Goal: Task Accomplishment & Management: Manage account settings

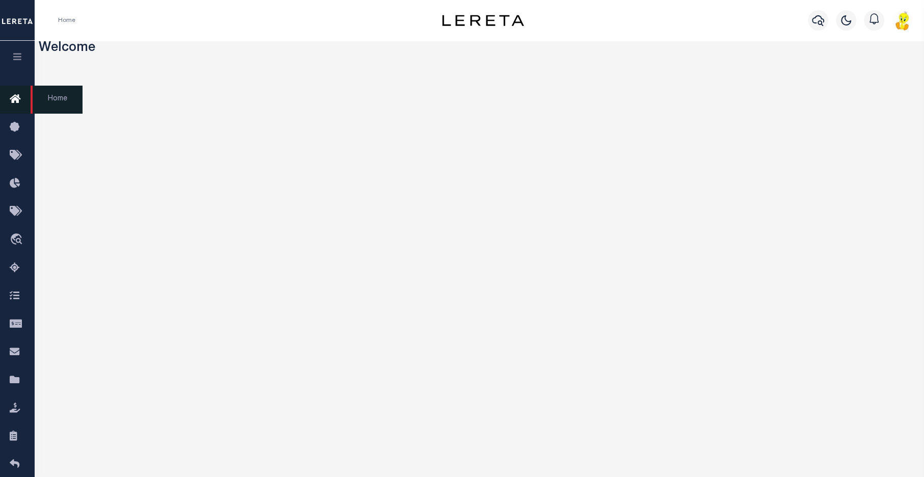
click at [15, 99] on icon at bounding box center [18, 99] width 16 height 13
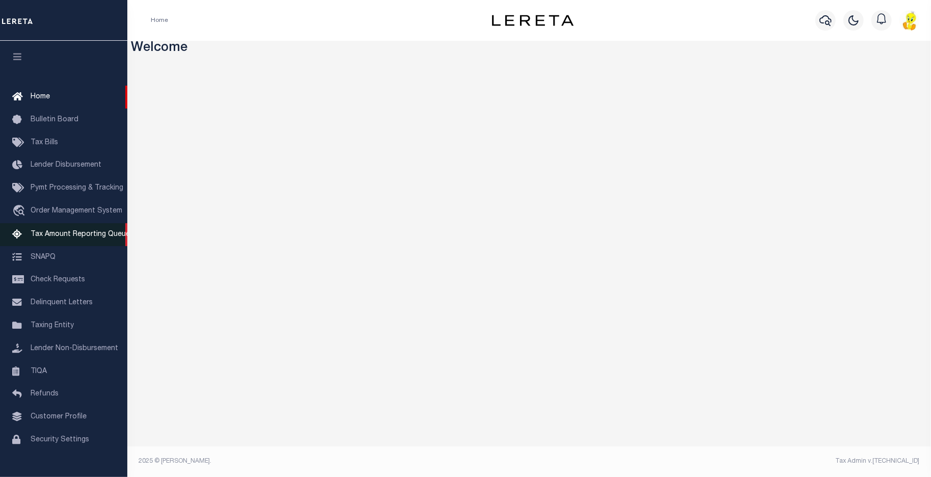
click at [71, 238] on span "Tax Amount Reporting Queue" at bounding box center [80, 234] width 99 height 7
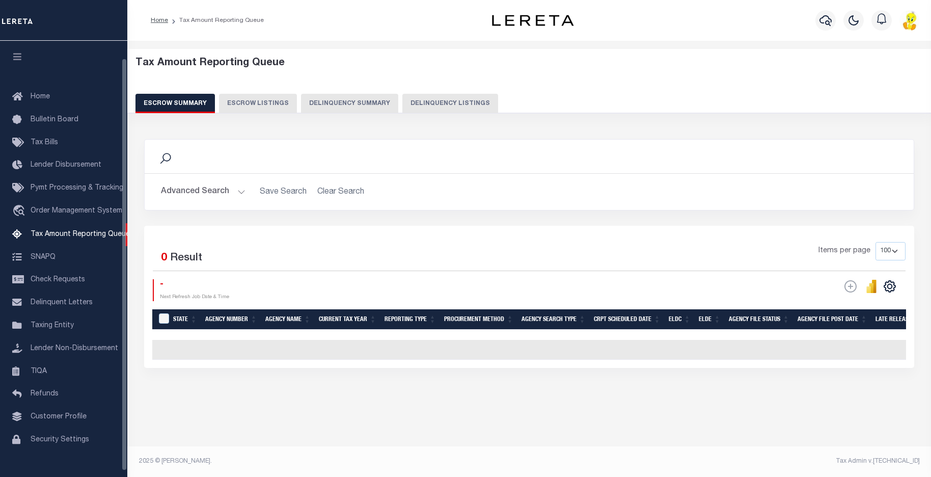
select select "100"
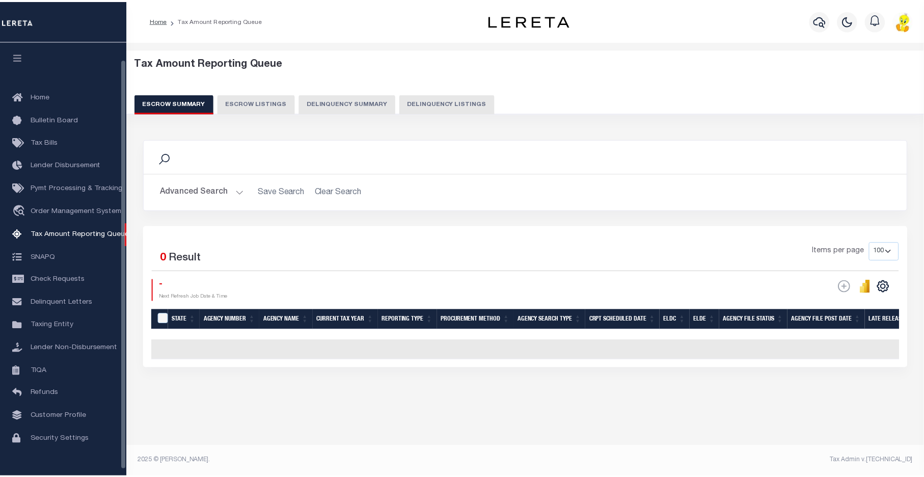
scroll to position [18, 0]
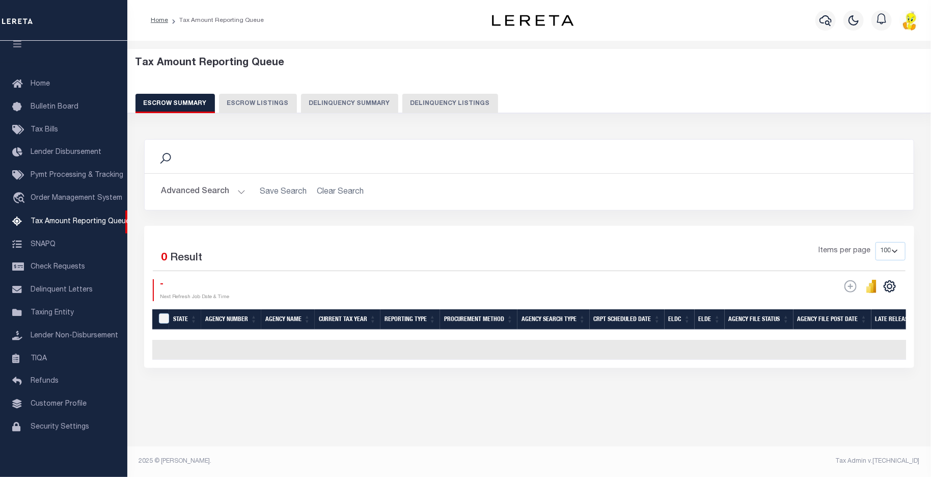
click at [330, 95] on button "Delinquency Summary" at bounding box center [349, 103] width 97 height 19
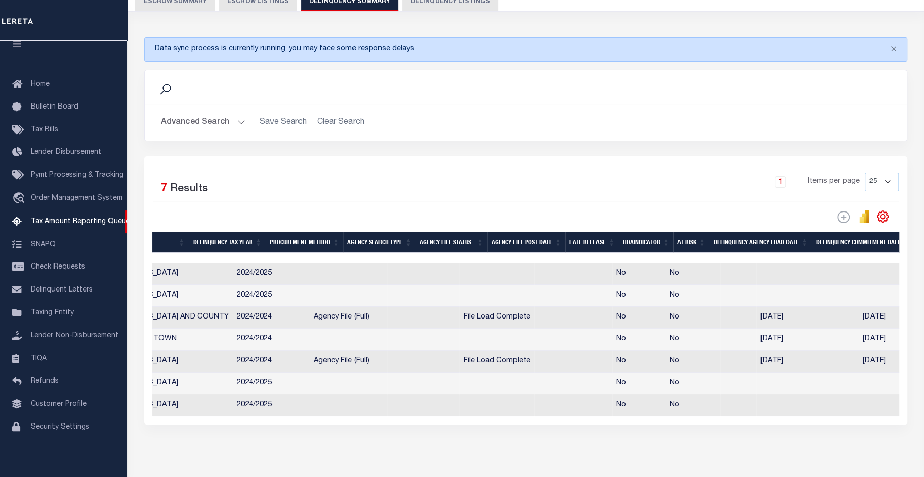
scroll to position [0, 0]
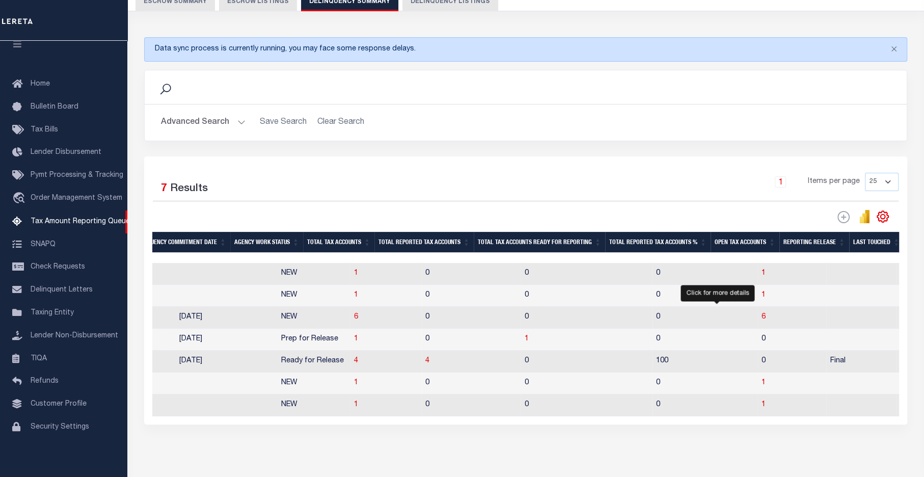
click at [761, 319] on span "6" at bounding box center [763, 316] width 4 height 7
select select "100"
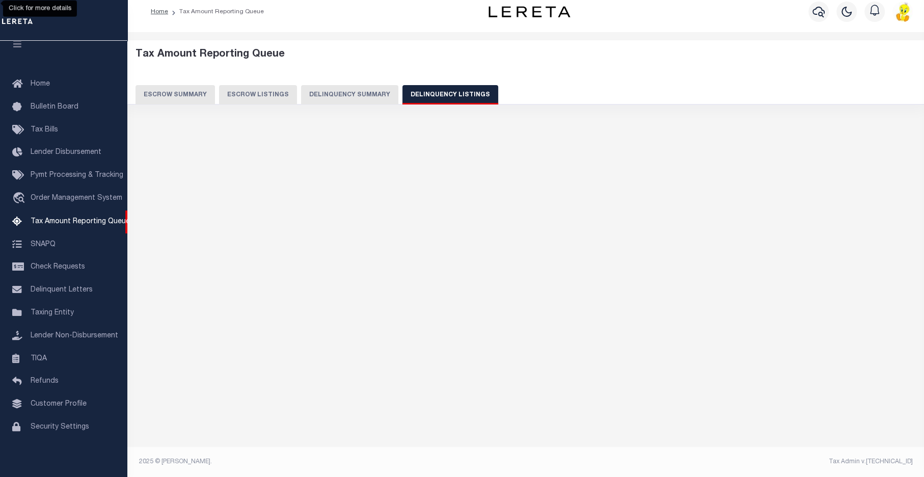
select select "100"
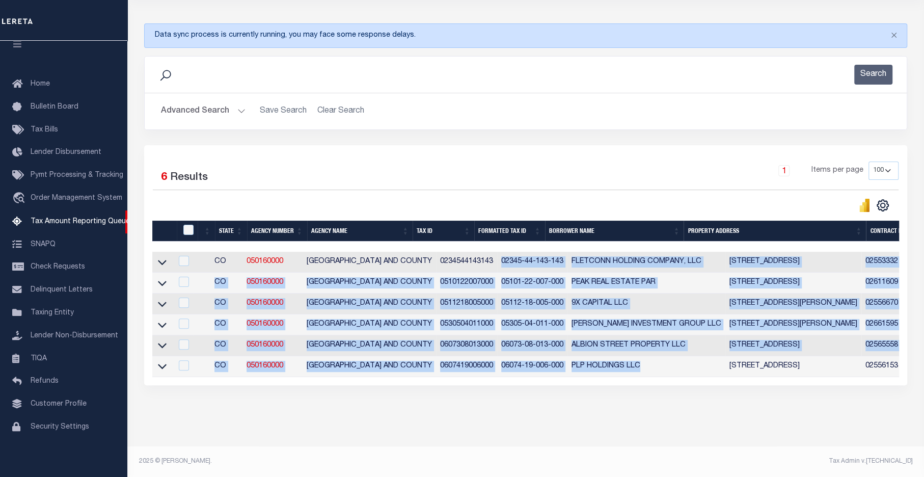
drag, startPoint x: 476, startPoint y: 253, endPoint x: 623, endPoint y: 361, distance: 182.5
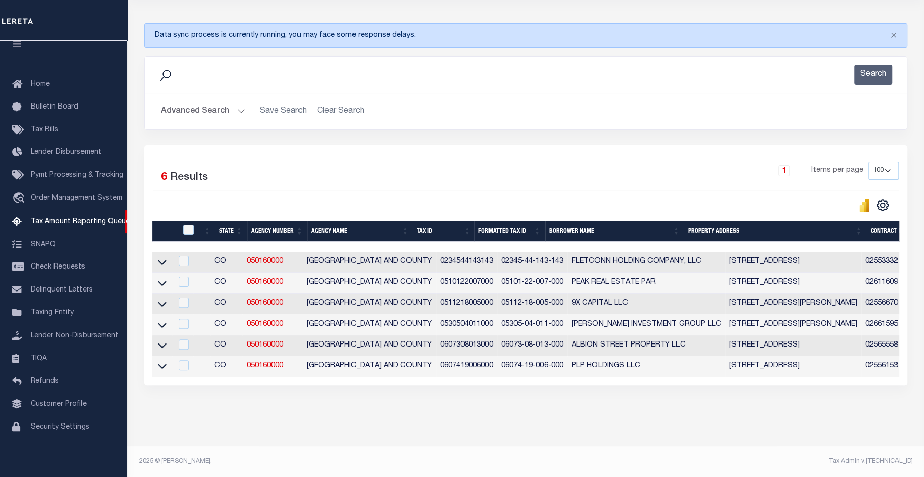
drag, startPoint x: 589, startPoint y: 452, endPoint x: 510, endPoint y: 398, distance: 95.6
click at [588, 448] on footer "2025 © LERETA. Tax Admin v.1.0.0.0" at bounding box center [525, 461] width 797 height 31
drag, startPoint x: 476, startPoint y: 255, endPoint x: 541, endPoint y: 255, distance: 65.2
click at [541, 255] on td "02345-44-143-143" at bounding box center [532, 262] width 70 height 21
checkbox input "true"
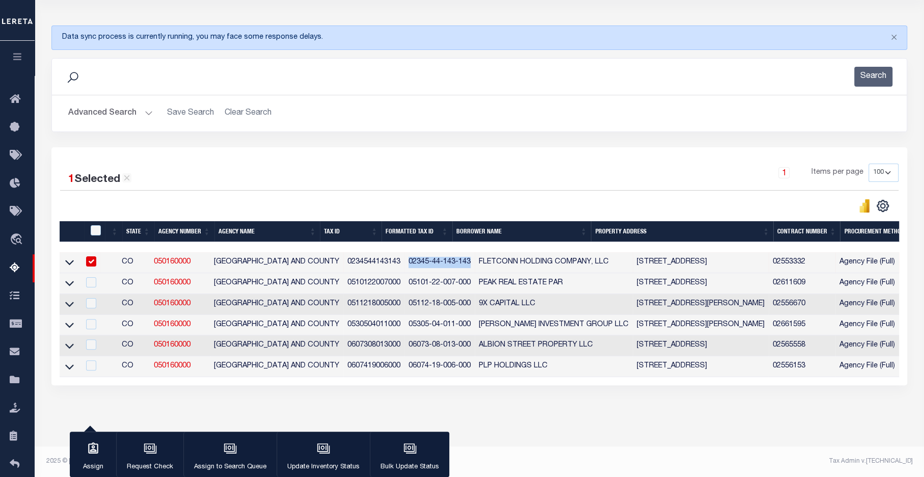
copy td "02345-44-143-143"
click at [16, 99] on icon at bounding box center [18, 99] width 16 height 13
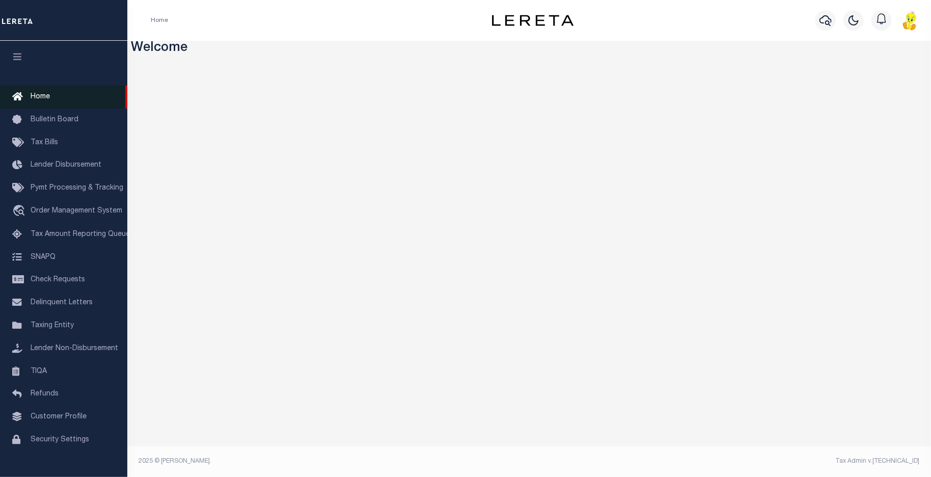
click at [32, 97] on span "Home" at bounding box center [40, 96] width 19 height 7
click at [52, 238] on span "Tax Amount Reporting Queue" at bounding box center [80, 234] width 99 height 7
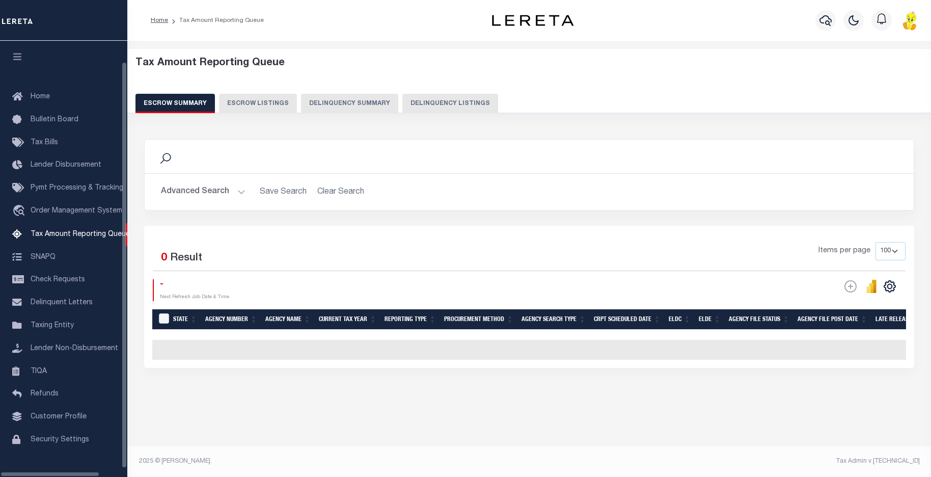
select select "100"
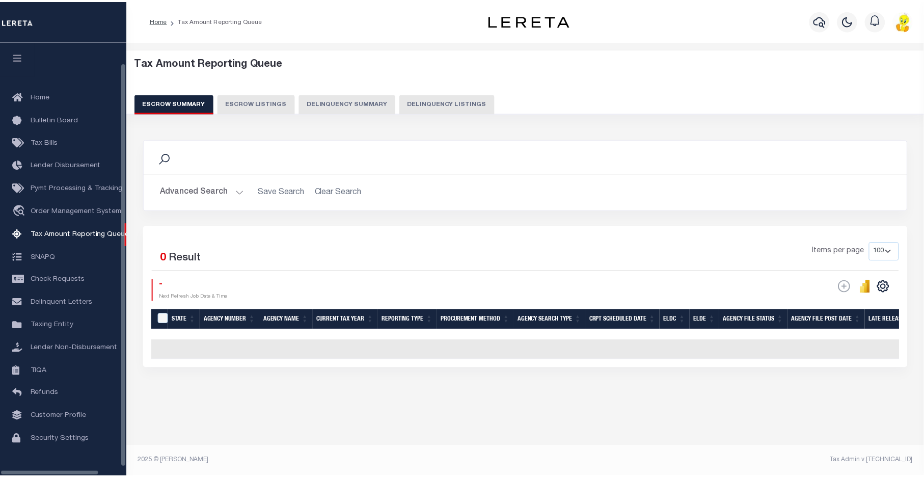
scroll to position [24, 0]
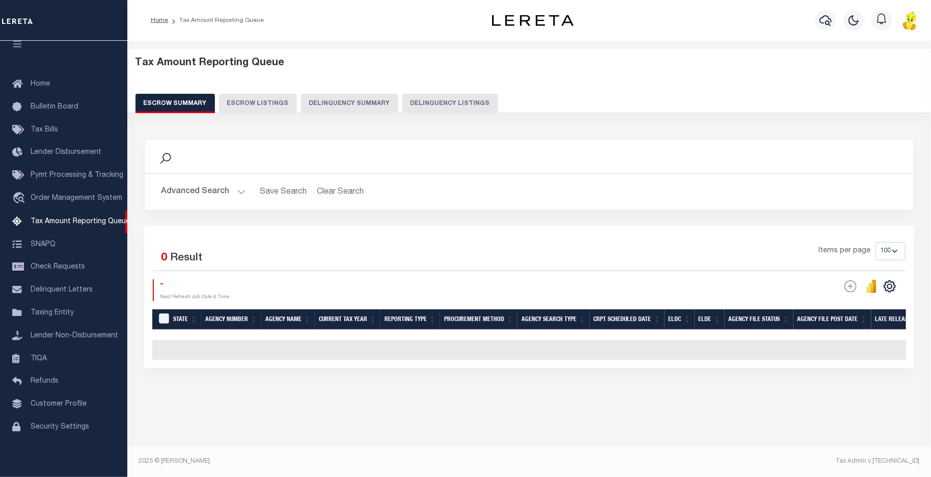
click at [343, 103] on button "Delinquency Summary" at bounding box center [349, 103] width 97 height 19
select select
select select "Mariscal Dora"
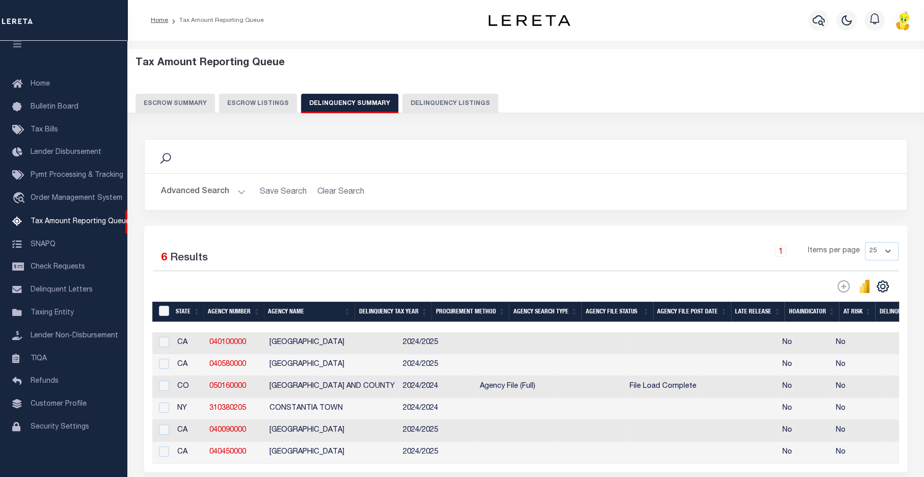
click at [195, 194] on button "Advanced Search" at bounding box center [203, 192] width 85 height 20
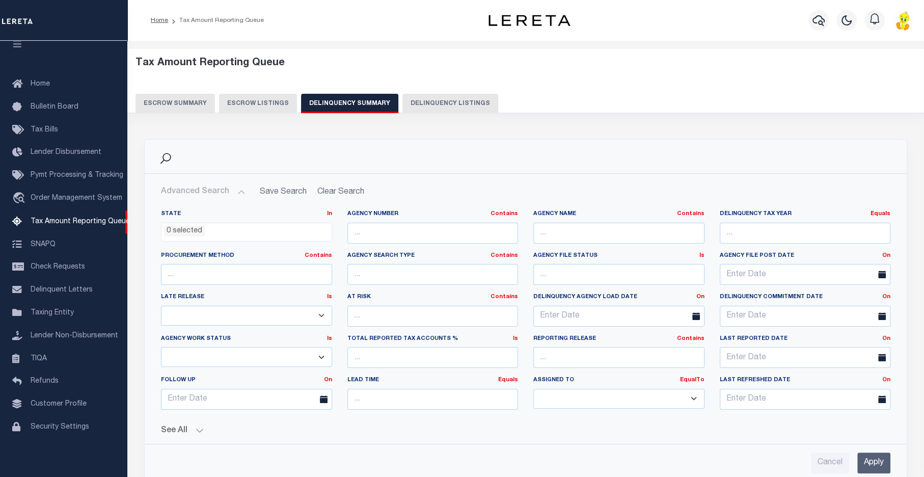
click at [687, 395] on select "--Unassigned-- --Others-- --Unassigned-- Aakash Patel Agustin Fernandez Agustin…" at bounding box center [618, 399] width 171 height 20
click at [617, 397] on select "--Unassigned-- --Others-- --Unassigned-- Aakash Patel Agustin Fernandez Agustin…" at bounding box center [618, 399] width 171 height 20
click at [875, 455] on input "Apply" at bounding box center [873, 462] width 33 height 21
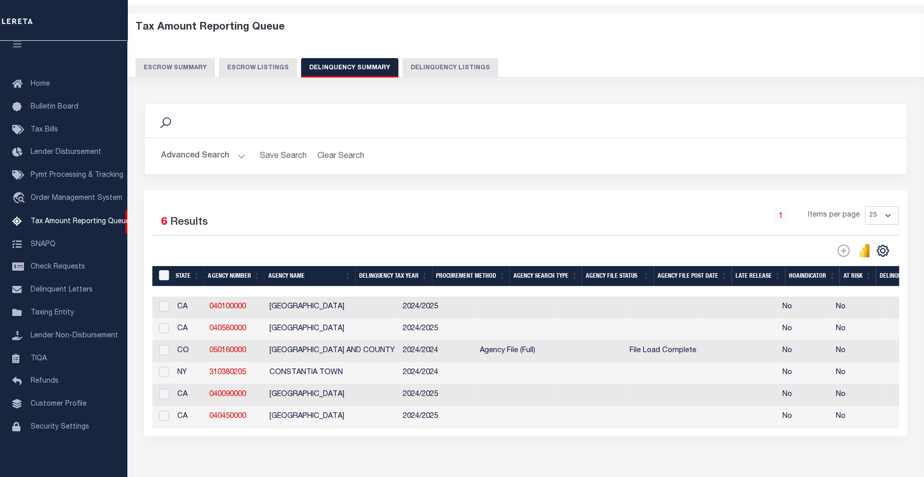
scroll to position [97, 0]
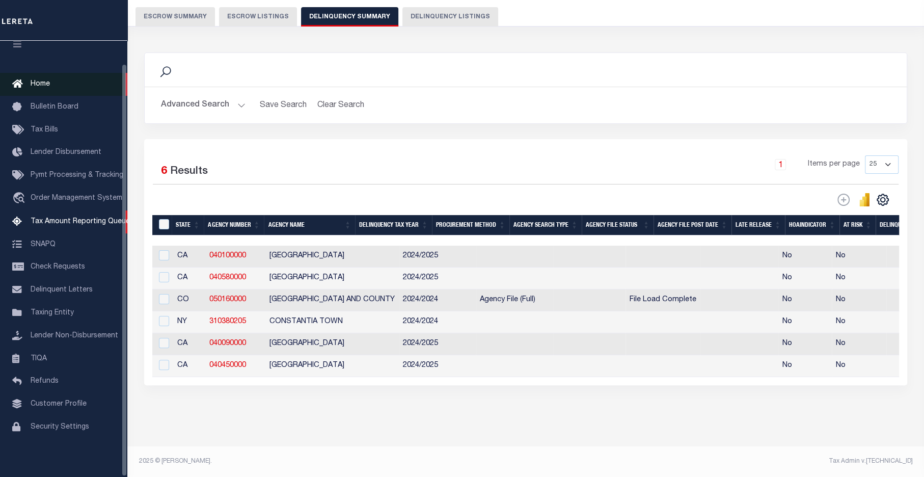
click at [30, 73] on link "Home" at bounding box center [63, 84] width 127 height 23
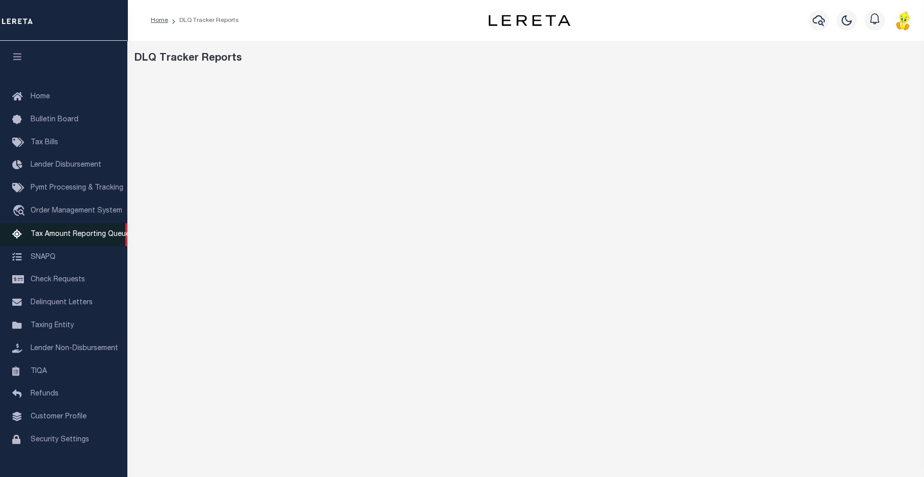
click at [45, 233] on link "Tax Amount Reporting Queue" at bounding box center [63, 234] width 127 height 23
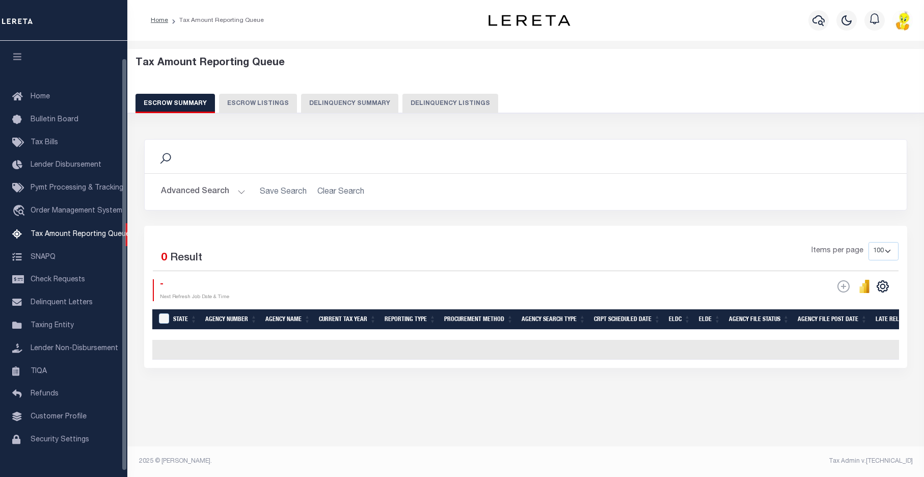
select select "100"
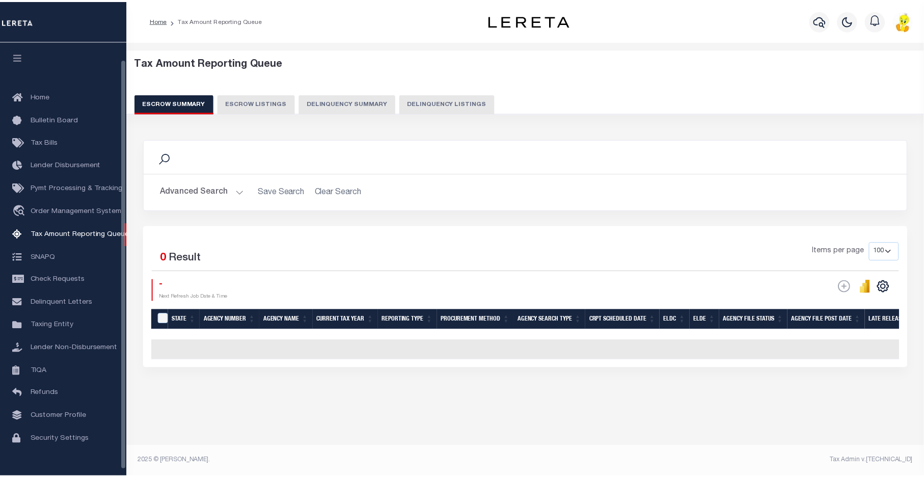
scroll to position [18, 0]
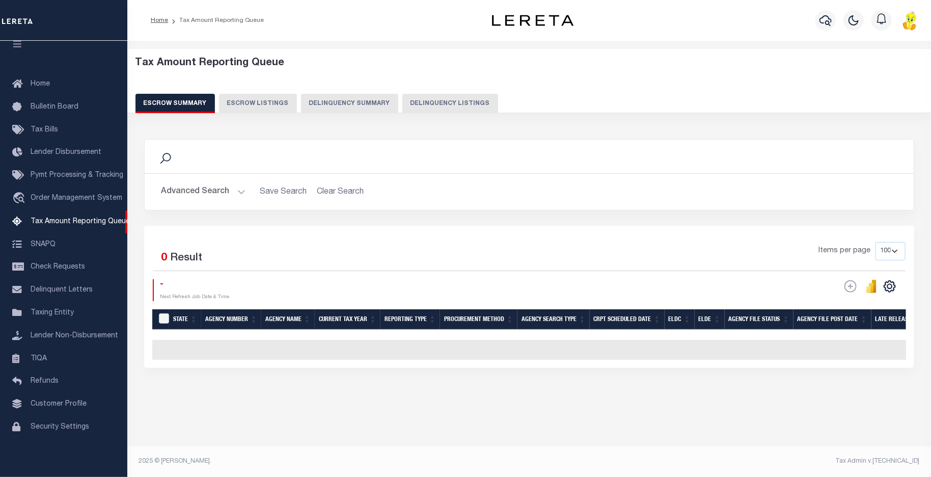
click at [345, 98] on button "Delinquency Summary" at bounding box center [349, 103] width 97 height 19
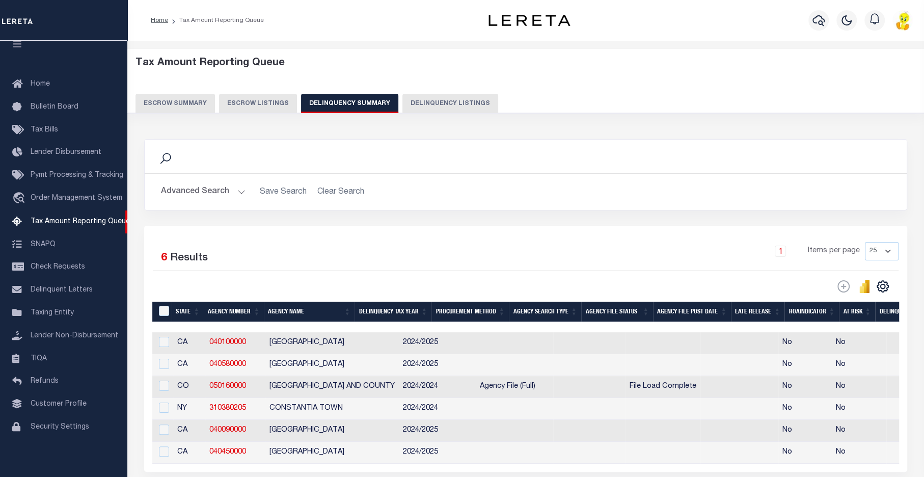
click at [203, 190] on button "Advanced Search" at bounding box center [203, 192] width 85 height 20
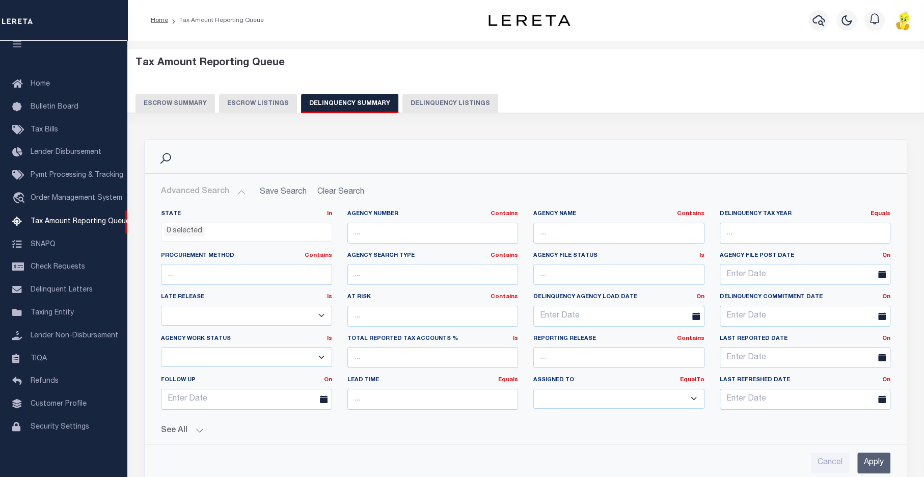
click at [334, 98] on button "Delinquency Summary" at bounding box center [349, 103] width 97 height 19
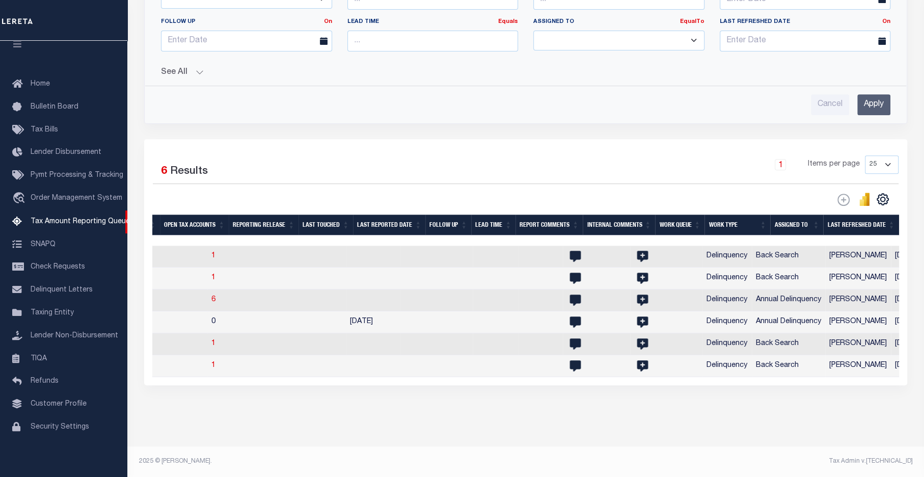
scroll to position [0, 1349]
click at [753, 214] on th "Work Type" at bounding box center [737, 224] width 66 height 21
click at [758, 214] on th "Work Type" at bounding box center [743, 224] width 68 height 21
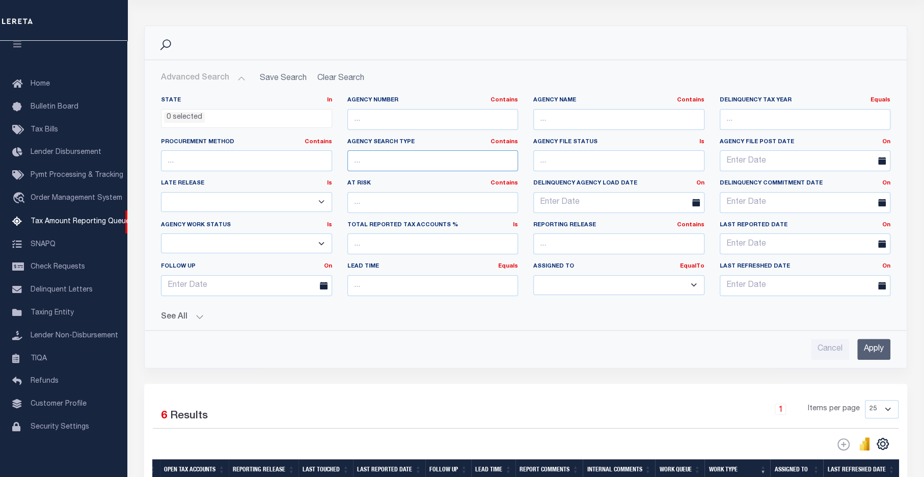
click at [361, 156] on input "text" at bounding box center [432, 160] width 171 height 21
click at [503, 141] on link "Contains" at bounding box center [504, 142] width 28 height 6
click at [378, 158] on input "text" at bounding box center [432, 160] width 171 height 21
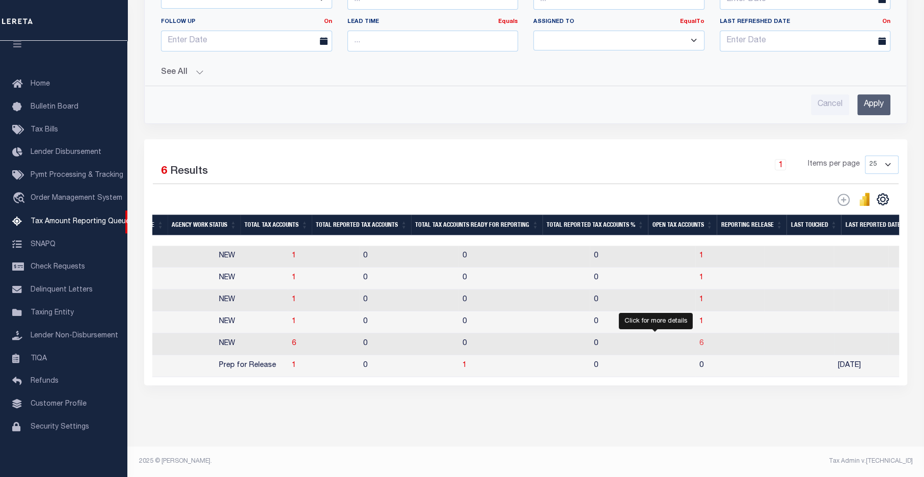
click at [699, 340] on span "6" at bounding box center [701, 343] width 4 height 7
select select "100"
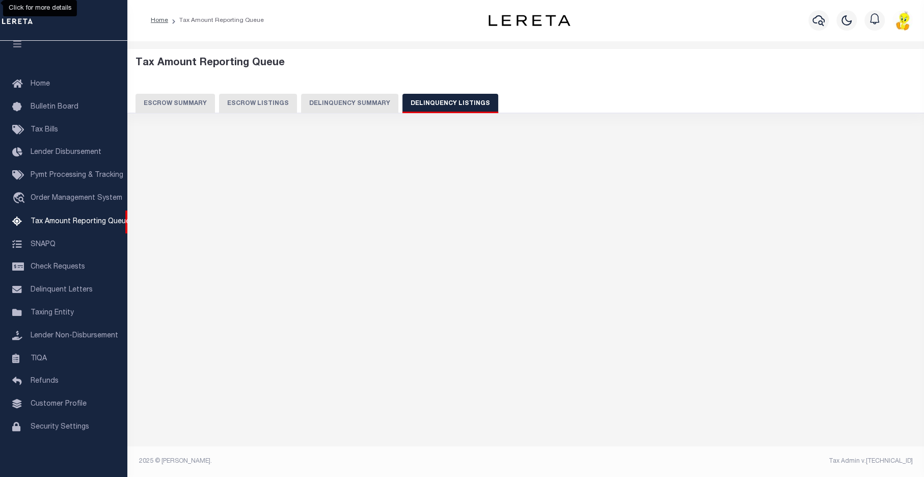
select select "100"
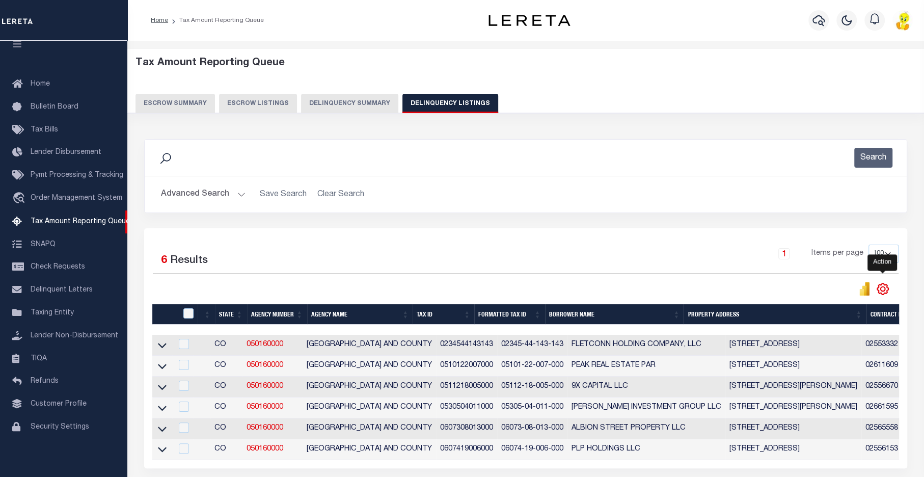
click at [883, 290] on icon "" at bounding box center [882, 288] width 13 height 13
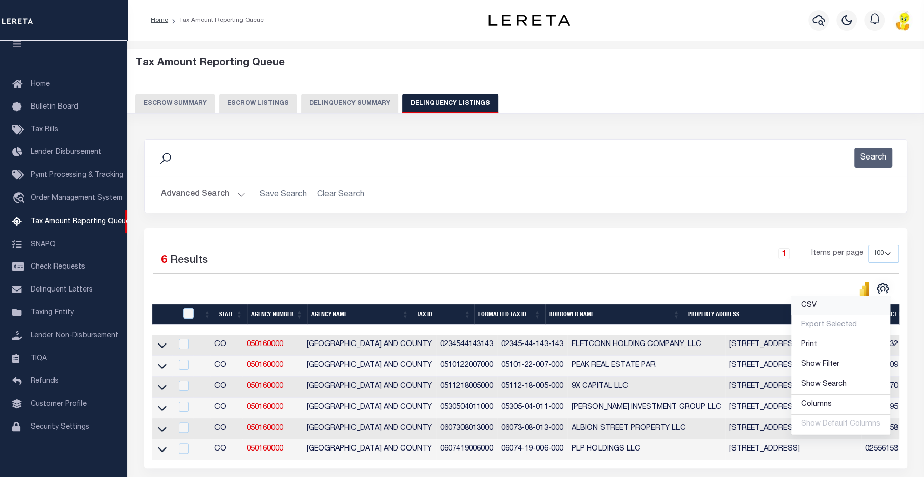
click at [811, 306] on span "CSV" at bounding box center [808, 304] width 15 height 7
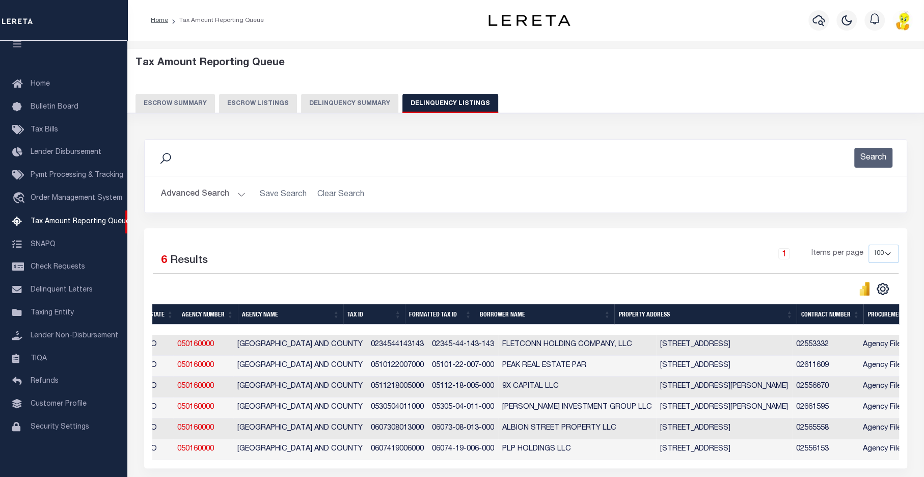
scroll to position [0, 168]
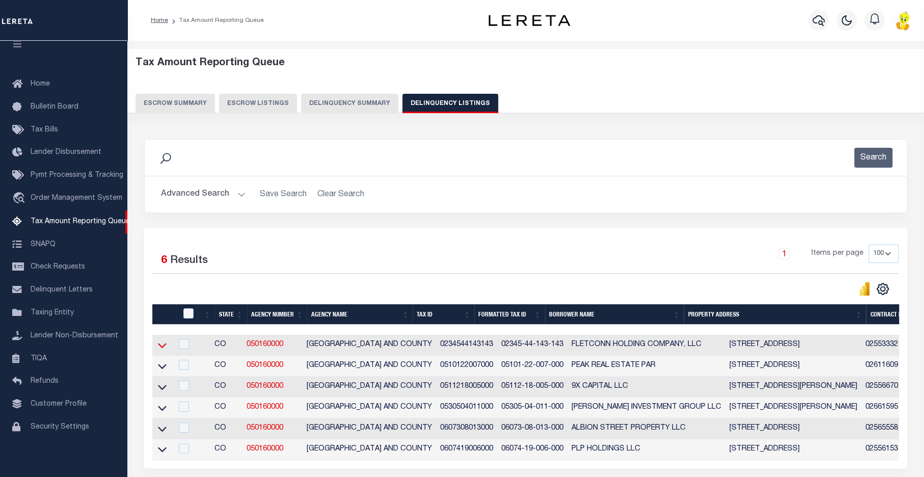
click at [162, 346] on icon at bounding box center [162, 345] width 9 height 11
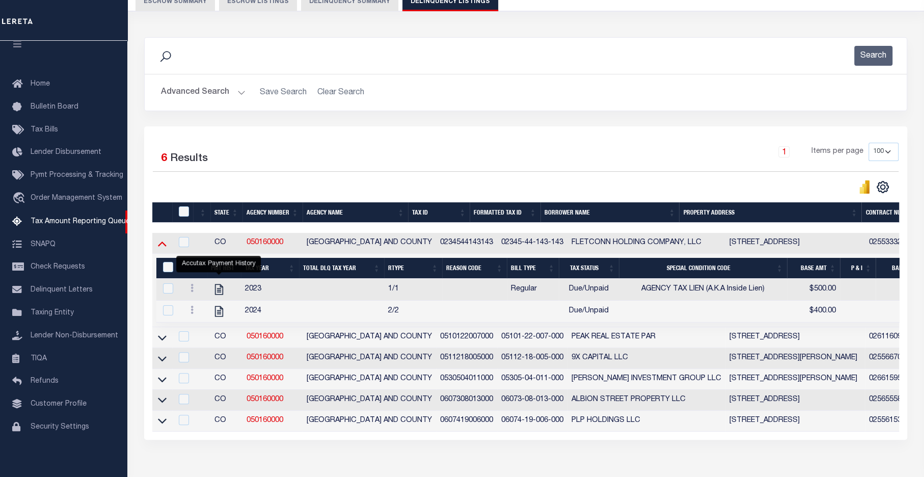
drag, startPoint x: 161, startPoint y: 243, endPoint x: 207, endPoint y: 331, distance: 98.4
click at [161, 243] on icon at bounding box center [162, 243] width 9 height 11
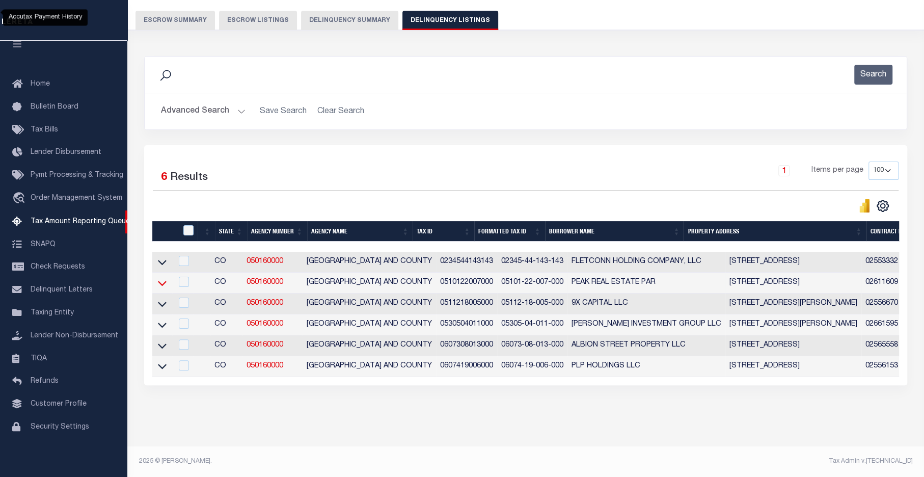
click at [161, 281] on icon at bounding box center [162, 283] width 9 height 5
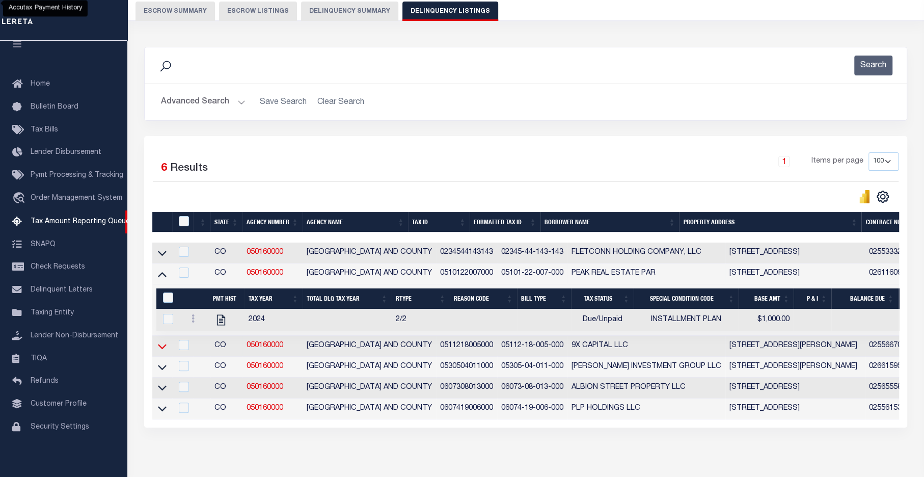
click at [162, 348] on icon at bounding box center [162, 346] width 9 height 11
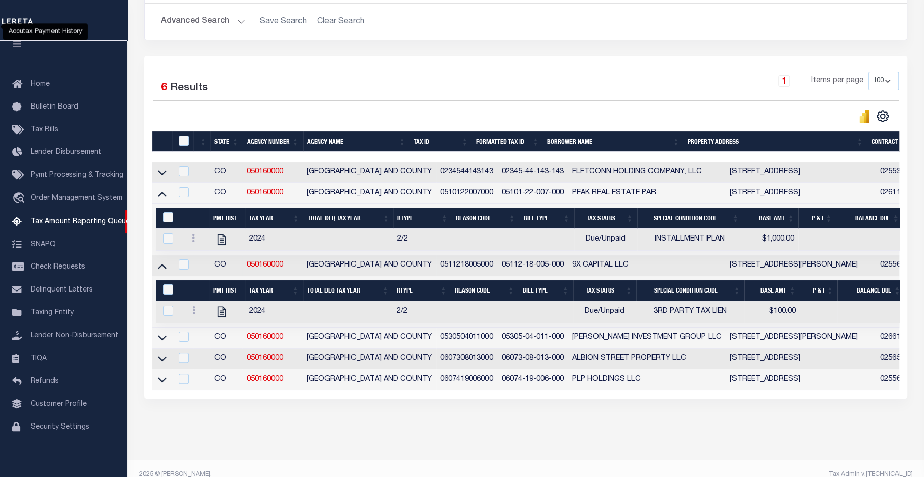
scroll to position [196, 0]
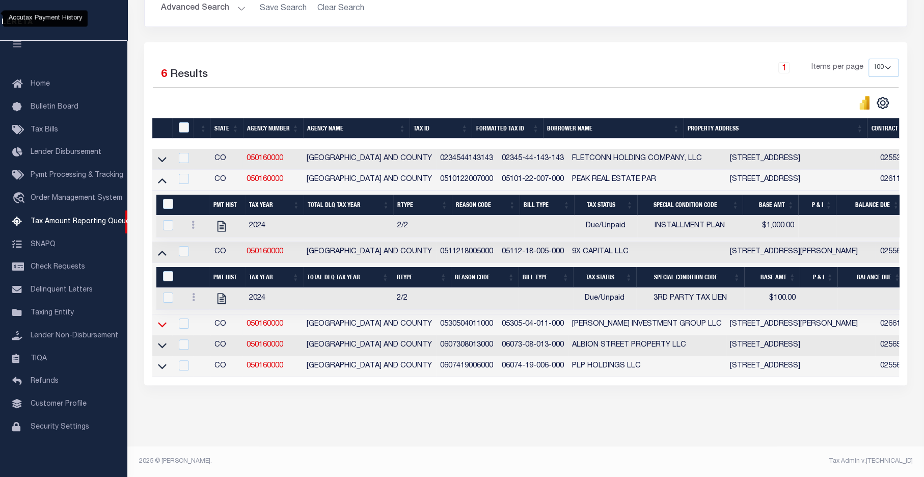
click at [161, 319] on icon at bounding box center [162, 324] width 9 height 11
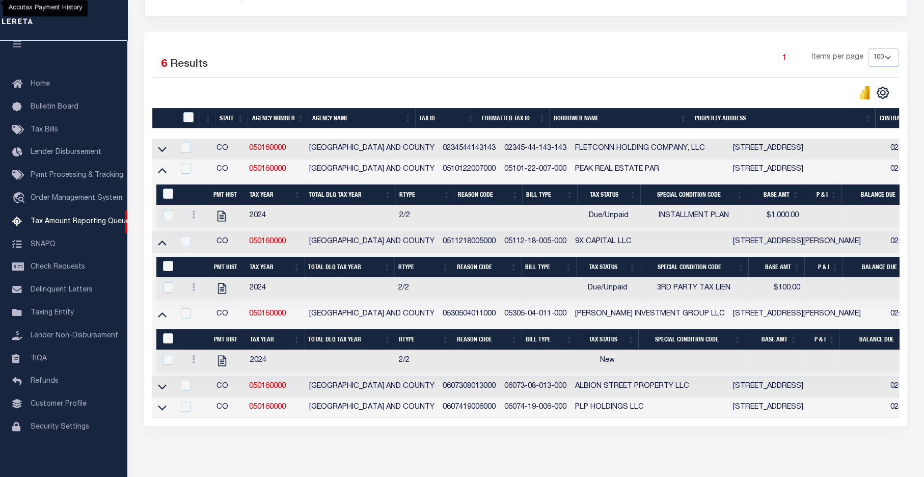
click at [162, 243] on icon at bounding box center [162, 242] width 9 height 11
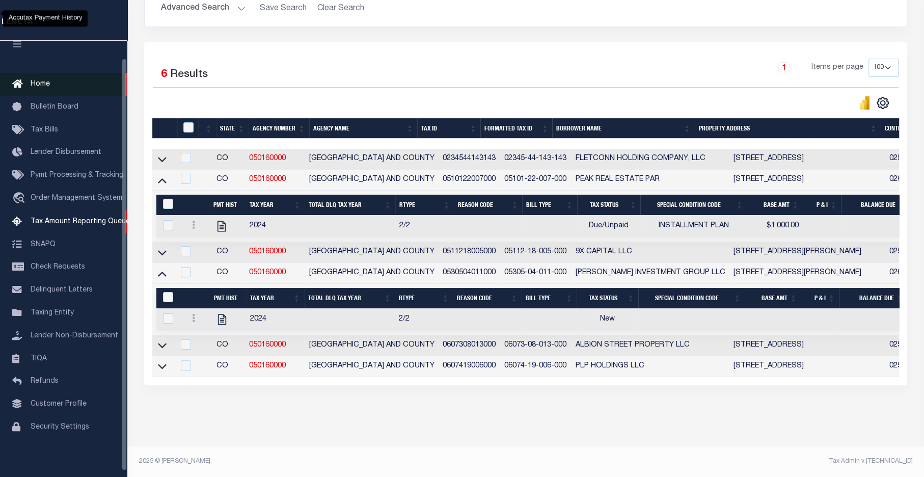
drag, startPoint x: 31, startPoint y: 74, endPoint x: 52, endPoint y: 89, distance: 26.0
click at [31, 80] on span "Home" at bounding box center [40, 83] width 19 height 7
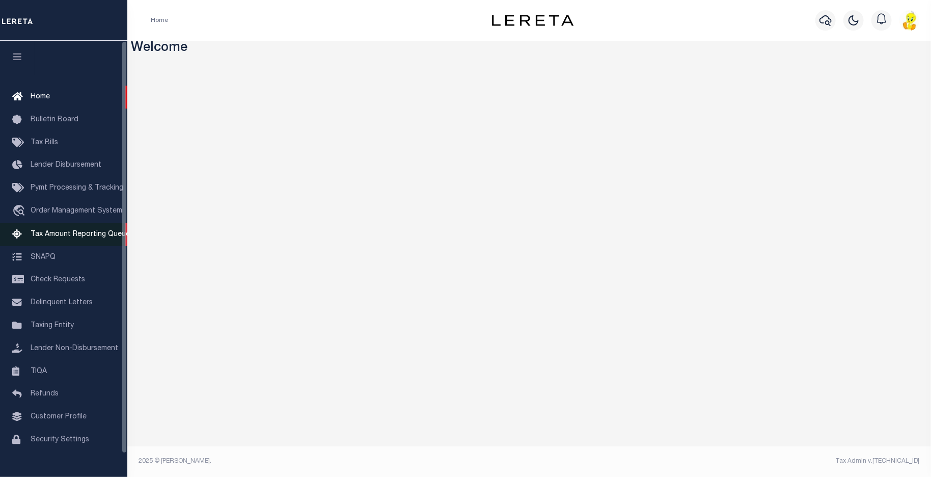
click at [67, 238] on span "Tax Amount Reporting Queue" at bounding box center [80, 234] width 99 height 7
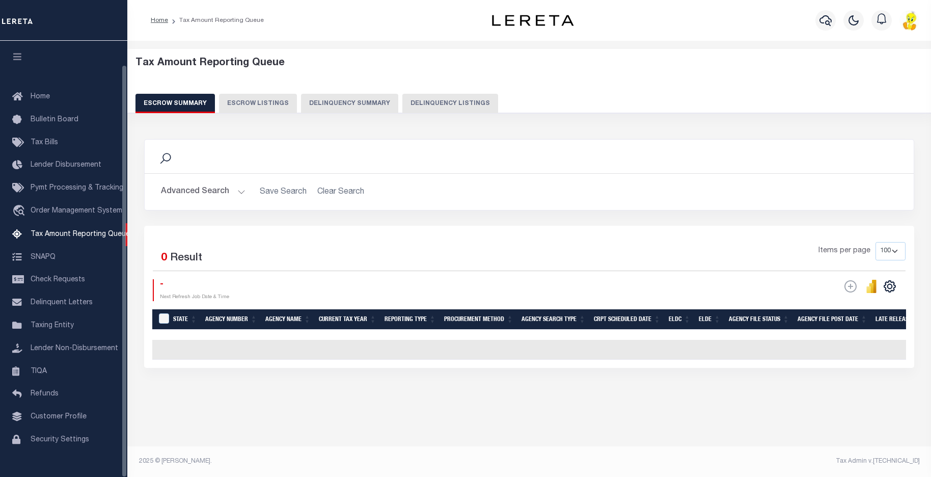
select select "100"
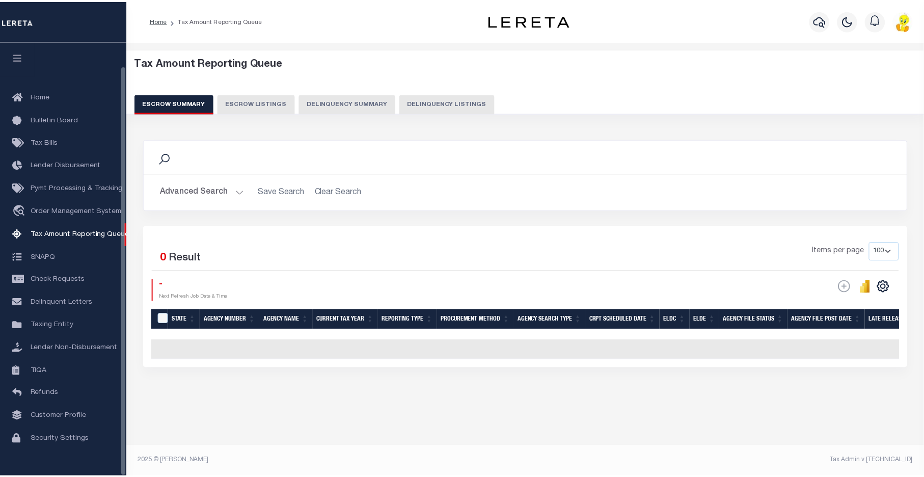
scroll to position [25, 0]
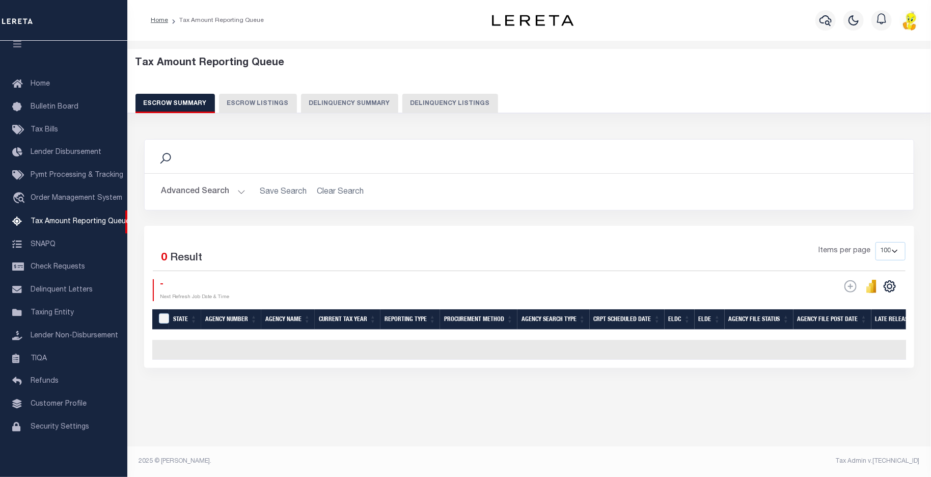
click at [360, 97] on button "Delinquency Summary" at bounding box center [349, 103] width 97 height 19
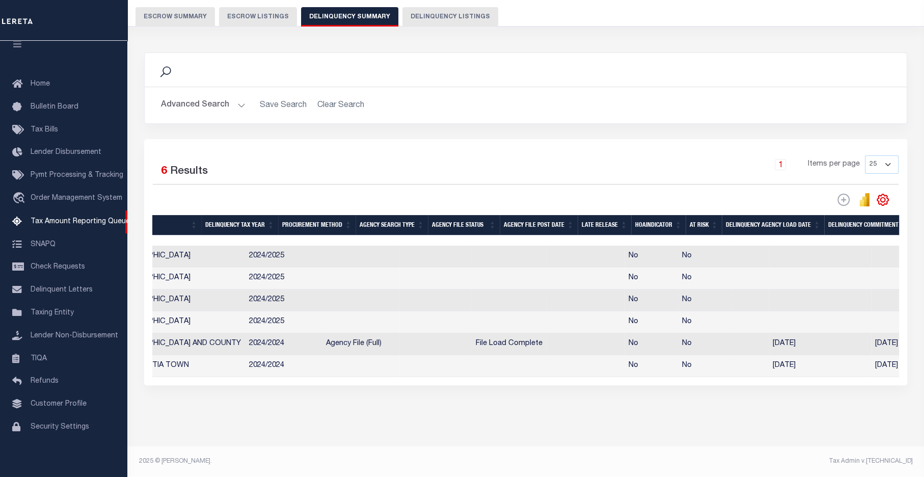
scroll to position [0, 0]
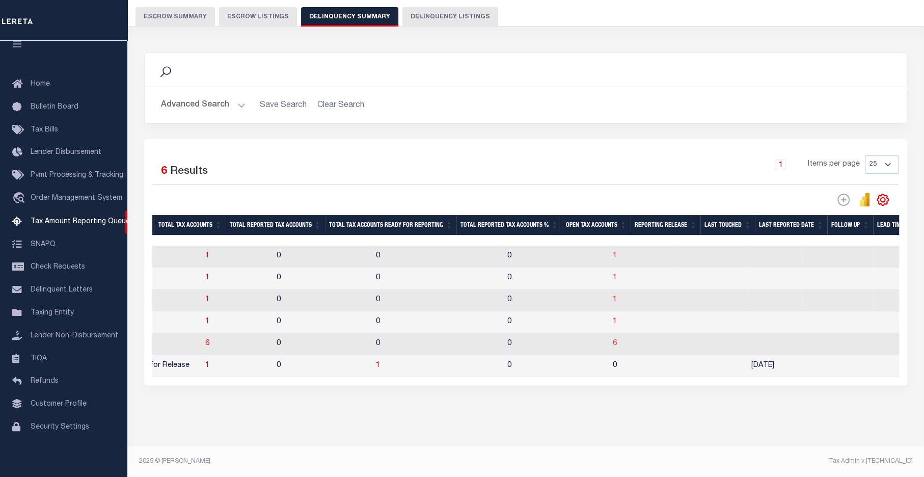
click at [609, 337] on td "6" at bounding box center [643, 344] width 69 height 22
checkbox input "true"
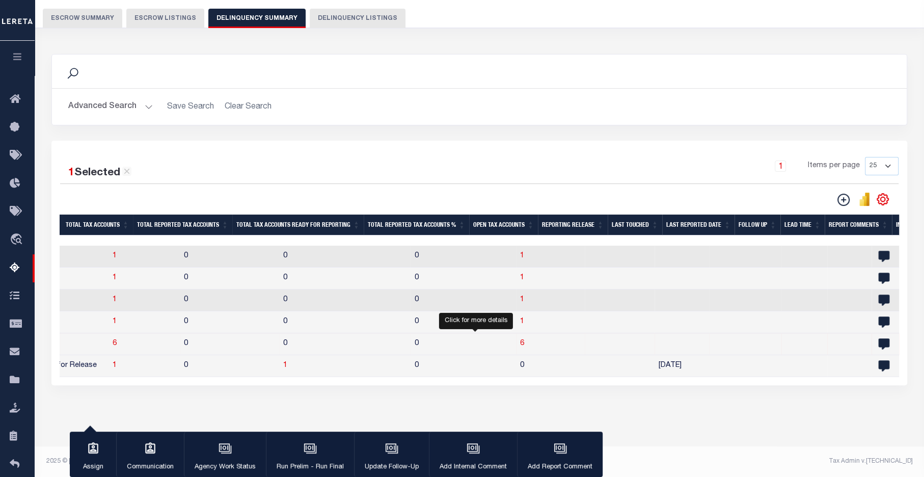
click at [520, 340] on span "6" at bounding box center [522, 343] width 4 height 7
select select "100"
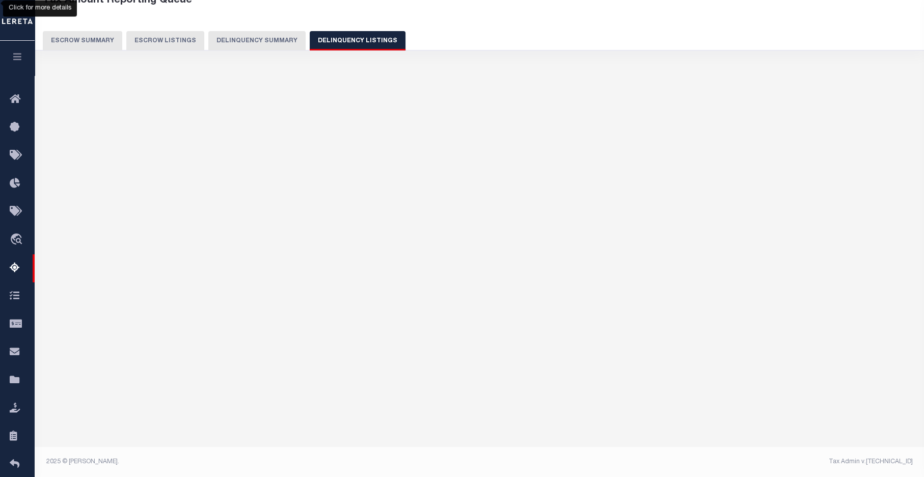
select select "100"
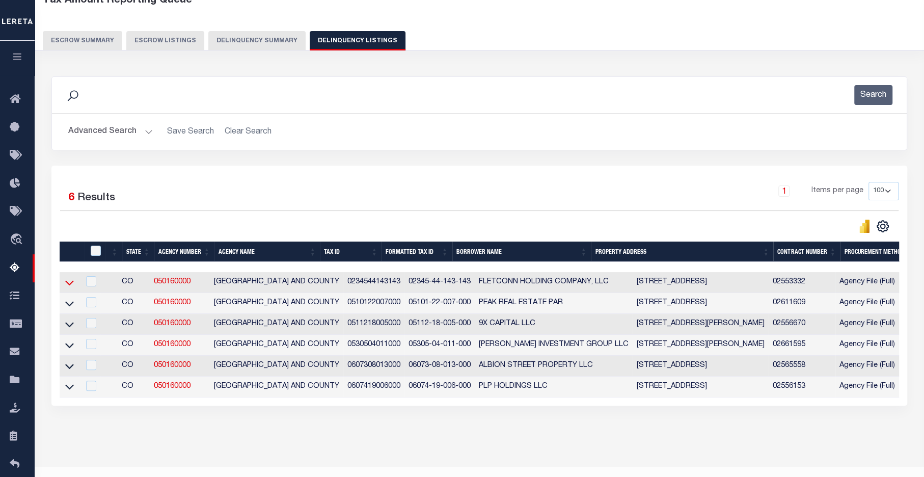
click at [71, 283] on icon at bounding box center [69, 282] width 9 height 11
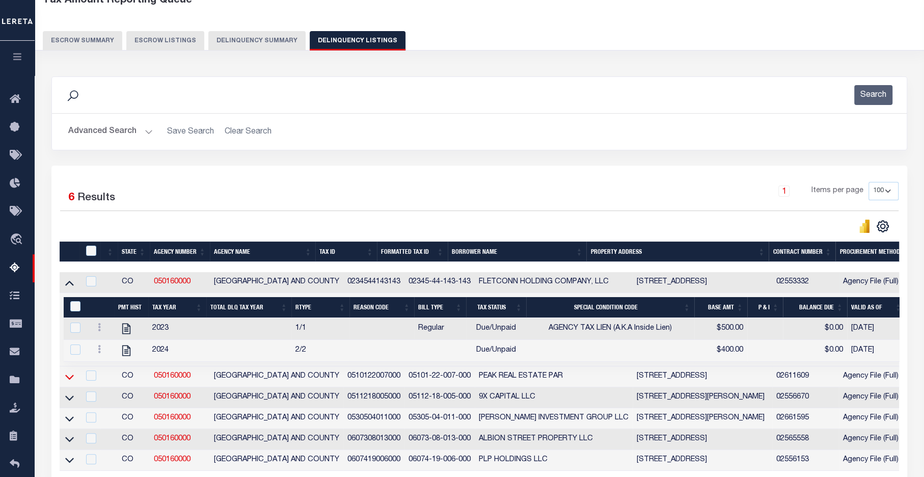
click at [70, 376] on icon at bounding box center [69, 376] width 9 height 11
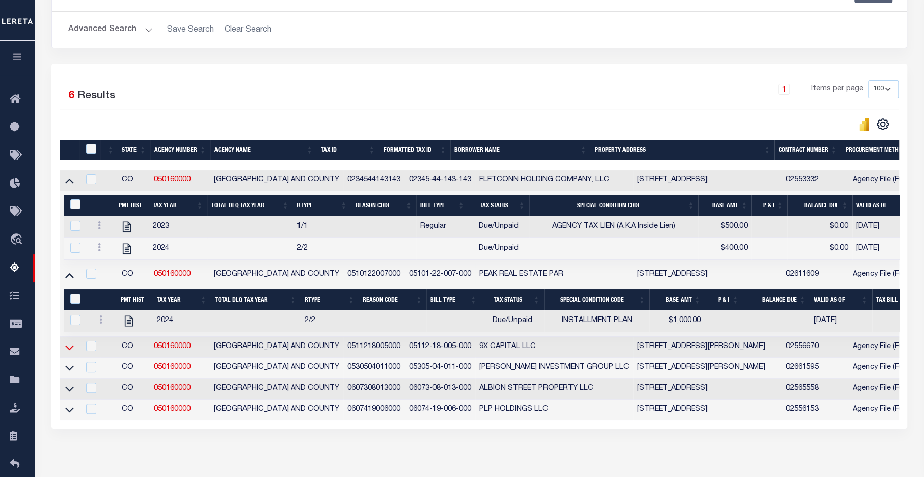
click at [65, 350] on link at bounding box center [70, 346] width 12 height 7
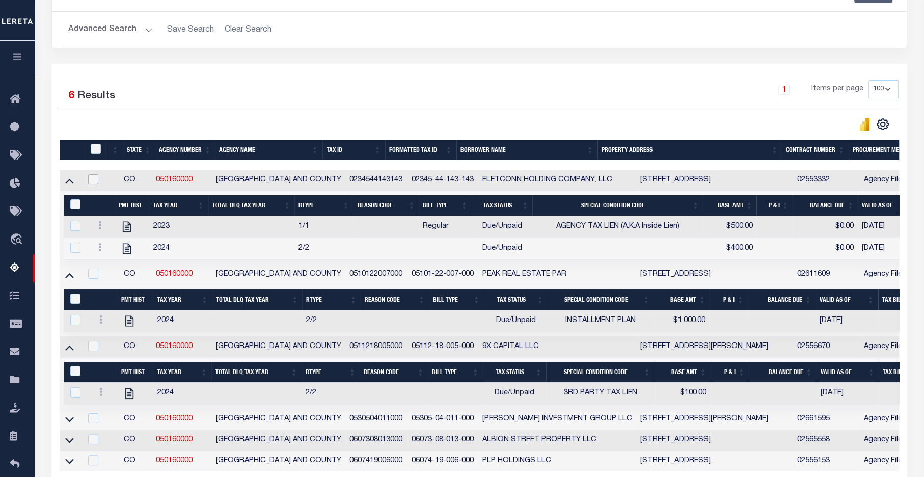
click at [98, 180] on input "checkbox" at bounding box center [93, 179] width 10 height 10
checkbox input "true"
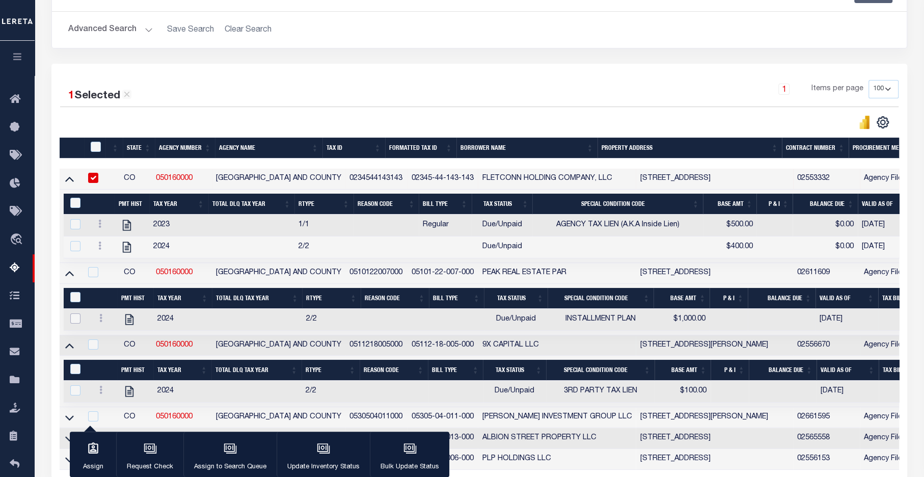
click at [76, 318] on input "checkbox" at bounding box center [75, 318] width 10 height 10
checkbox input "true"
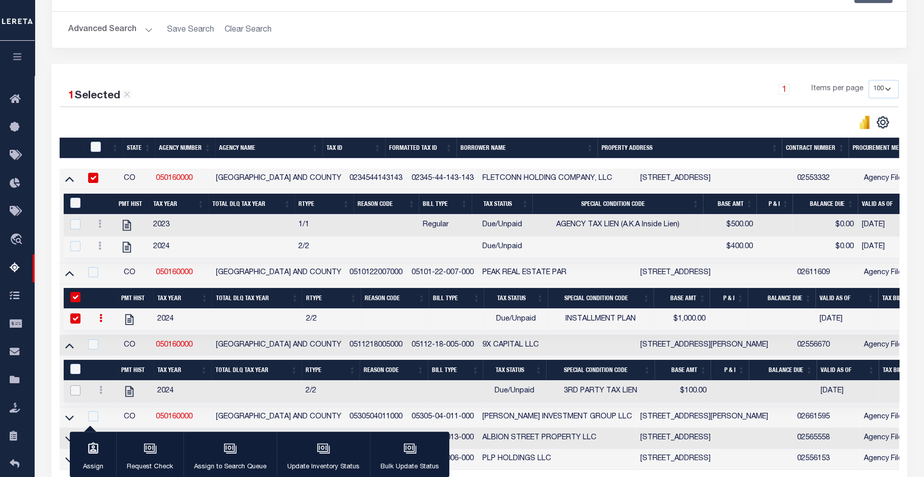
drag, startPoint x: 75, startPoint y: 395, endPoint x: 64, endPoint y: 396, distance: 11.8
click at [75, 395] on input "checkbox" at bounding box center [75, 390] width 10 height 10
checkbox input "true"
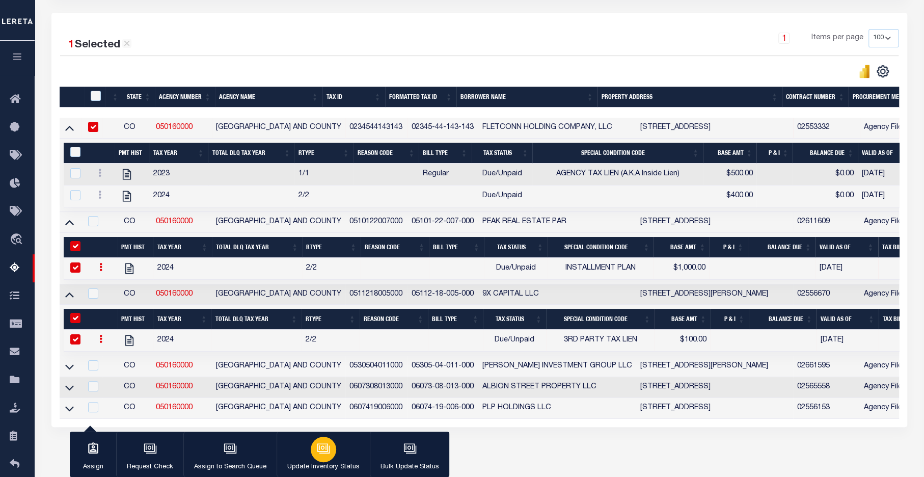
click at [323, 443] on icon "button" at bounding box center [323, 448] width 13 height 13
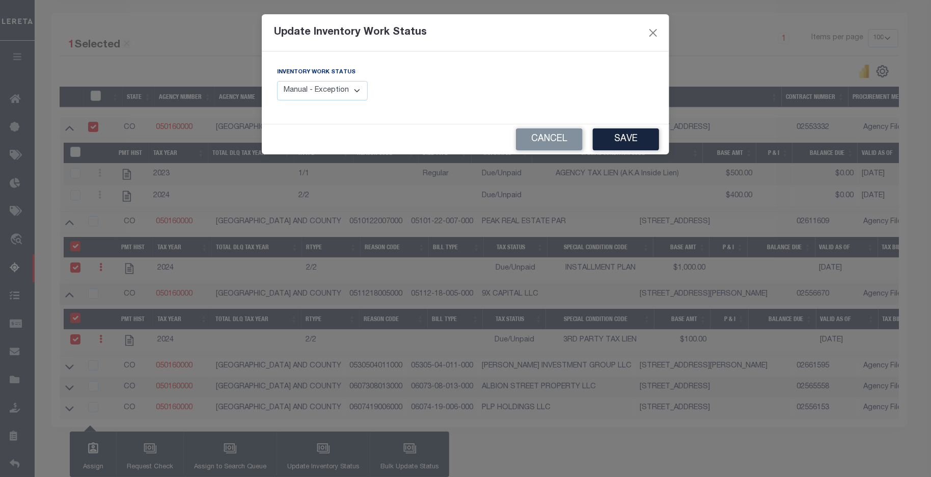
click at [359, 91] on select "Manual - Exception Pended - Awaiting Search Late Add Exception Completed" at bounding box center [322, 91] width 91 height 20
select select "4"
click at [277, 81] on select "Manual - Exception Pended - Awaiting Search Late Add Exception Completed" at bounding box center [322, 91] width 91 height 20
click at [637, 138] on button "Save" at bounding box center [626, 139] width 66 height 22
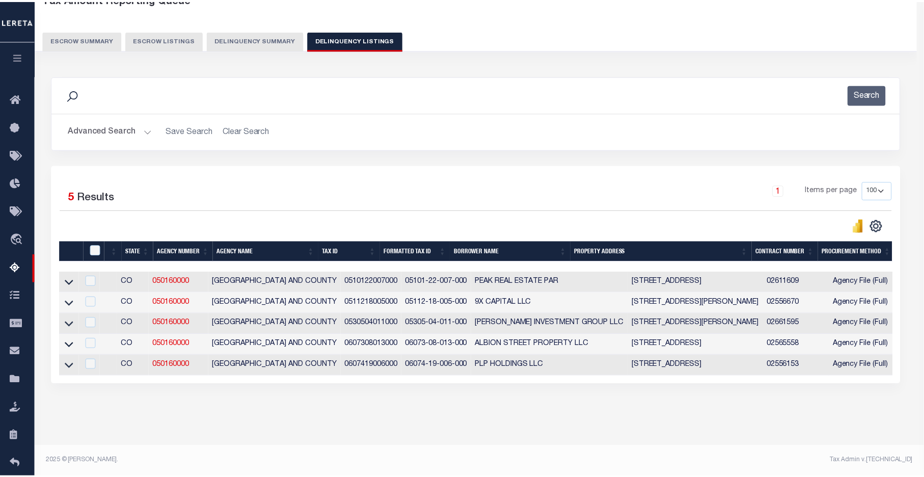
scroll to position [71, 0]
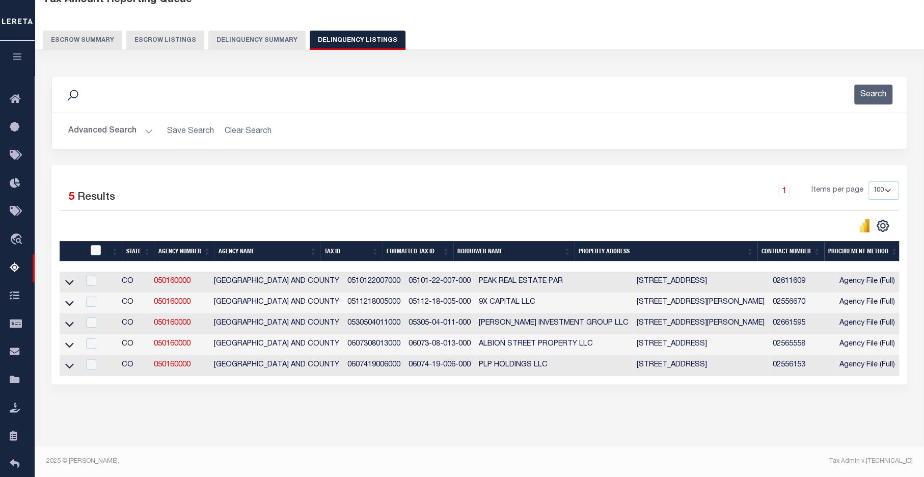
drag, startPoint x: 458, startPoint y: 377, endPoint x: 528, endPoint y: 376, distance: 69.3
click at [559, 376] on div "1 Selected 5 Results 1 Items per page 10 25 50 100 500" at bounding box center [479, 274] width 856 height 219
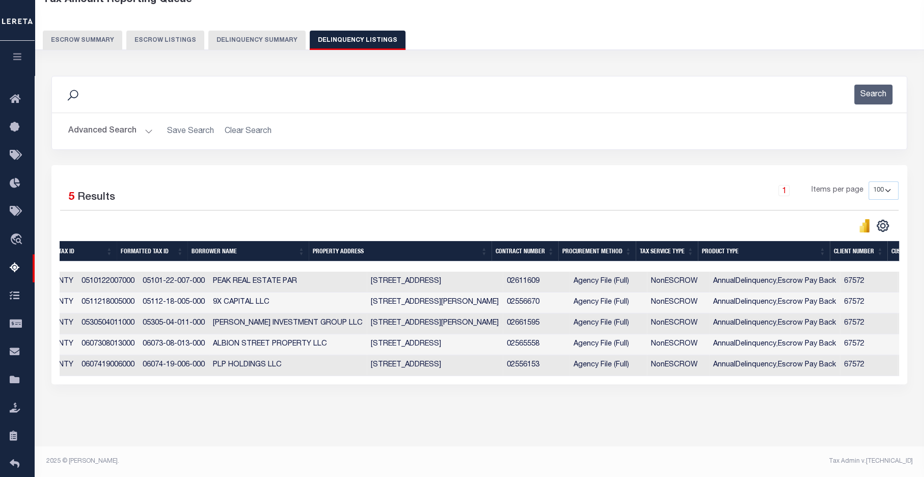
scroll to position [0, 443]
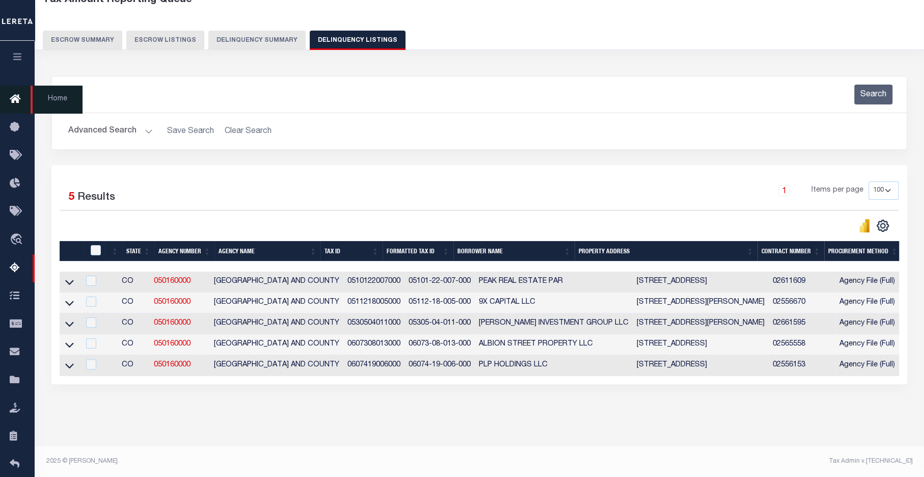
click at [14, 98] on icon at bounding box center [18, 99] width 16 height 13
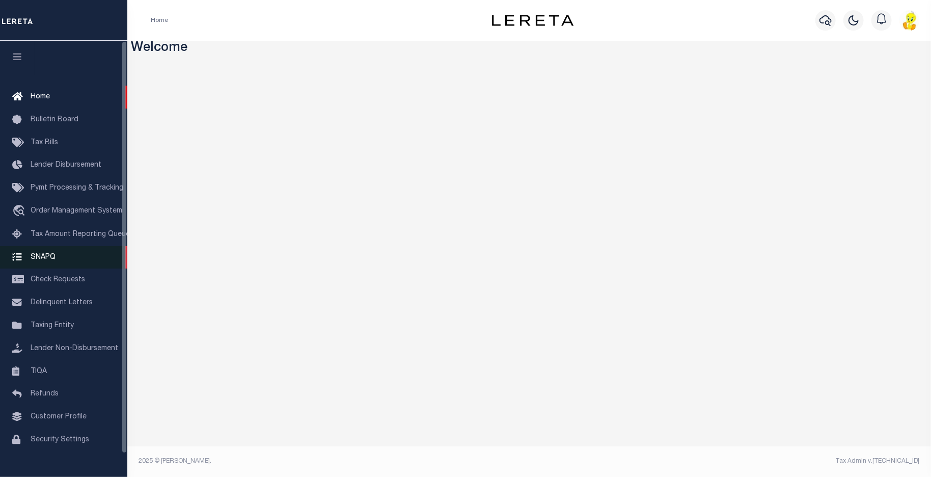
drag, startPoint x: 65, startPoint y: 239, endPoint x: 126, endPoint y: 252, distance: 62.4
click at [66, 238] on span "Tax Amount Reporting Queue" at bounding box center [80, 234] width 99 height 7
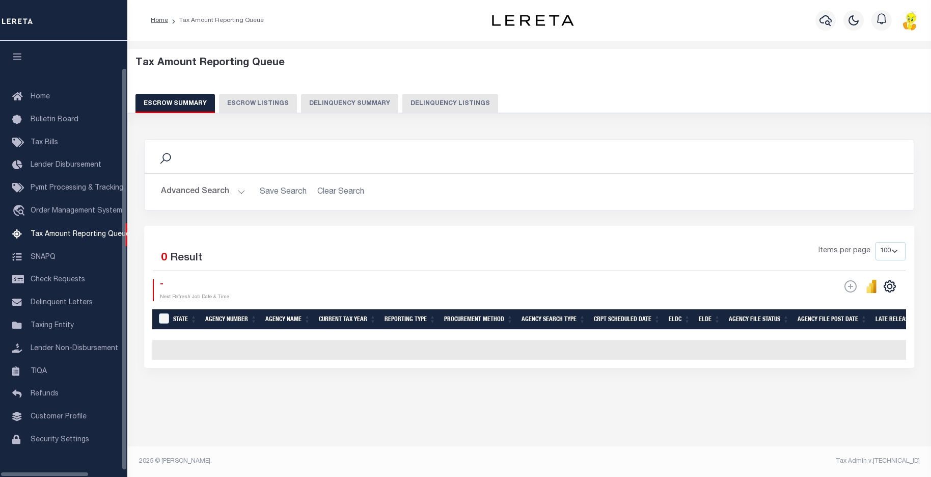
select select "100"
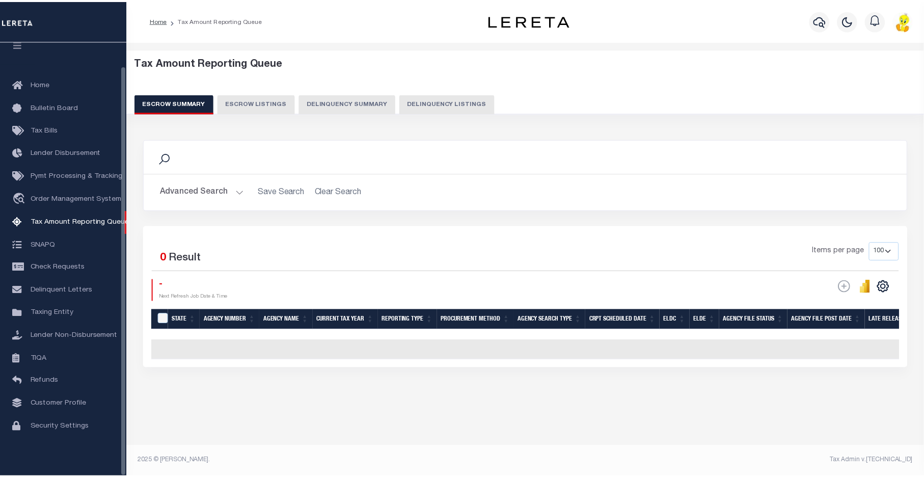
scroll to position [25, 0]
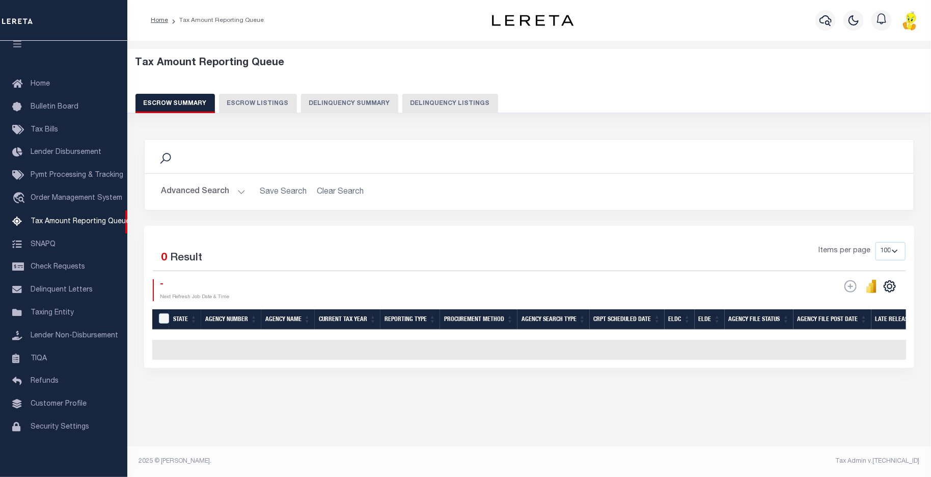
click at [343, 105] on button "Delinquency Summary" at bounding box center [349, 103] width 97 height 19
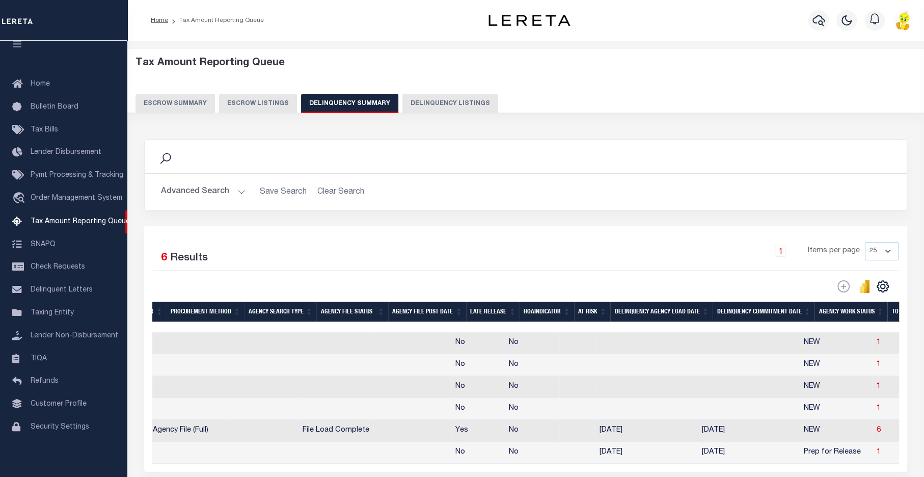
scroll to position [0, 0]
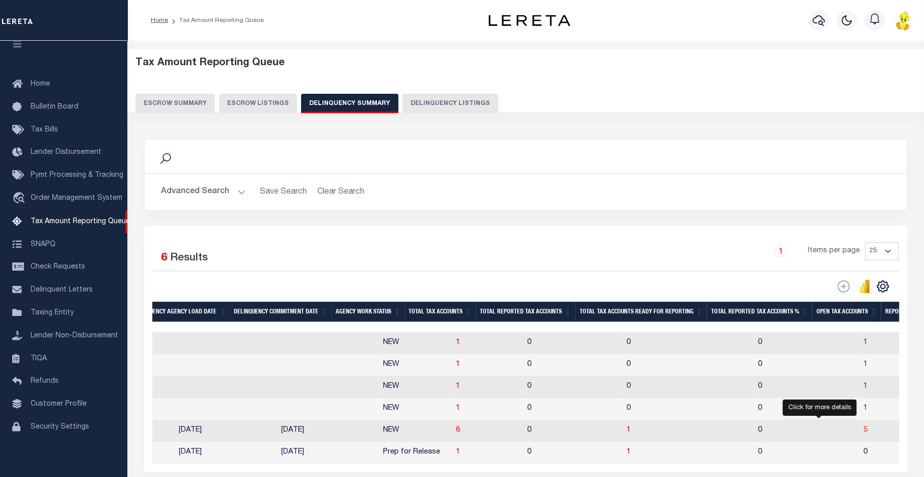
click at [863, 433] on span "5" at bounding box center [865, 429] width 4 height 7
select select "100"
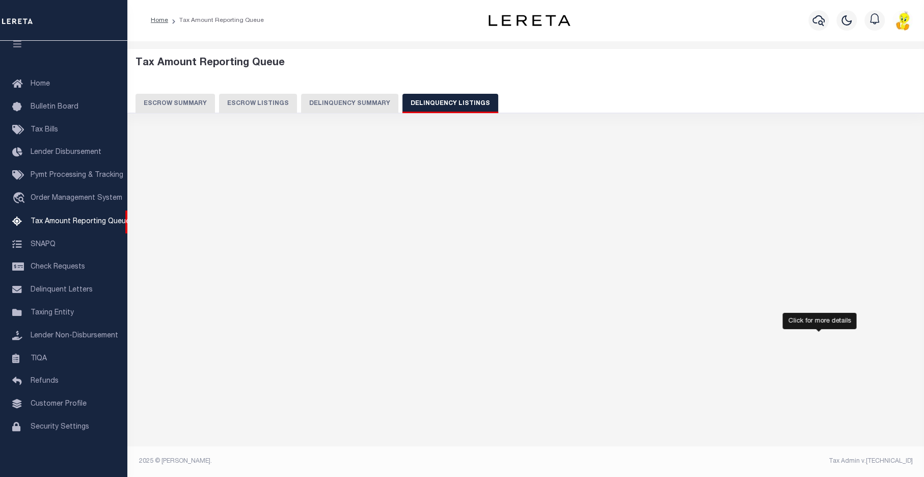
select select "100"
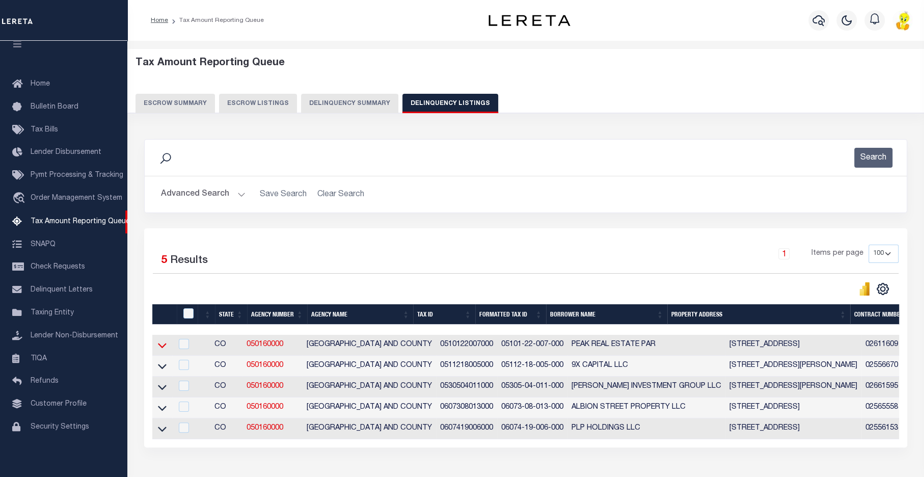
click at [160, 347] on icon at bounding box center [162, 345] width 9 height 5
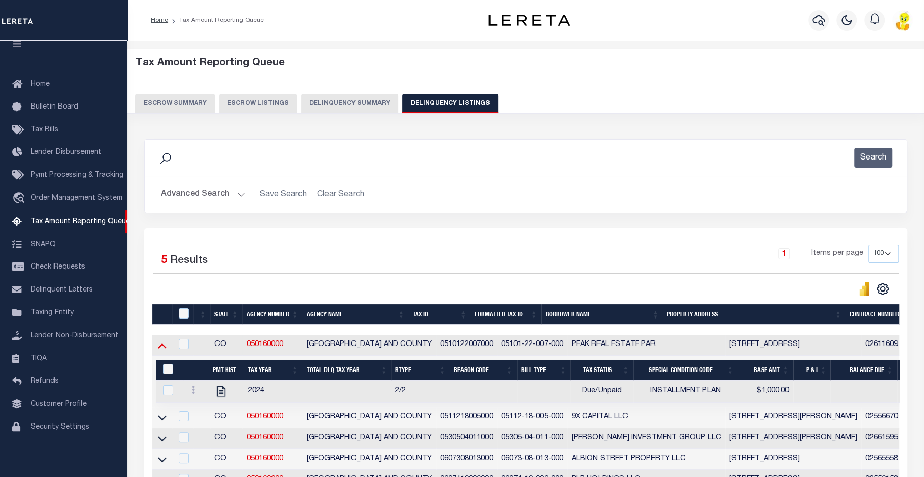
click at [159, 348] on icon at bounding box center [162, 345] width 9 height 11
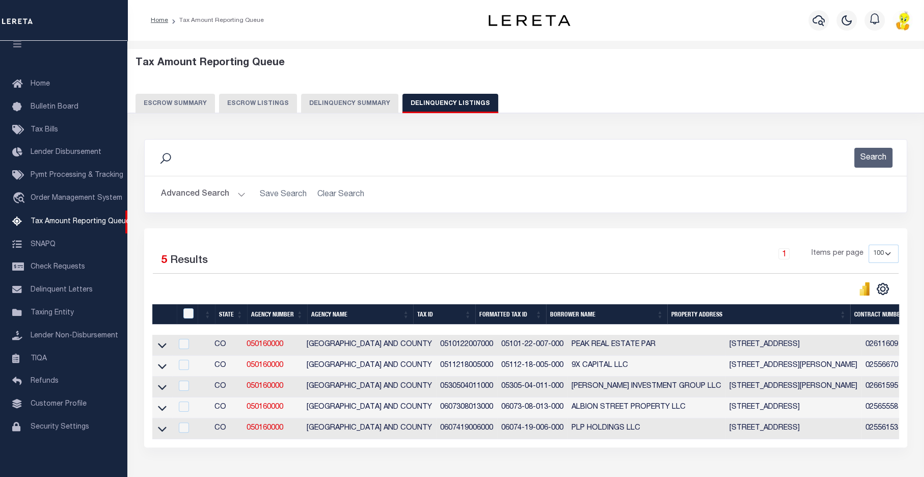
drag, startPoint x: 159, startPoint y: 365, endPoint x: 464, endPoint y: 369, distance: 305.1
click at [159, 365] on icon at bounding box center [162, 366] width 9 height 11
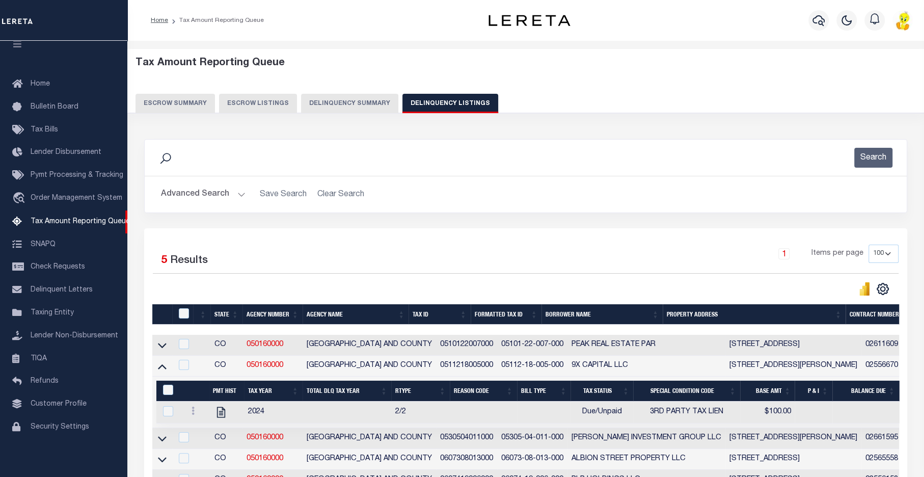
drag, startPoint x: 158, startPoint y: 369, endPoint x: 170, endPoint y: 368, distance: 11.7
click at [158, 369] on icon at bounding box center [162, 366] width 9 height 11
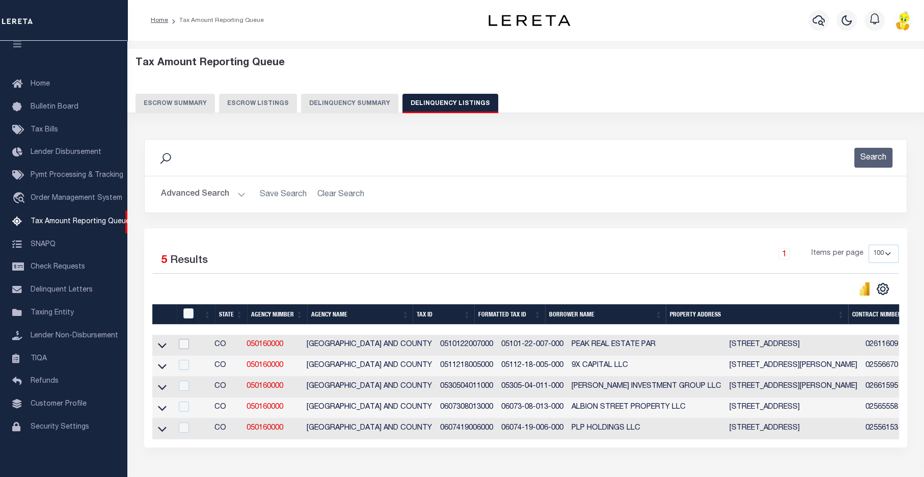
click at [189, 345] on input "checkbox" at bounding box center [184, 344] width 10 height 10
checkbox input "true"
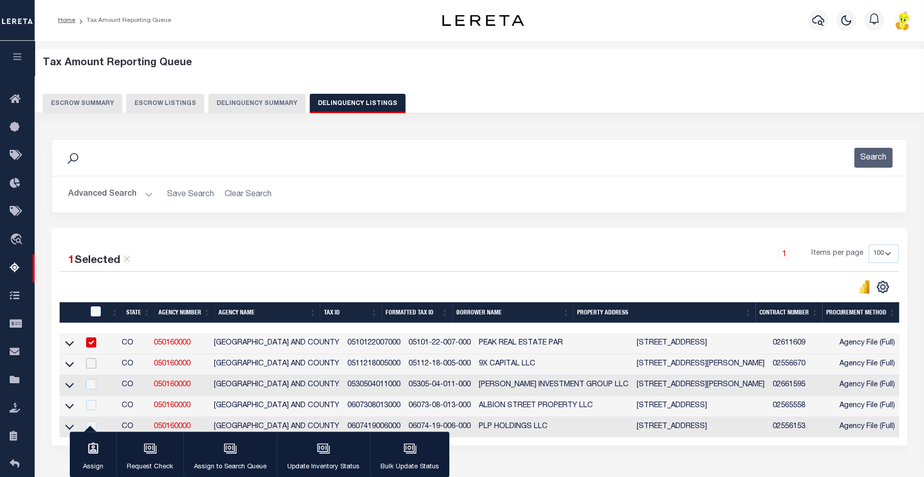
drag, startPoint x: 91, startPoint y: 361, endPoint x: 103, endPoint y: 368, distance: 13.7
click at [92, 361] on input "checkbox" at bounding box center [91, 363] width 10 height 10
checkbox input "true"
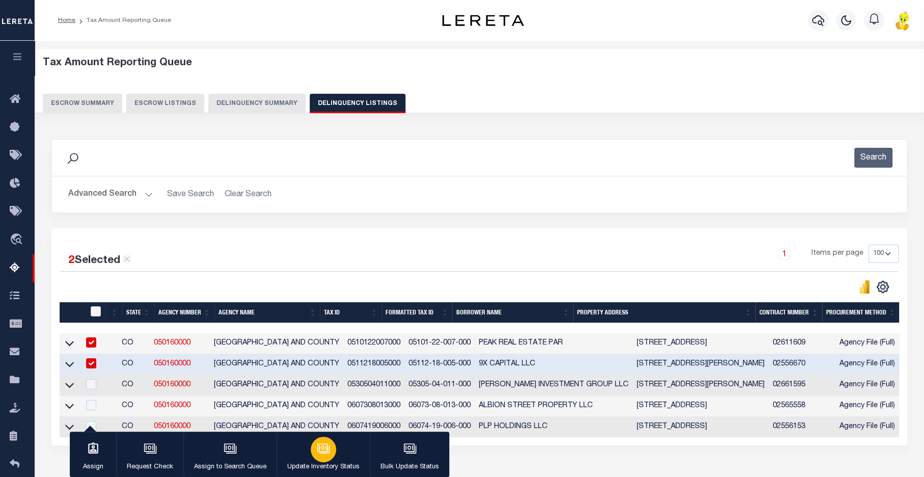
click at [320, 450] on icon "button" at bounding box center [323, 448] width 13 height 13
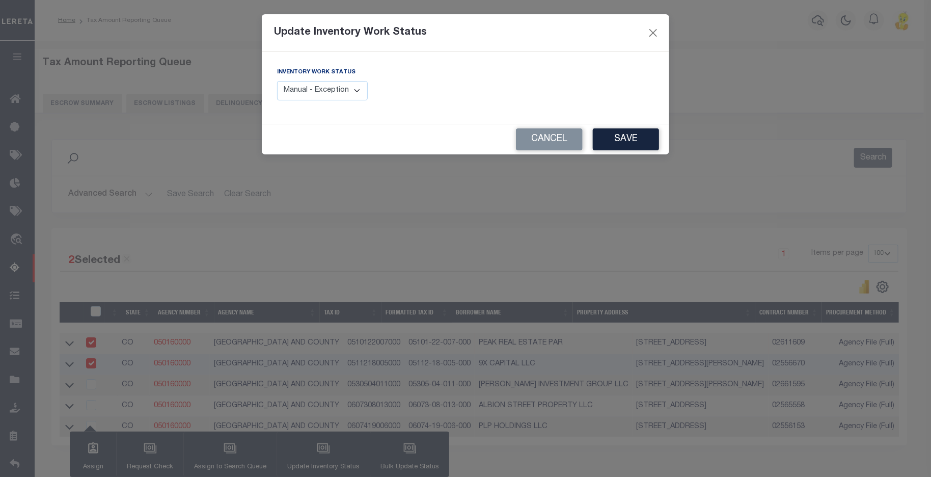
drag, startPoint x: 335, startPoint y: 90, endPoint x: 386, endPoint y: 128, distance: 63.4
click at [335, 91] on select "Manual - Exception Pended - Awaiting Search Late Add Exception Completed" at bounding box center [322, 91] width 91 height 20
select select "4"
click at [277, 81] on select "Manual - Exception Pended - Awaiting Search Late Add Exception Completed" at bounding box center [322, 91] width 91 height 20
drag, startPoint x: 632, startPoint y: 143, endPoint x: 623, endPoint y: 139, distance: 10.0
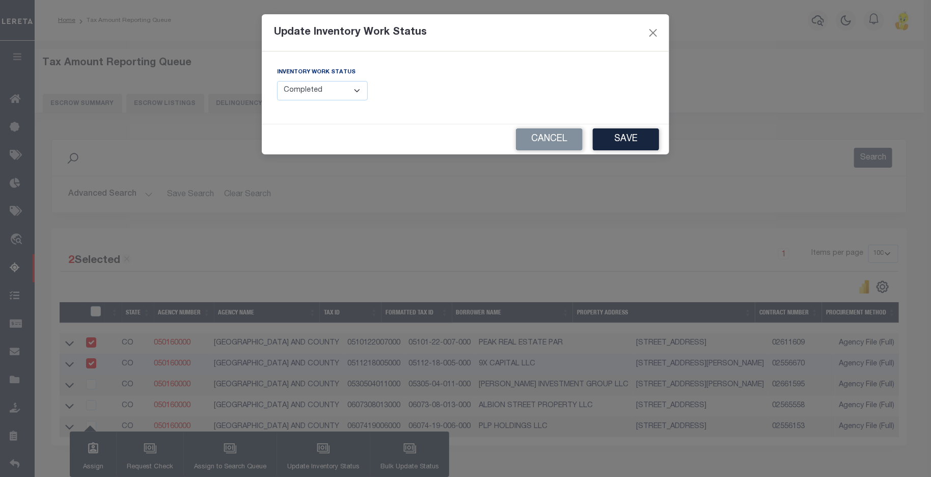
click at [628, 141] on button "Save" at bounding box center [626, 139] width 66 height 22
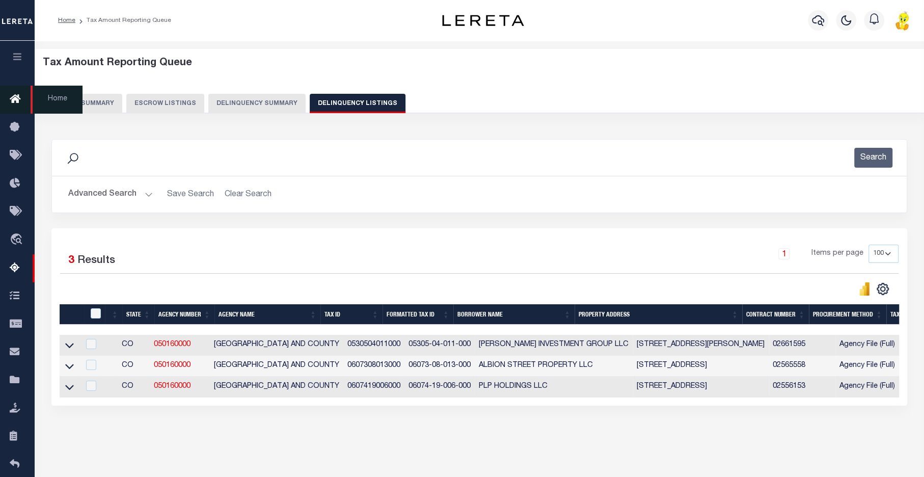
drag, startPoint x: 9, startPoint y: 95, endPoint x: 35, endPoint y: 106, distance: 29.0
click at [9, 95] on link "Home" at bounding box center [17, 100] width 35 height 28
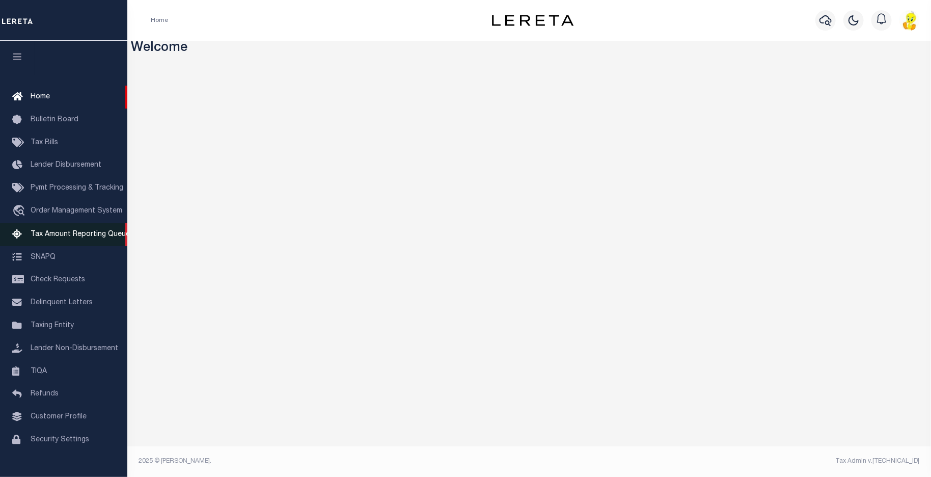
click at [74, 238] on span "Tax Amount Reporting Queue" at bounding box center [80, 234] width 99 height 7
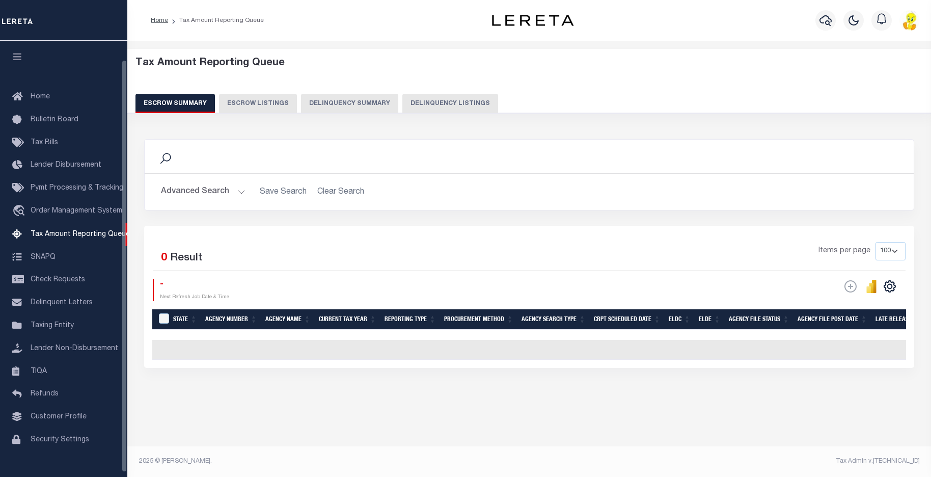
select select "100"
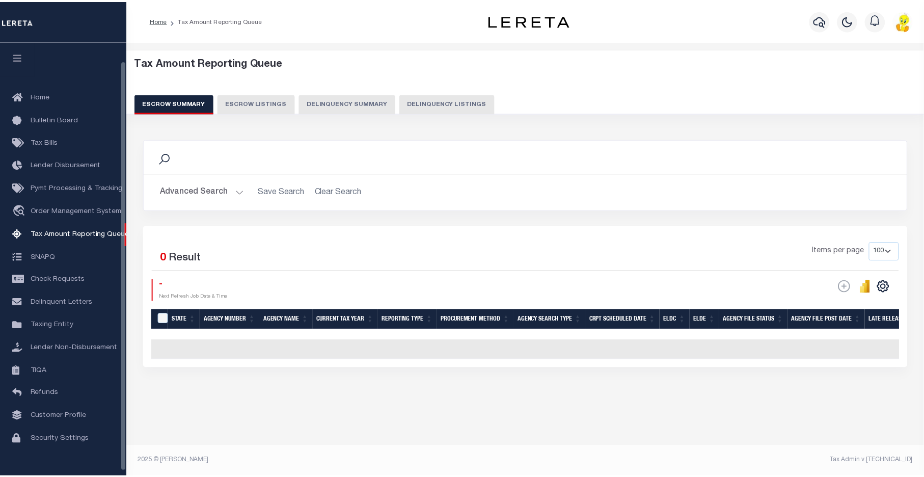
scroll to position [20, 0]
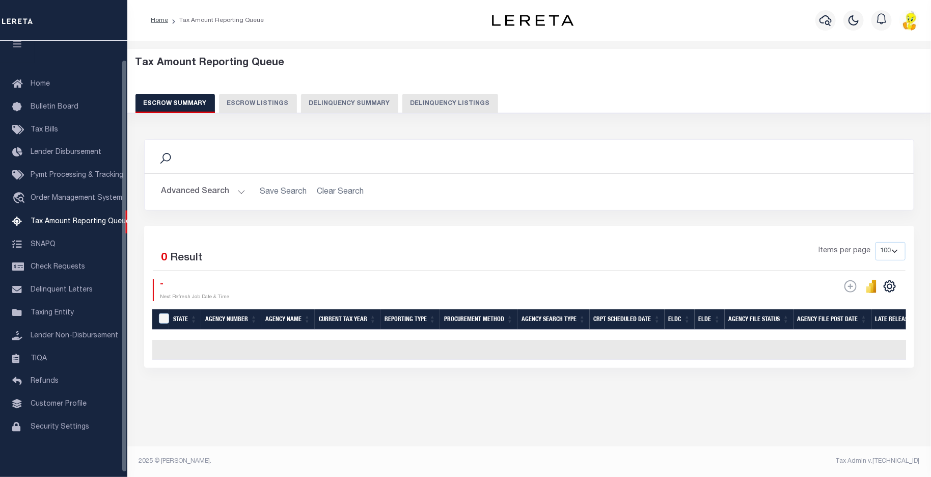
click at [347, 92] on div "Tax Amount Reporting Queue Escrow Summary Escrow Listings Delinquency Summary" at bounding box center [529, 85] width 788 height 56
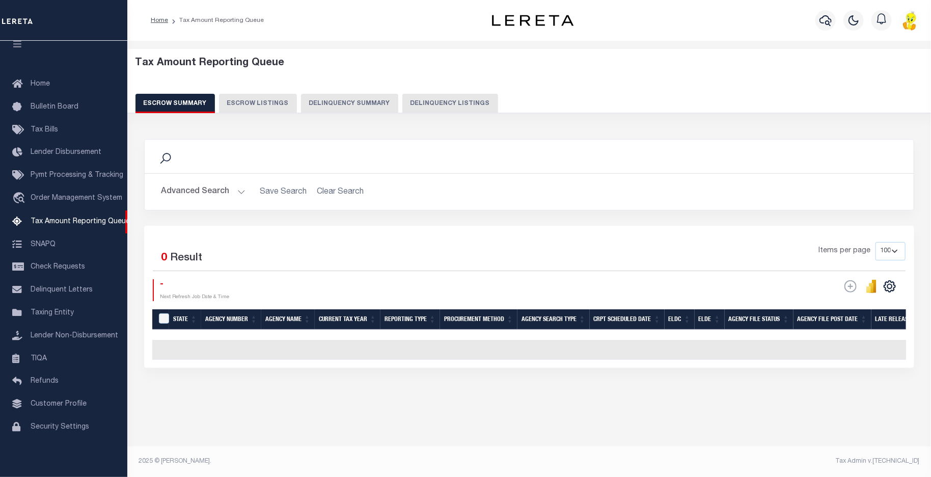
click at [351, 103] on button "Delinquency Summary" at bounding box center [349, 103] width 97 height 19
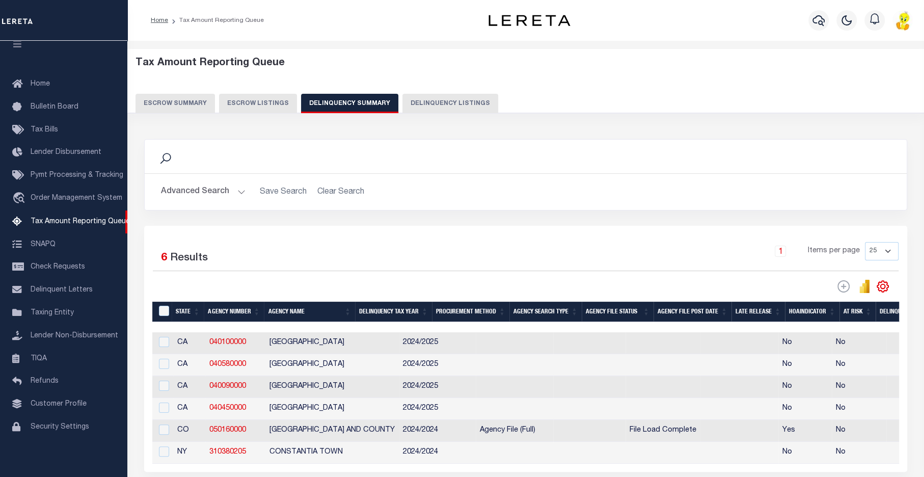
drag, startPoint x: 393, startPoint y: 474, endPoint x: 466, endPoint y: 479, distance: 73.5
click at [466, 476] on html "Home Tax Amount Reporting Queue Profile" at bounding box center [462, 281] width 924 height 563
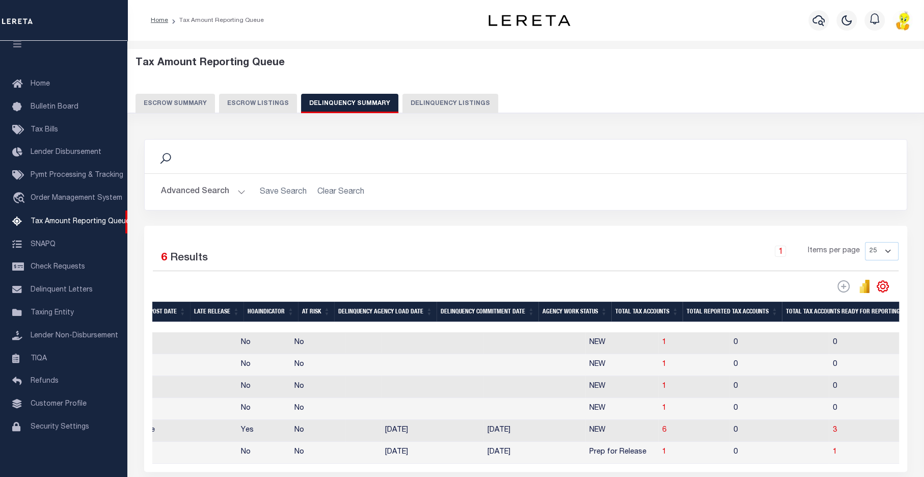
scroll to position [0, 408]
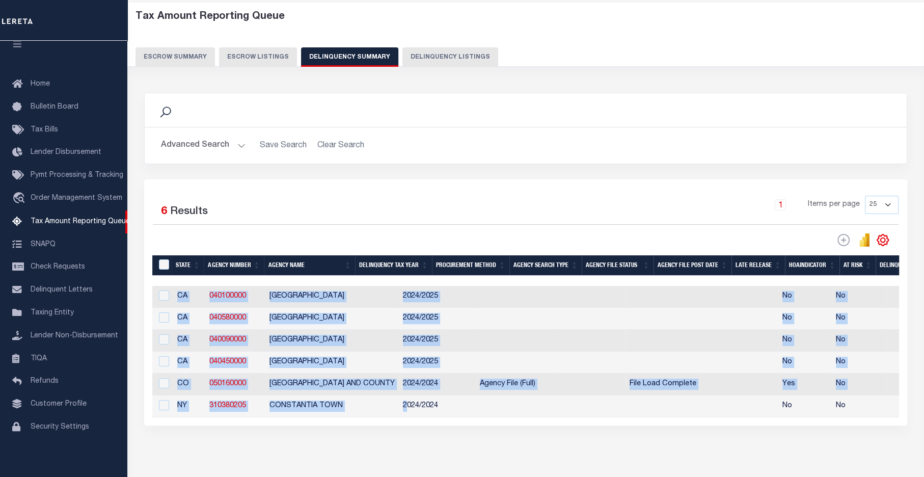
drag, startPoint x: 381, startPoint y: 420, endPoint x: 427, endPoint y: 422, distance: 45.9
click at [427, 417] on div "State Agency Number Agency Name Delinquency Tax Year Procurement Method Agency …" at bounding box center [525, 351] width 747 height 131
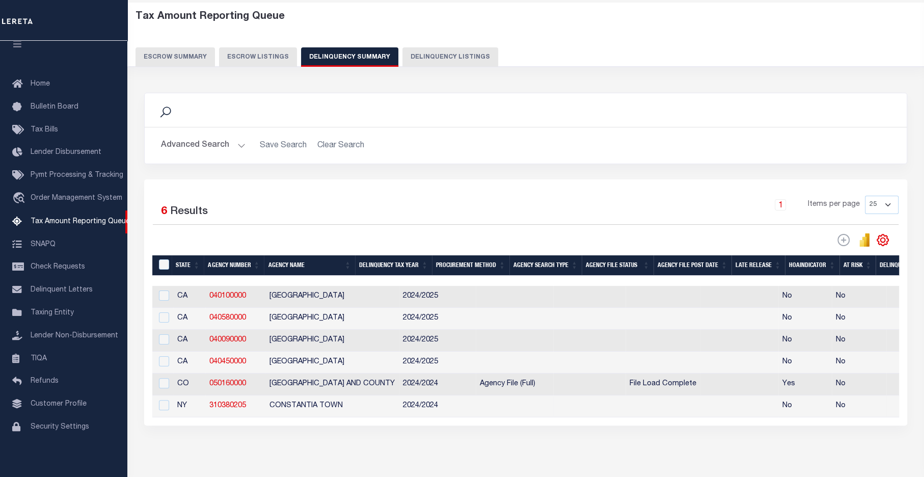
click at [580, 402] on td at bounding box center [589, 406] width 72 height 22
checkbox input "true"
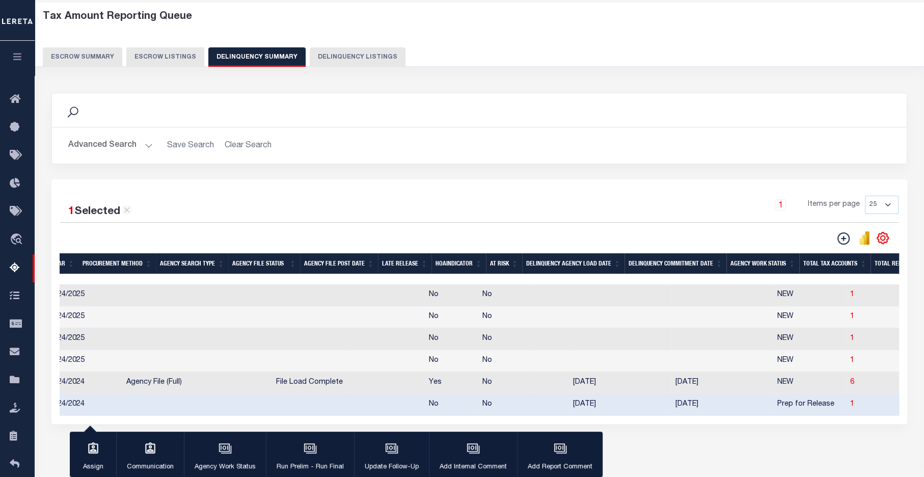
click at [588, 328] on td at bounding box center [620, 317] width 102 height 22
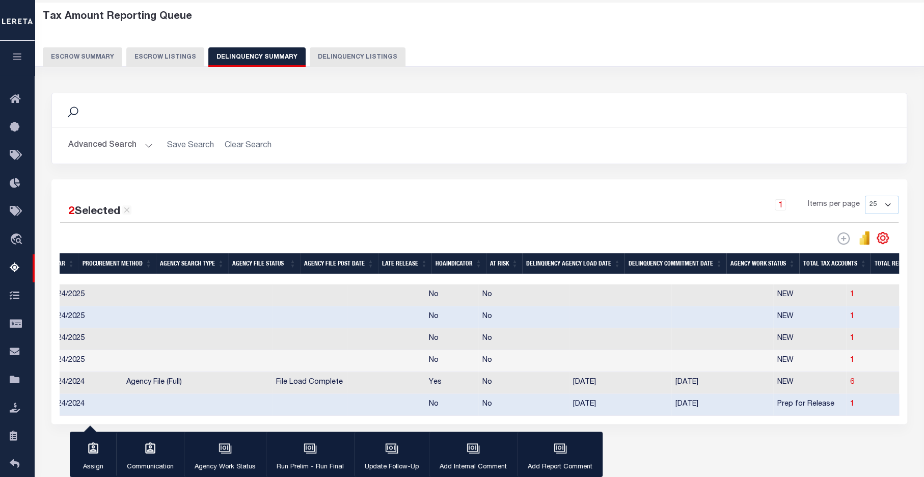
drag, startPoint x: 690, startPoint y: 442, endPoint x: 683, endPoint y: 435, distance: 9.0
click at [690, 441] on div "Data sync process is currently running, you may face some response delays. Sear…" at bounding box center [479, 269] width 869 height 372
drag, startPoint x: 407, startPoint y: 418, endPoint x: 170, endPoint y: 405, distance: 237.6
click at [171, 405] on tr "NY 310380205 CONSTANTIA TOWN 2024/2024 No No 04/25/2025 07/17/2025 Prep for Rel…" at bounding box center [930, 405] width 2262 height 22
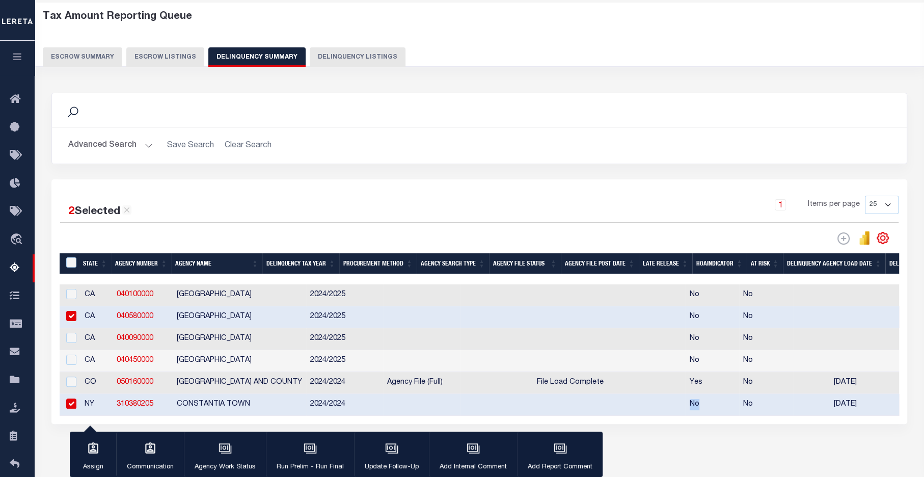
click at [71, 317] on input "checkbox" at bounding box center [71, 316] width 10 height 10
checkbox input "false"
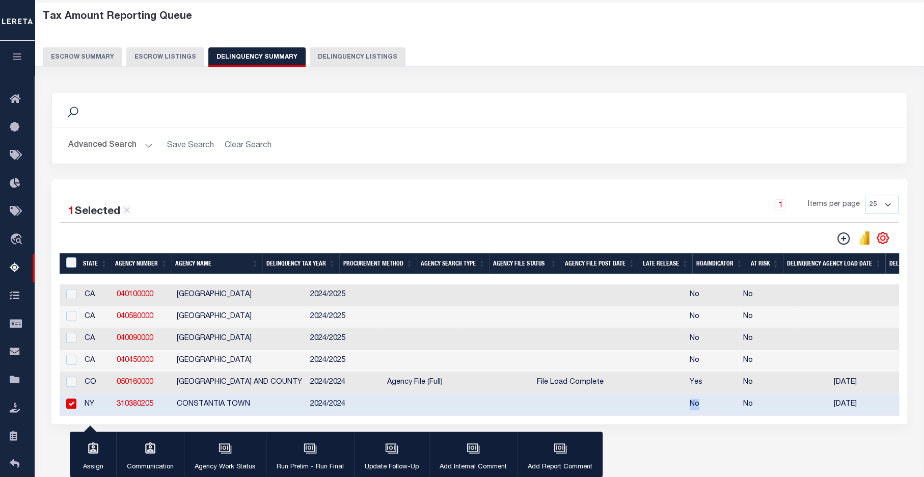
drag, startPoint x: 74, startPoint y: 408, endPoint x: 69, endPoint y: 404, distance: 6.9
click at [74, 408] on input "checkbox" at bounding box center [71, 403] width 10 height 10
checkbox input "false"
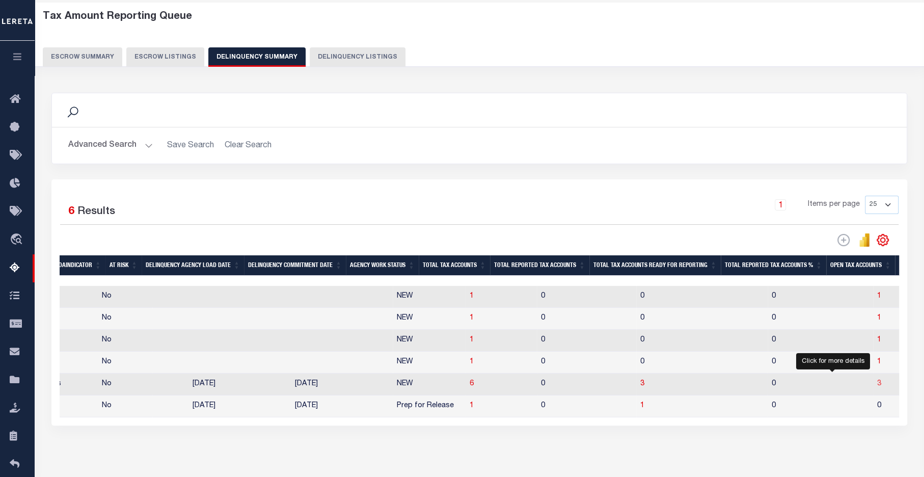
click at [877, 387] on span "3" at bounding box center [879, 383] width 4 height 7
select select "100"
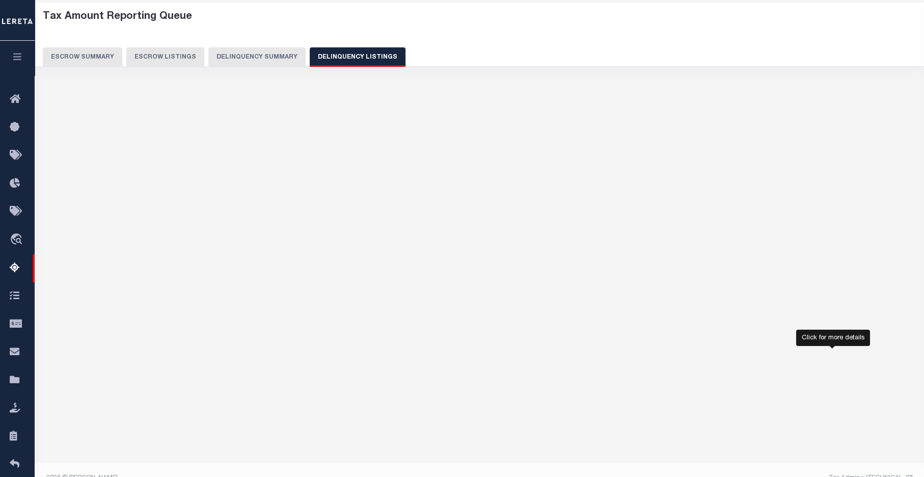
select select "100"
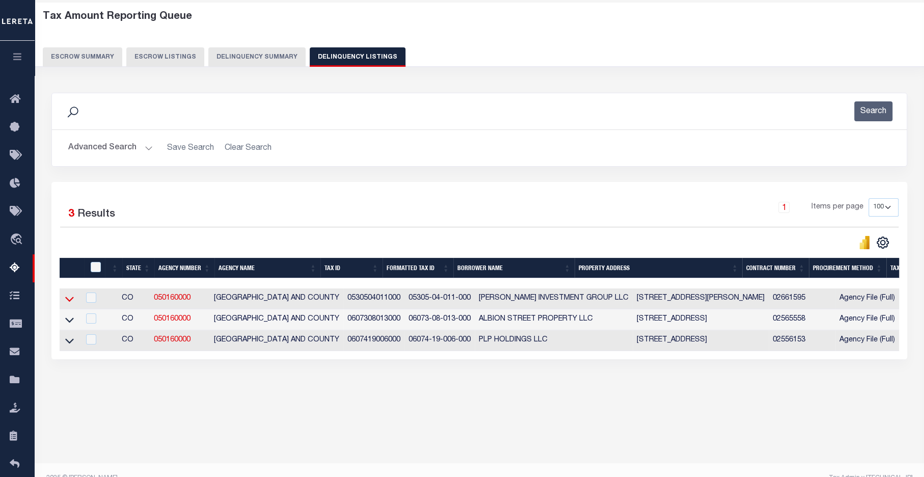
click at [71, 298] on icon at bounding box center [69, 298] width 9 height 11
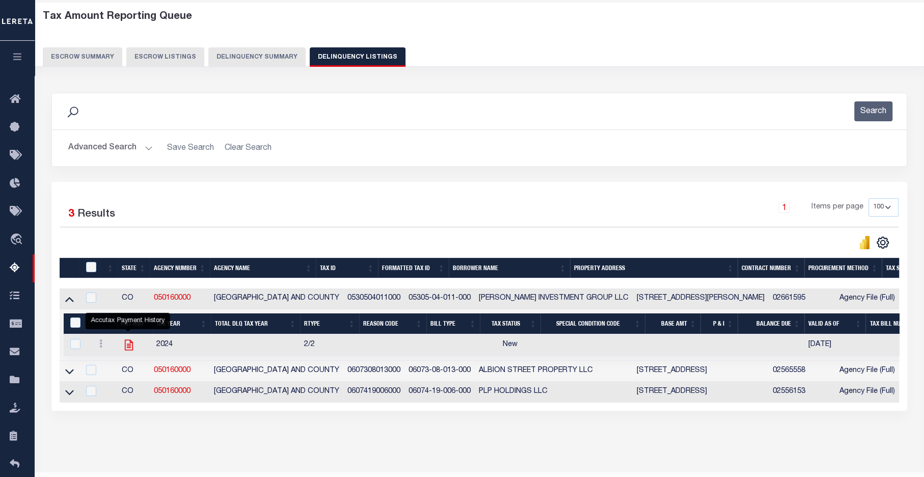
click at [128, 347] on icon "" at bounding box center [128, 344] width 13 height 13
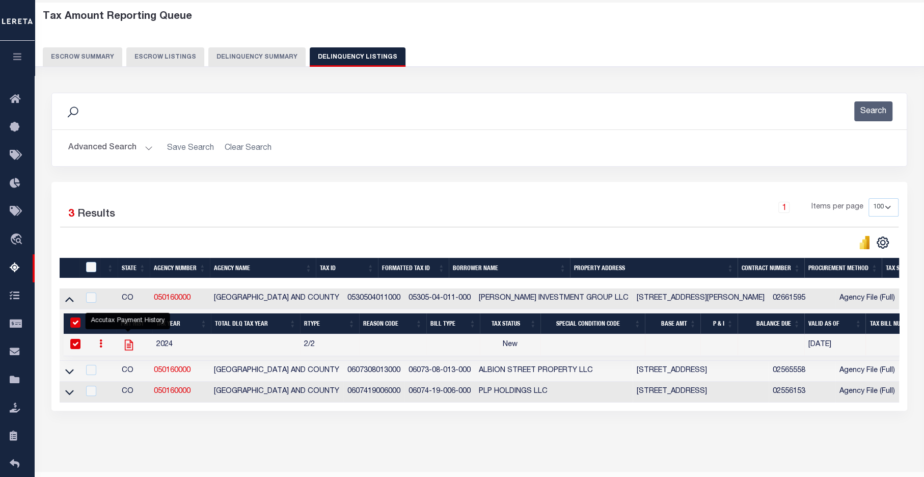
checkbox input "true"
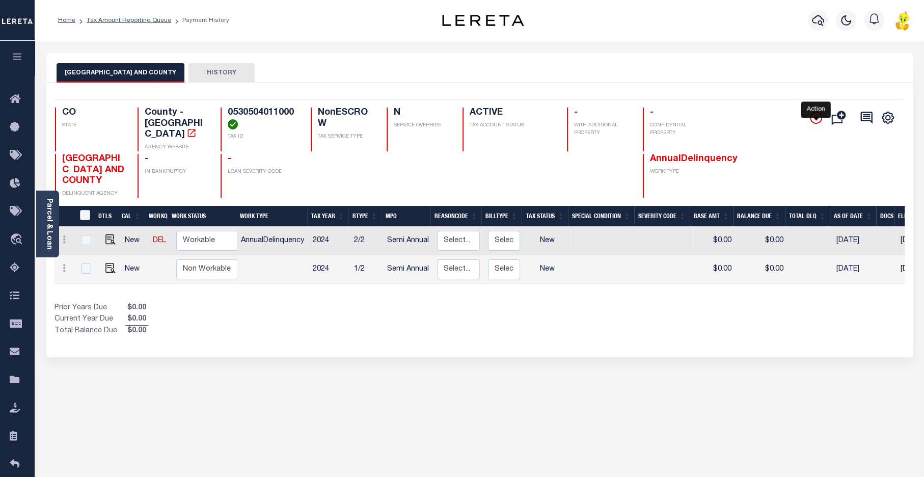
click at [816, 117] on icon "" at bounding box center [815, 117] width 5 height 5
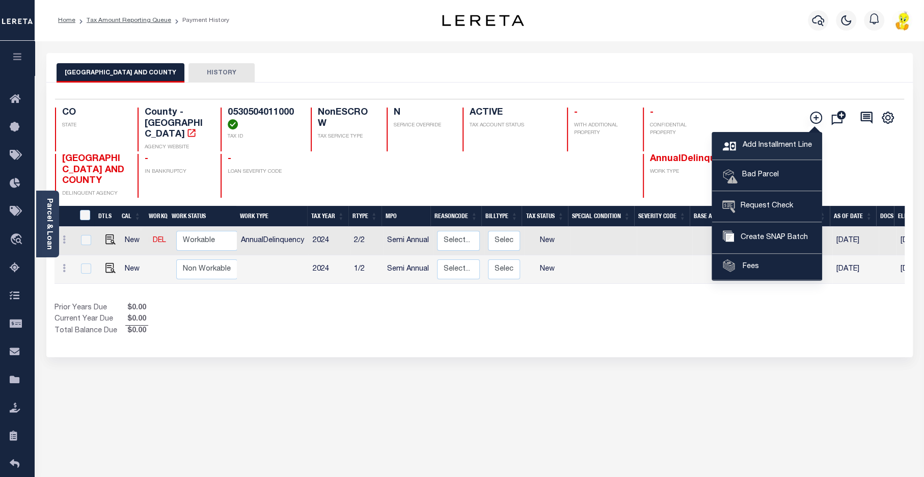
click at [775, 143] on span "Add Installment Line" at bounding box center [775, 145] width 72 height 11
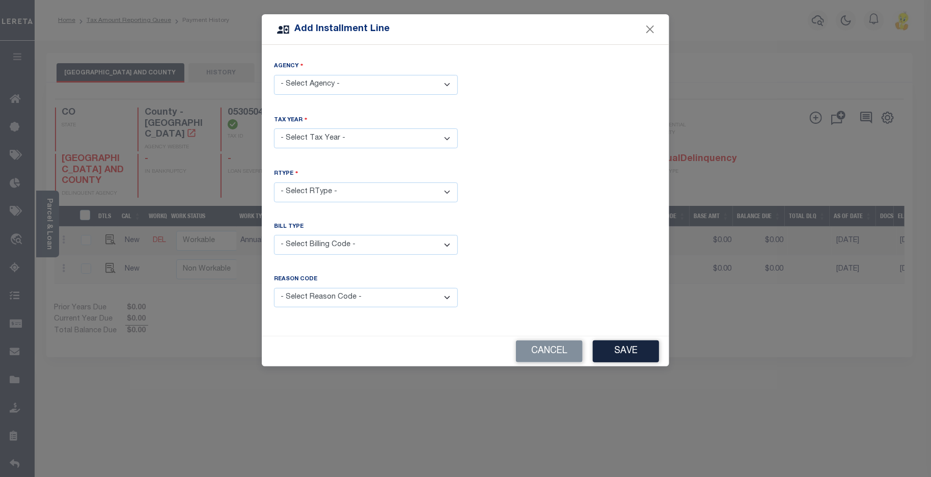
click at [409, 82] on select "- Select Agency - DENVER CITY AND COUNTY - County" at bounding box center [366, 85] width 184 height 20
select select "803100000"
click at [274, 75] on select "- Select Agency - DENVER CITY AND COUNTY - County" at bounding box center [366, 85] width 184 height 20
click at [398, 140] on select "- Select Year - 2005 2006 2007 2008 2009 2010 2011 2012 2013 2014 2015 2016 201…" at bounding box center [366, 138] width 184 height 20
select select "2023"
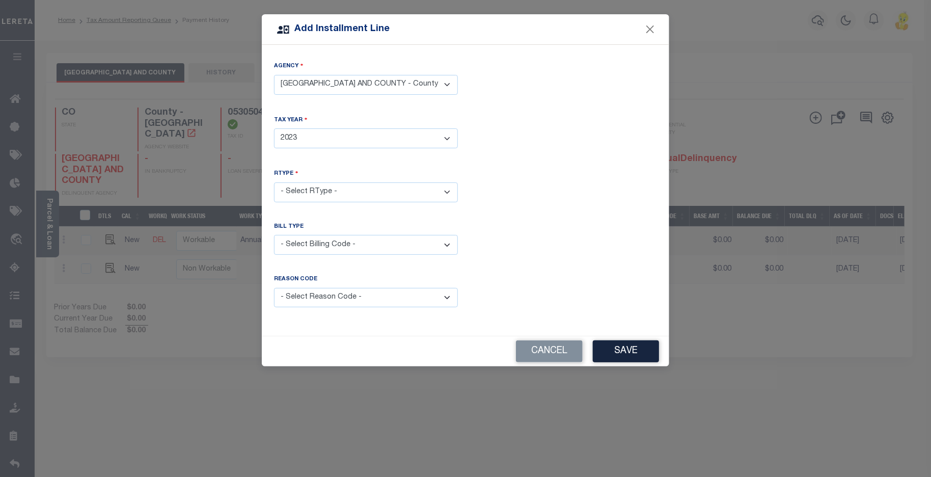
click at [274, 128] on select "- Select Year - 2005 2006 2007 2008 2009 2010 2011 2012 2013 2014 2015 2016 201…" at bounding box center [366, 138] width 184 height 20
click at [390, 190] on select "- Select RType - 1/1 1/2 2/2" at bounding box center [366, 192] width 184 height 20
click at [274, 182] on select "- Select RType - 1/1 1/2 2/2" at bounding box center [366, 192] width 184 height 20
click at [359, 185] on select "- Select RType - 1/1 1/2 2/2" at bounding box center [366, 192] width 184 height 20
click at [274, 182] on select "- Select RType - 1/1 1/2 2/2" at bounding box center [366, 192] width 184 height 20
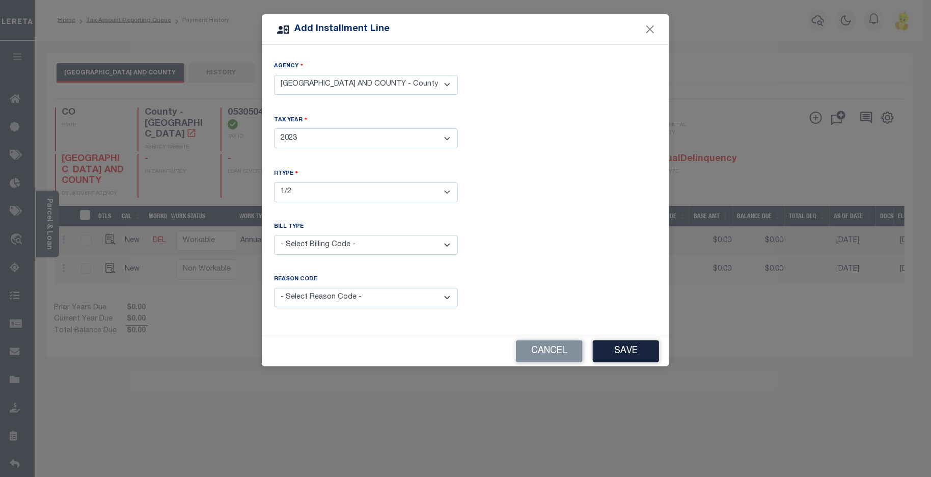
drag, startPoint x: 365, startPoint y: 186, endPoint x: 362, endPoint y: 193, distance: 7.1
click at [364, 186] on select "- Select RType - 1/1 1/2 2/2" at bounding box center [366, 192] width 184 height 20
select select "2"
click at [274, 182] on select "- Select RType - 1/1 1/2 2/2" at bounding box center [366, 192] width 184 height 20
click at [449, 243] on select "- Select Billing Code - Regular Delinquent Supplemental Corrected/Adjusted Bill…" at bounding box center [366, 245] width 184 height 20
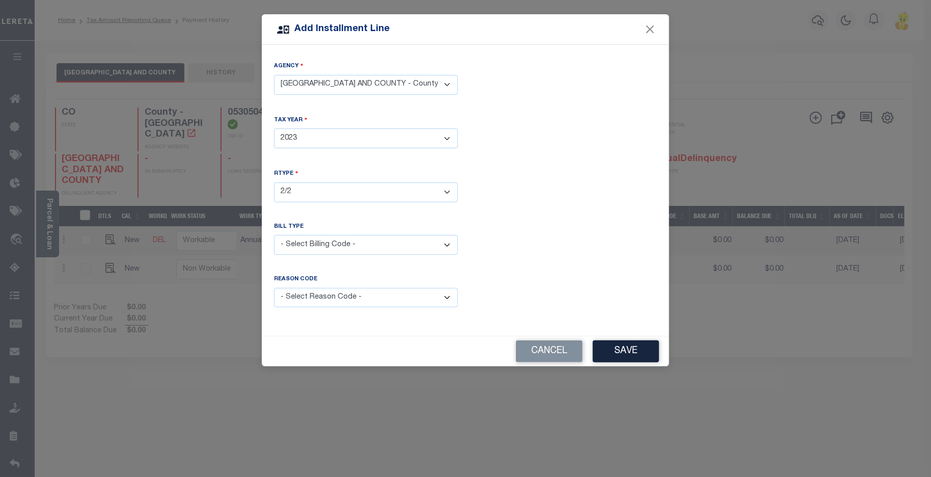
select select "2"
click at [274, 235] on select "- Select Billing Code - Regular Delinquent Supplemental Corrected/Adjusted Bill…" at bounding box center [366, 245] width 184 height 20
click at [641, 346] on button "Save" at bounding box center [626, 351] width 66 height 22
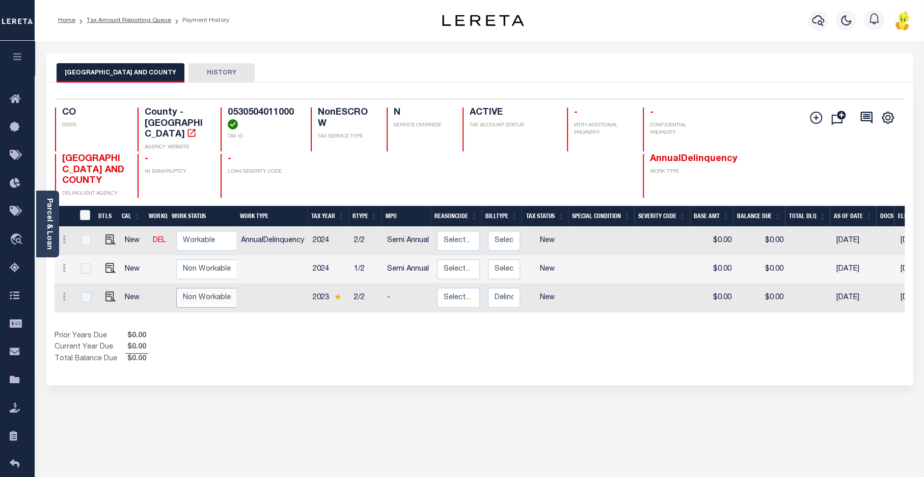
click at [203, 288] on select "Non Workable Workable" at bounding box center [206, 298] width 61 height 20
checkbox input "true"
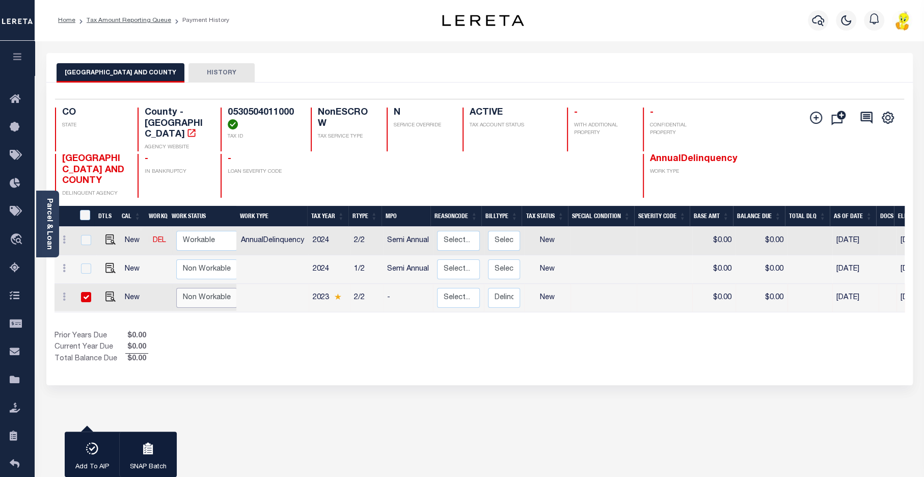
select select "false"
click at [176, 288] on select "Non Workable Workable" at bounding box center [206, 298] width 61 height 20
checkbox input "false"
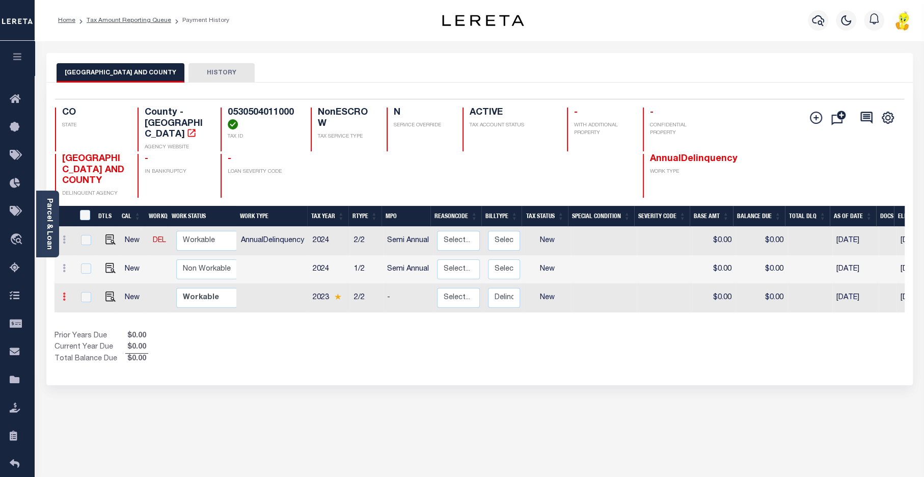
click at [63, 292] on icon at bounding box center [64, 296] width 3 height 8
click at [87, 271] on img at bounding box center [88, 276] width 10 height 11
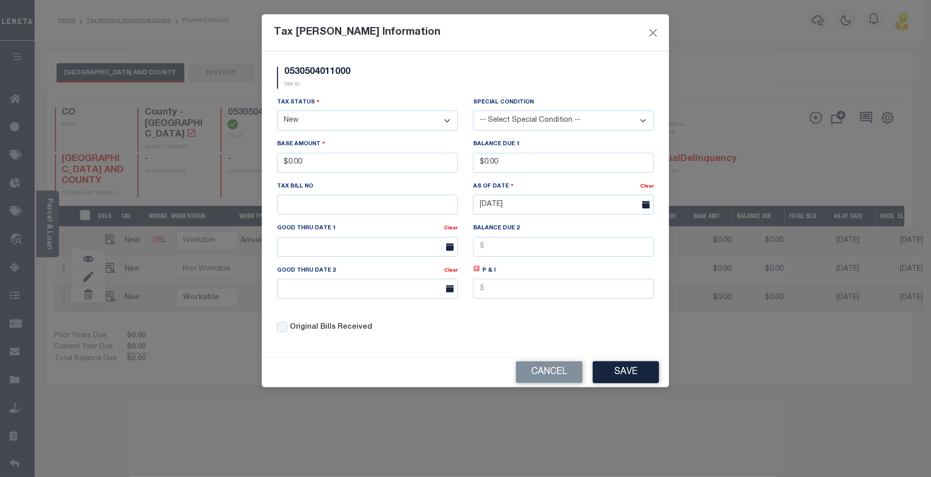
click at [301, 124] on select "- Select Status - Open Due/Unpaid Paid Incomplete No Tax Due Internal Refund Pr…" at bounding box center [367, 121] width 181 height 20
click at [303, 121] on select "- Select Status - Open Due/Unpaid Paid Incomplete No Tax Due Internal Refund Pr…" at bounding box center [367, 121] width 181 height 20
select select "DUE"
click at [277, 111] on select "- Select Status - Open Due/Unpaid Paid Incomplete No Tax Due Internal Refund Pr…" at bounding box center [367, 121] width 181 height 20
drag, startPoint x: 312, startPoint y: 162, endPoint x: 258, endPoint y: 157, distance: 54.2
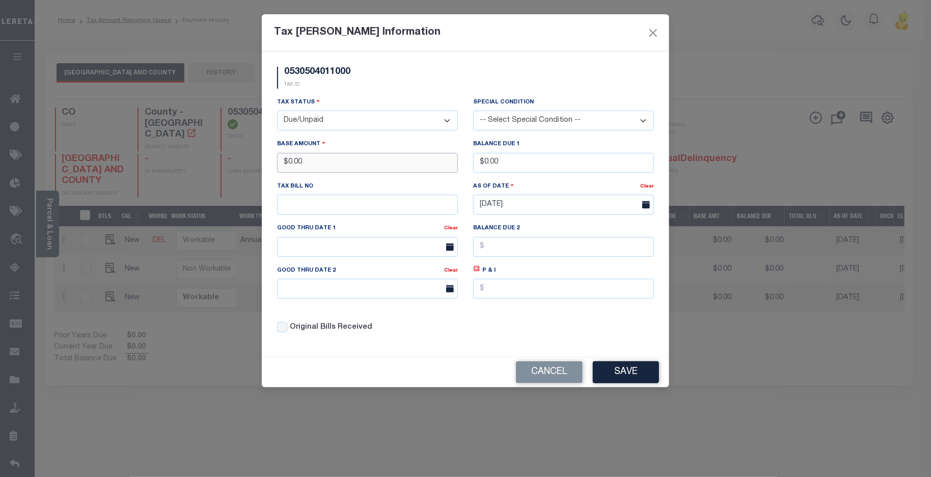
click at [251, 157] on div "Tax Bill Amount Information 0530504011000 TAX ID Installment: TaxID: 0530504011…" at bounding box center [465, 238] width 931 height 477
type input "$200.00"
click at [633, 118] on select "-- Select Special Condition -- 3RD PARTY TAX LIEN AGENCY TAX LIEN (A.K.A Inside…" at bounding box center [563, 121] width 181 height 20
click at [473, 111] on select "-- Select Special Condition -- 3RD PARTY TAX LIEN AGENCY TAX LIEN (A.K.A Inside…" at bounding box center [563, 121] width 181 height 20
click at [640, 118] on select "-- Select Special Condition -- 3RD PARTY TAX LIEN AGENCY TAX LIEN (A.K.A Inside…" at bounding box center [563, 121] width 181 height 20
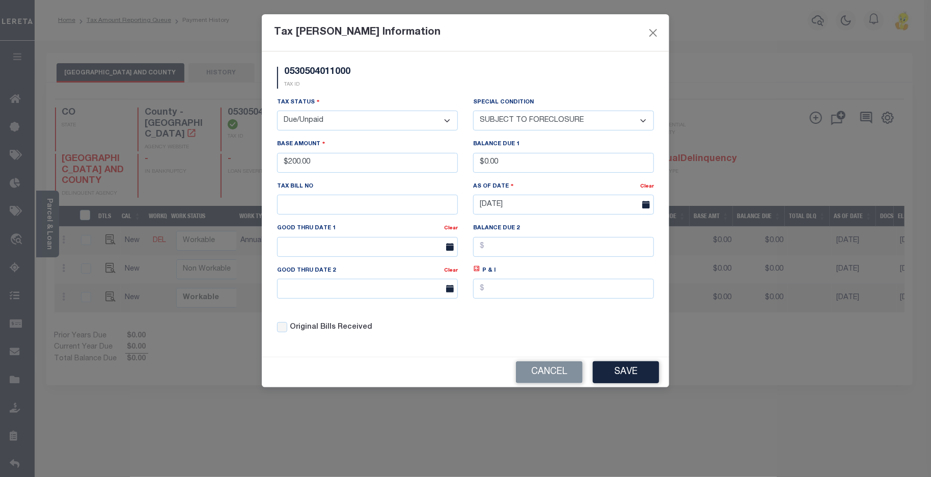
select select "29"
click at [473, 111] on select "-- Select Special Condition -- 3RD PARTY TAX LIEN AGENCY TAX LIEN (A.K.A Inside…" at bounding box center [563, 121] width 181 height 20
click at [627, 375] on button "Save" at bounding box center [626, 372] width 66 height 22
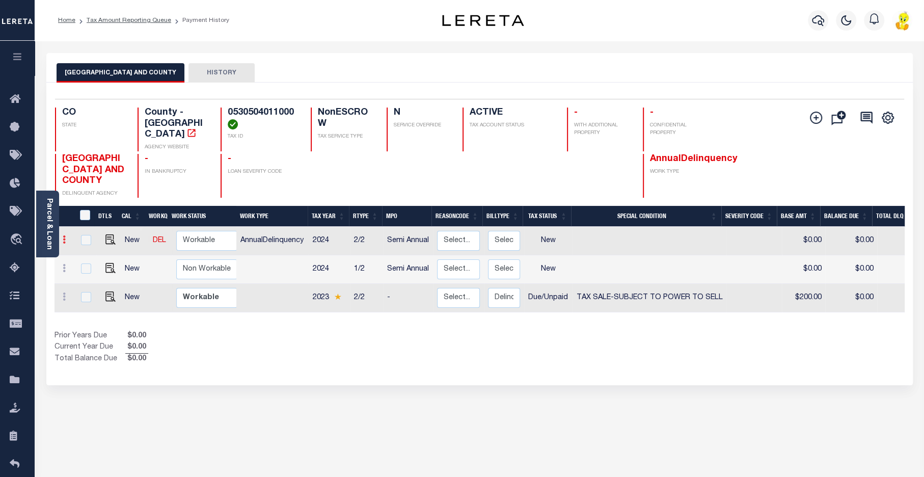
click at [63, 235] on icon at bounding box center [64, 239] width 3 height 8
click at [86, 269] on img at bounding box center [88, 274] width 10 height 11
type input "$0.00"
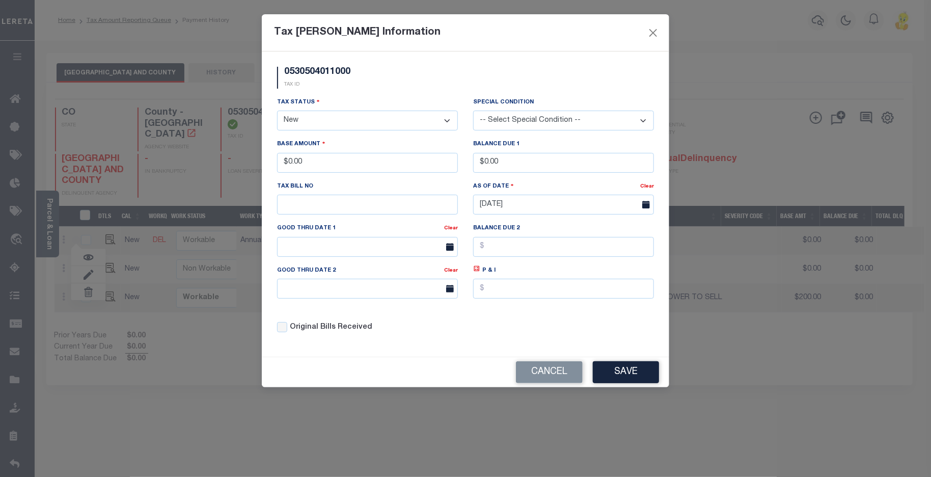
click at [417, 123] on select "- Select Status - Open Due/Unpaid Paid Incomplete No Tax Due Internal Refund Pr…" at bounding box center [367, 121] width 181 height 20
click at [361, 120] on select "- Select Status - Open Due/Unpaid Paid Incomplete No Tax Due Internal Refund Pr…" at bounding box center [367, 121] width 181 height 20
select select "DUE"
click at [277, 111] on select "- Select Status - Open Due/Unpaid Paid Incomplete No Tax Due Internal Refund Pr…" at bounding box center [367, 121] width 181 height 20
click at [312, 169] on input "$0.00" at bounding box center [367, 163] width 181 height 20
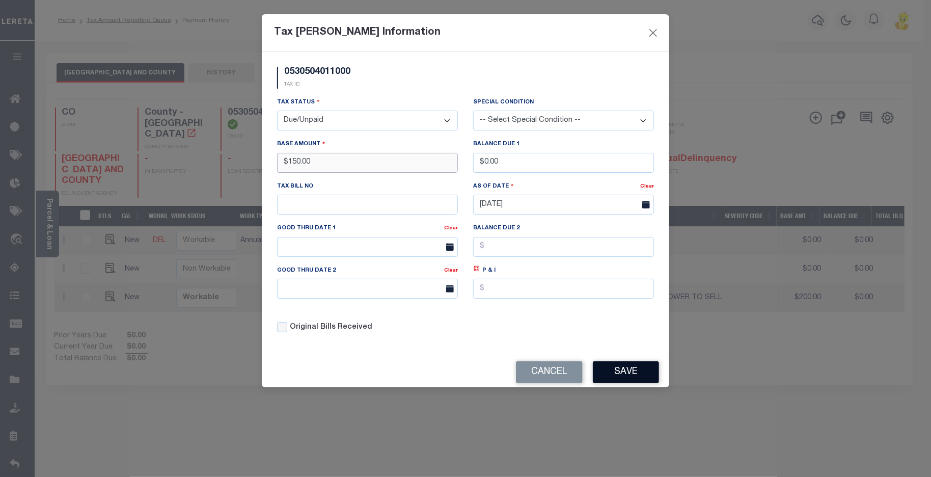
type input "$150.00"
click at [634, 370] on button "Save" at bounding box center [626, 372] width 66 height 22
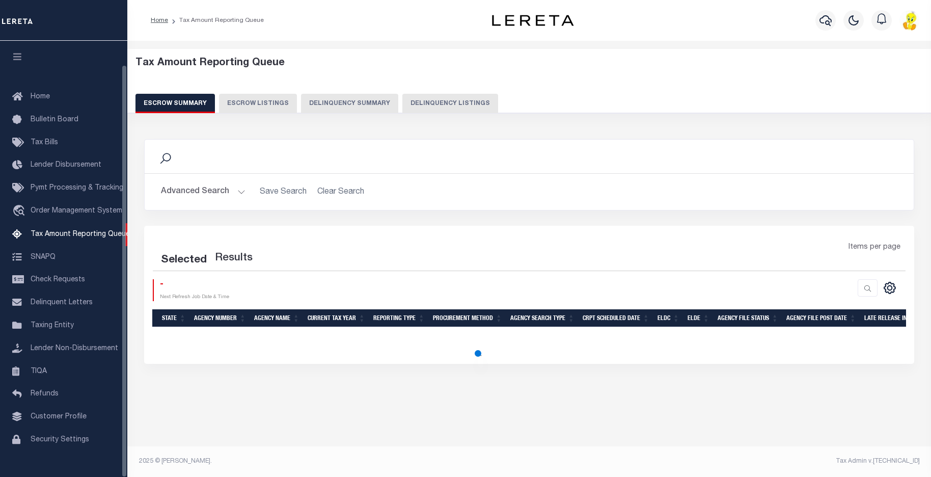
select select
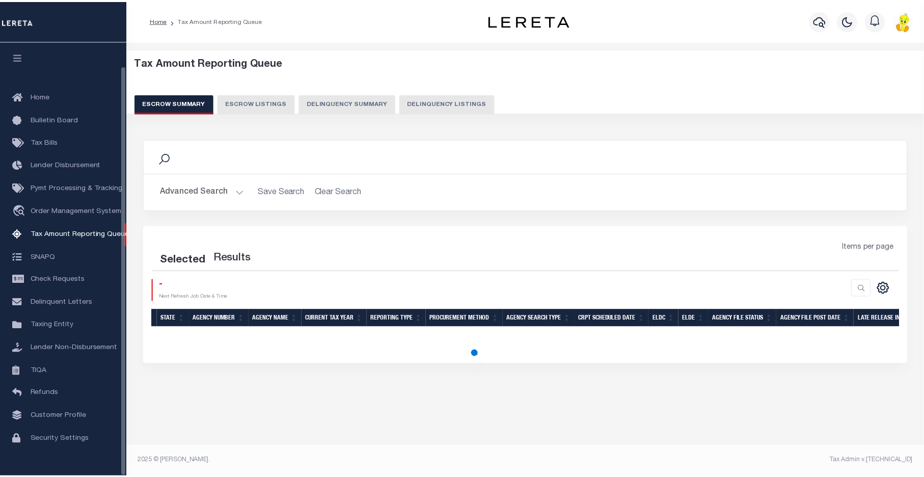
scroll to position [25, 0]
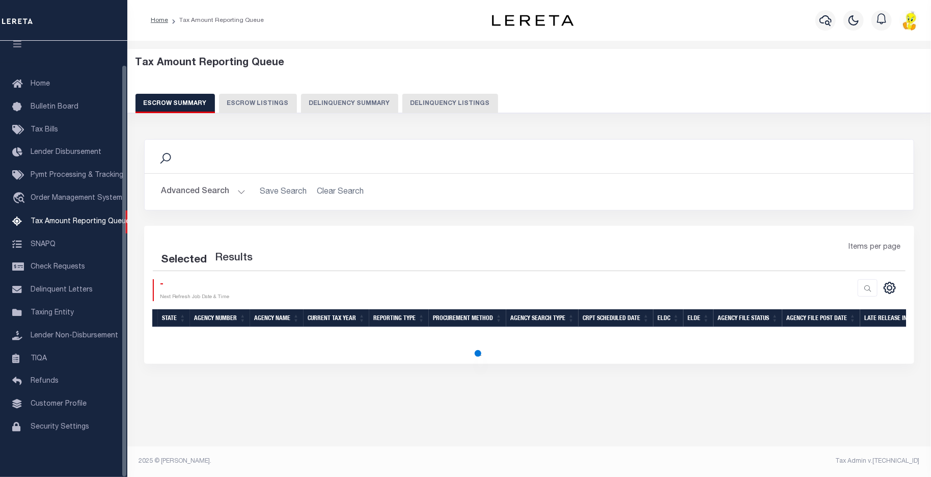
select select
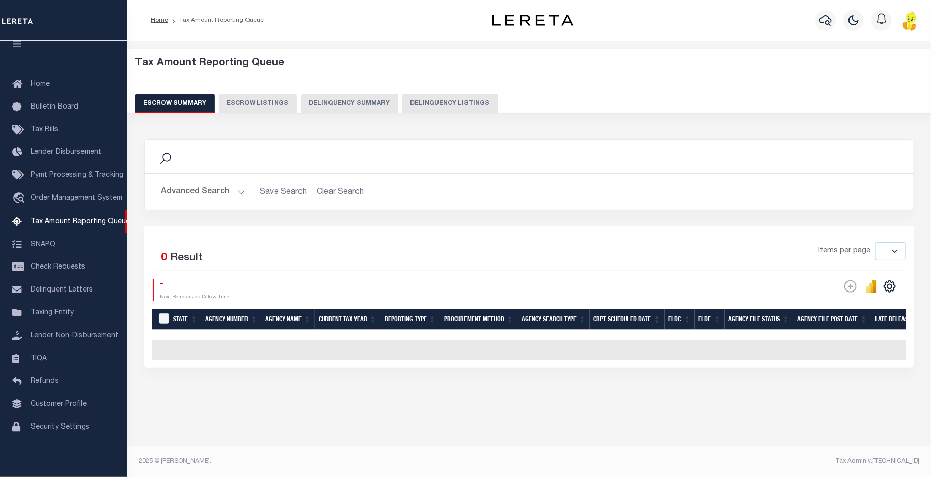
drag, startPoint x: 342, startPoint y: 103, endPoint x: 385, endPoint y: 119, distance: 46.3
click at [342, 103] on button "Delinquency Summary" at bounding box center [349, 103] width 97 height 19
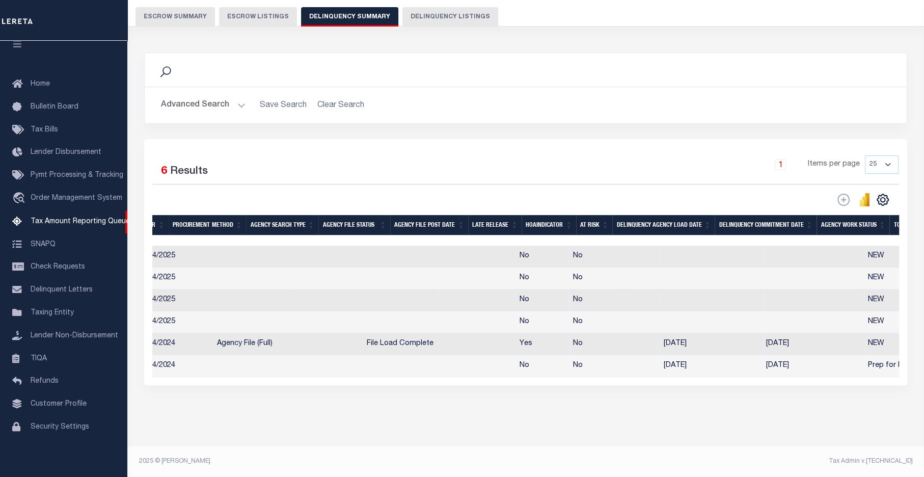
scroll to position [0, 0]
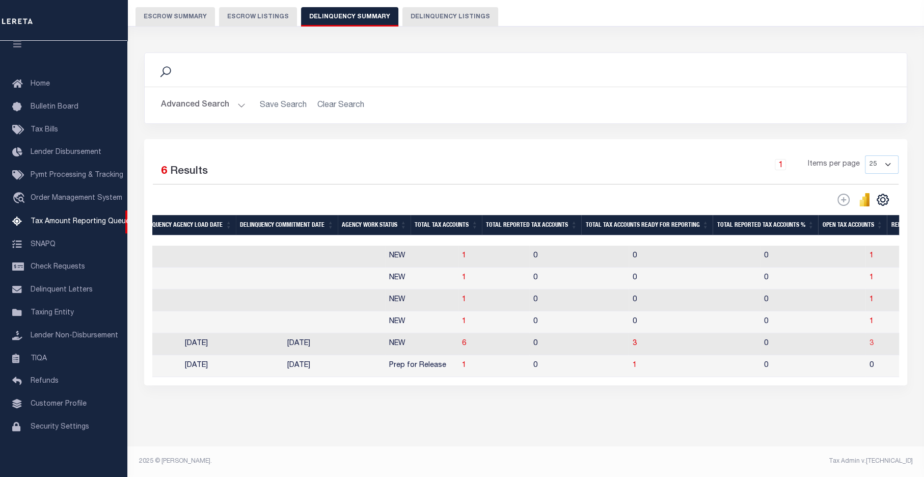
click at [869, 340] on span "3" at bounding box center [871, 343] width 4 height 7
select select "100"
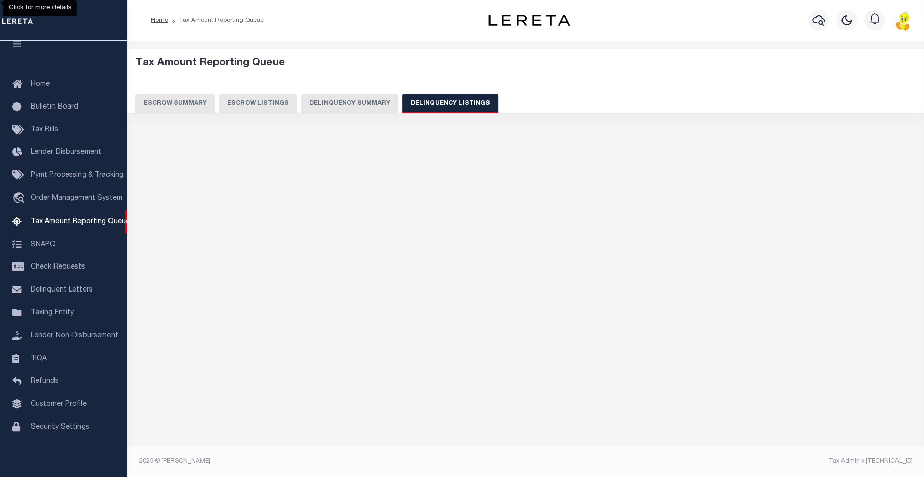
select select "100"
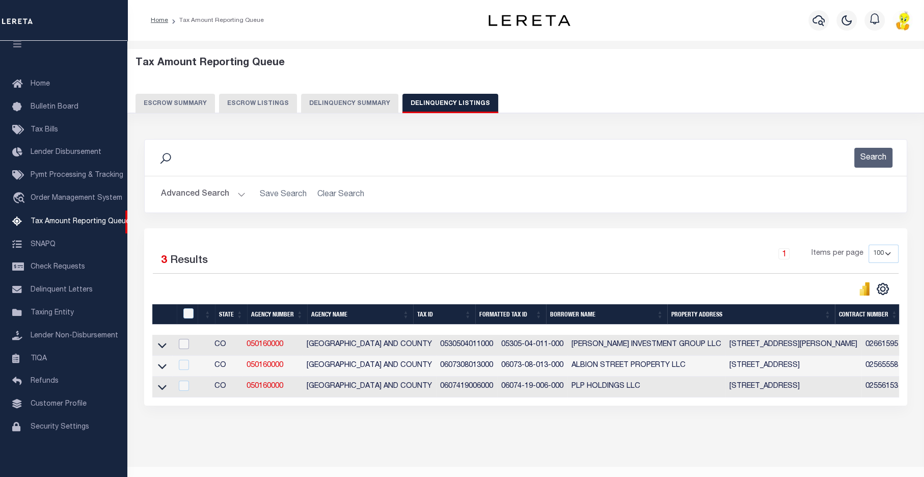
click at [188, 344] on input "checkbox" at bounding box center [184, 344] width 10 height 10
checkbox input "true"
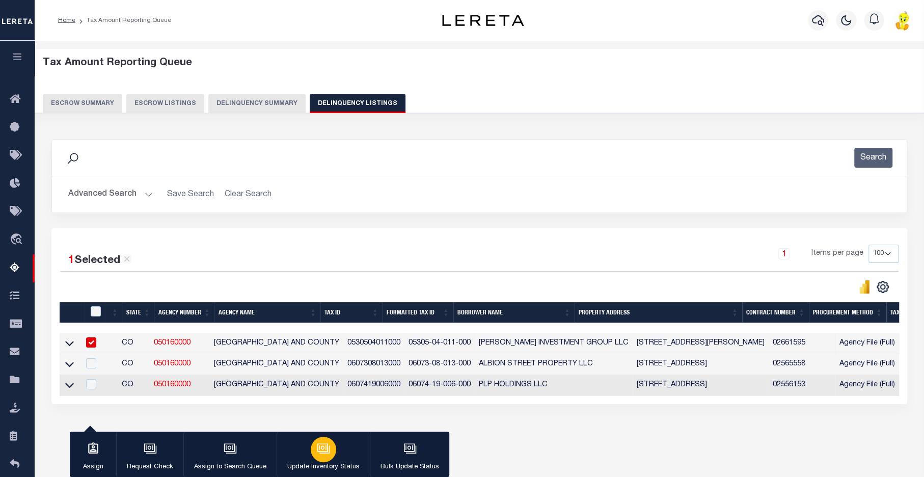
click at [321, 447] on icon "button" at bounding box center [323, 448] width 13 height 13
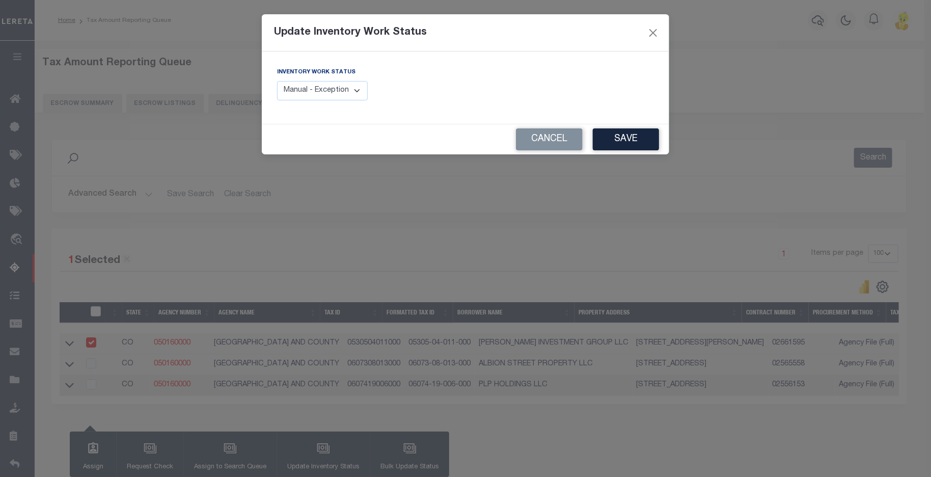
click at [359, 91] on select "Manual - Exception Pended - Awaiting Search Late Add Exception Completed" at bounding box center [322, 91] width 91 height 20
select select "4"
click at [277, 81] on select "Manual - Exception Pended - Awaiting Search Late Add Exception Completed" at bounding box center [322, 91] width 91 height 20
click at [632, 136] on button "Save" at bounding box center [626, 139] width 66 height 22
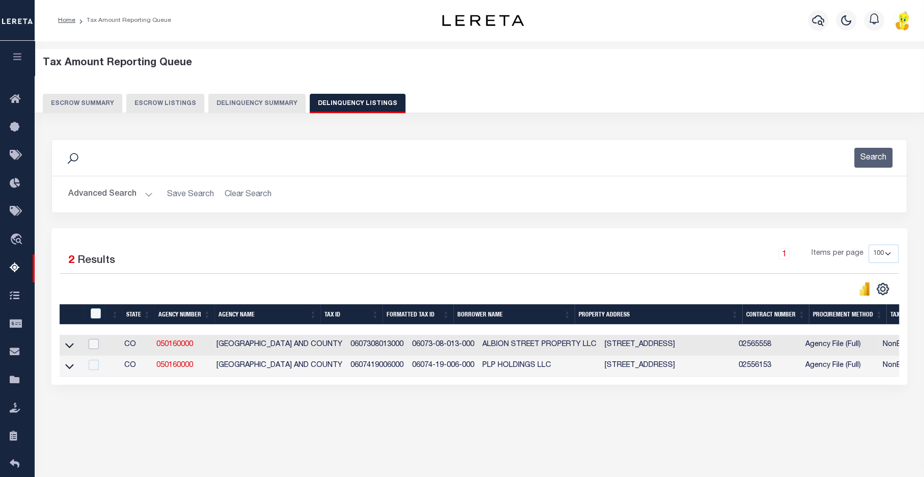
drag, startPoint x: 94, startPoint y: 343, endPoint x: 93, endPoint y: 355, distance: 12.2
click at [94, 343] on input "checkbox" at bounding box center [94, 344] width 10 height 10
checkbox input "true"
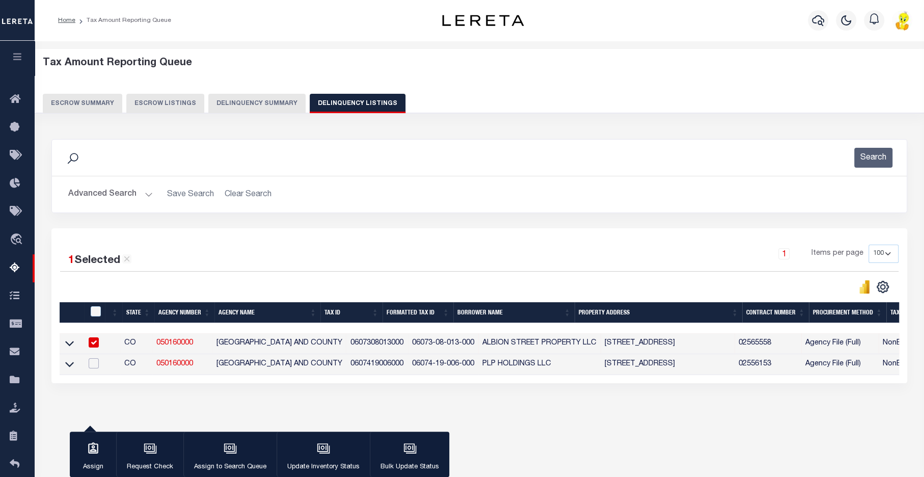
click at [95, 363] on input "checkbox" at bounding box center [94, 363] width 10 height 10
checkbox input "true"
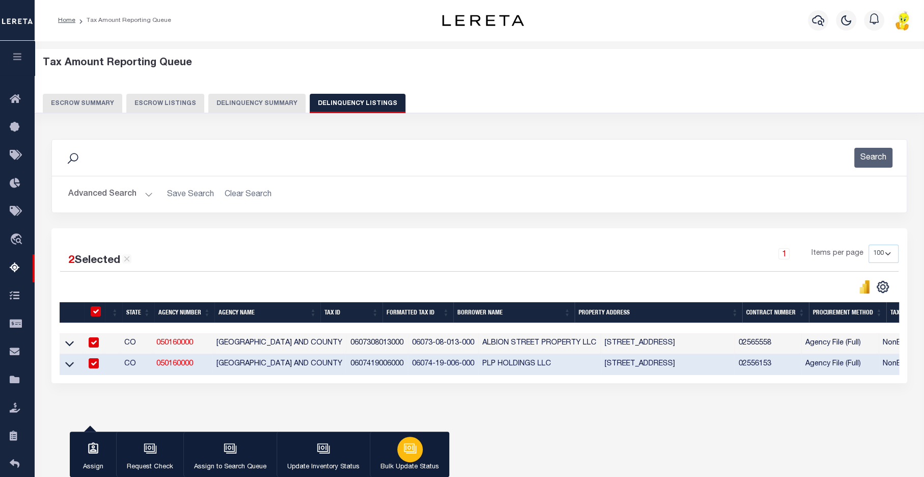
click at [408, 448] on icon "button" at bounding box center [409, 448] width 13 height 13
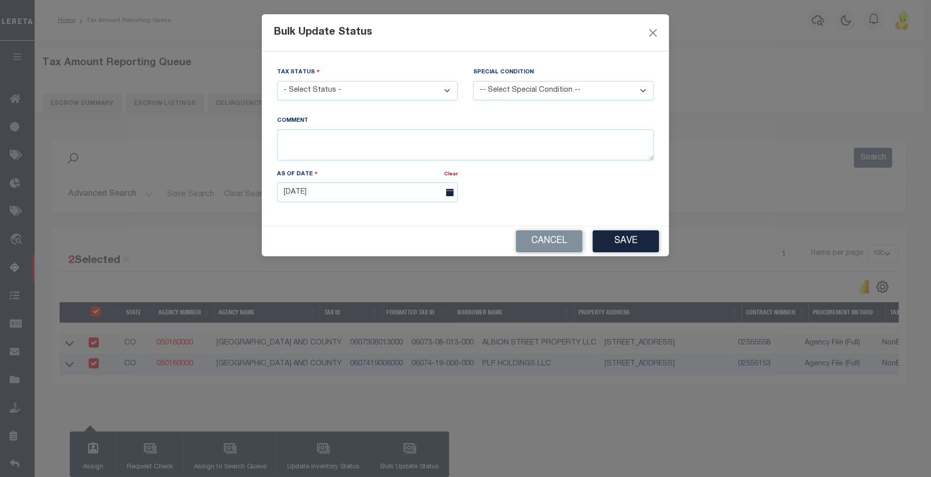
click at [437, 88] on select "- Select Status - Paid No Tax Due" at bounding box center [367, 91] width 181 height 20
select select "PYD"
click at [277, 81] on select "- Select Status - Paid No Tax Due" at bounding box center [367, 91] width 181 height 20
click at [633, 238] on button "Save" at bounding box center [626, 241] width 66 height 22
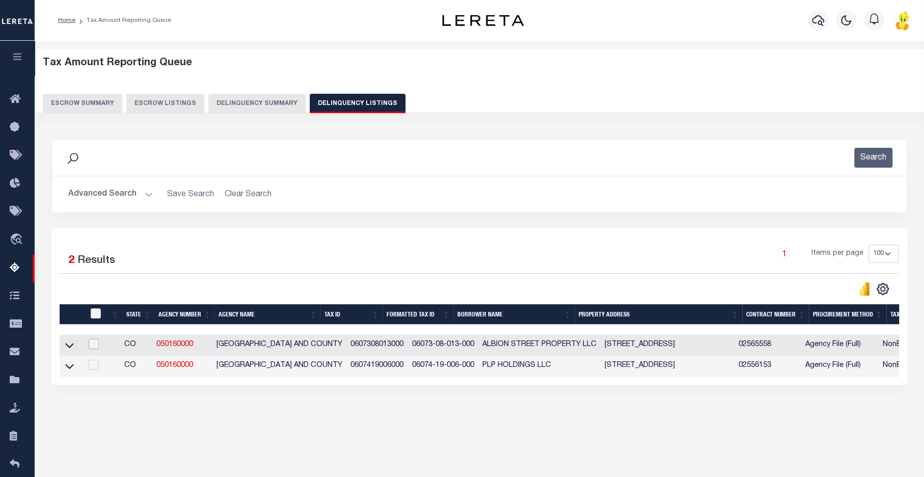
click at [96, 345] on input "checkbox" at bounding box center [94, 344] width 10 height 10
checkbox input "true"
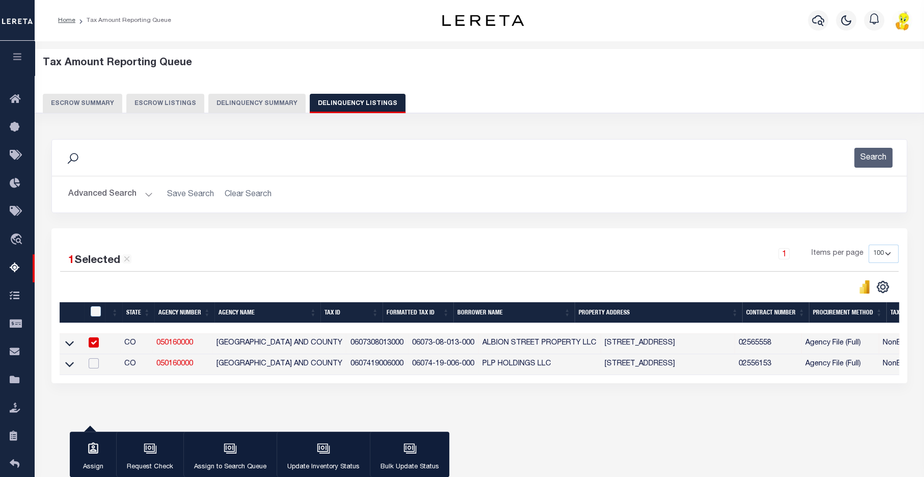
click at [95, 364] on input "checkbox" at bounding box center [94, 363] width 10 height 10
checkbox input "true"
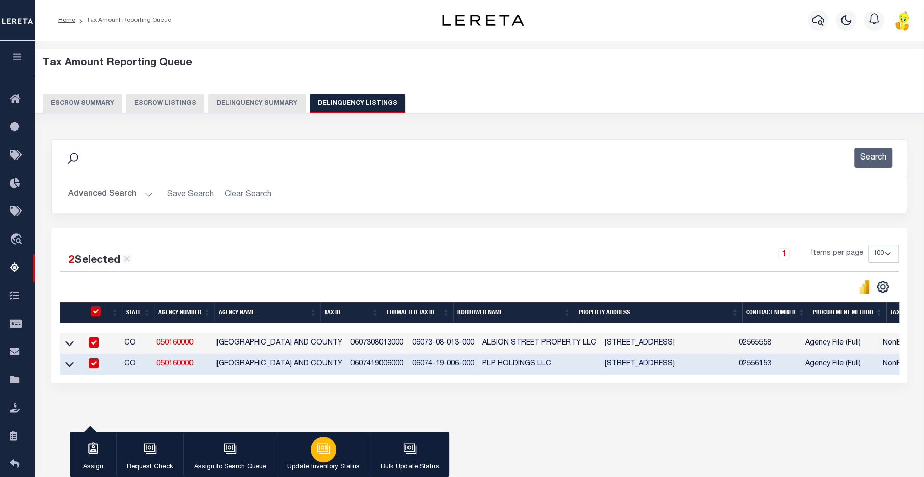
click at [334, 460] on button "Update Inventory Status" at bounding box center [323, 454] width 93 height 46
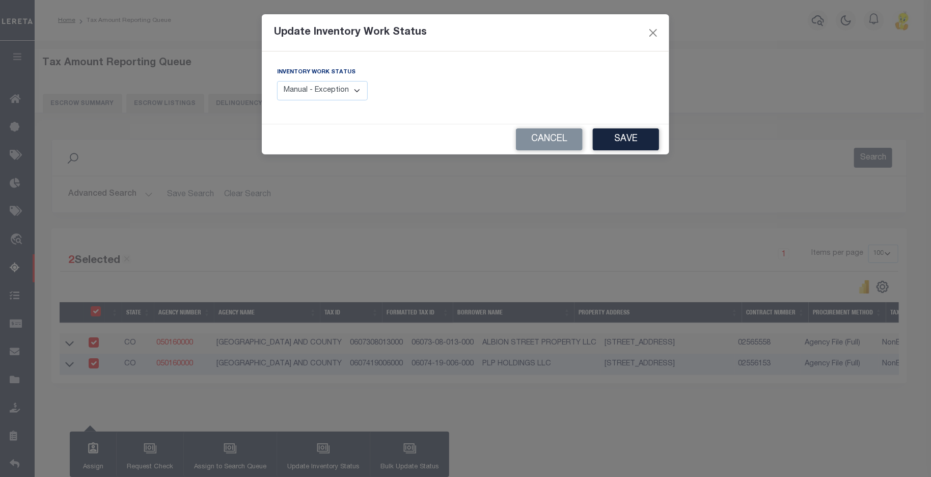
click at [328, 95] on select "Manual - Exception Pended - Awaiting Search Late Add Exception Completed" at bounding box center [322, 91] width 91 height 20
select select "4"
click at [277, 81] on select "Manual - Exception Pended - Awaiting Search Late Add Exception Completed" at bounding box center [322, 91] width 91 height 20
click at [632, 136] on button "Save" at bounding box center [626, 139] width 66 height 22
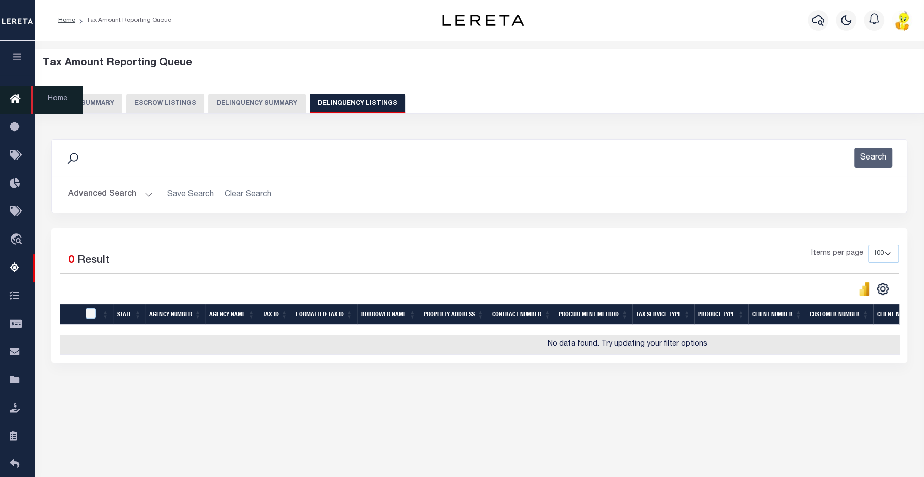
click at [17, 95] on icon at bounding box center [18, 99] width 16 height 13
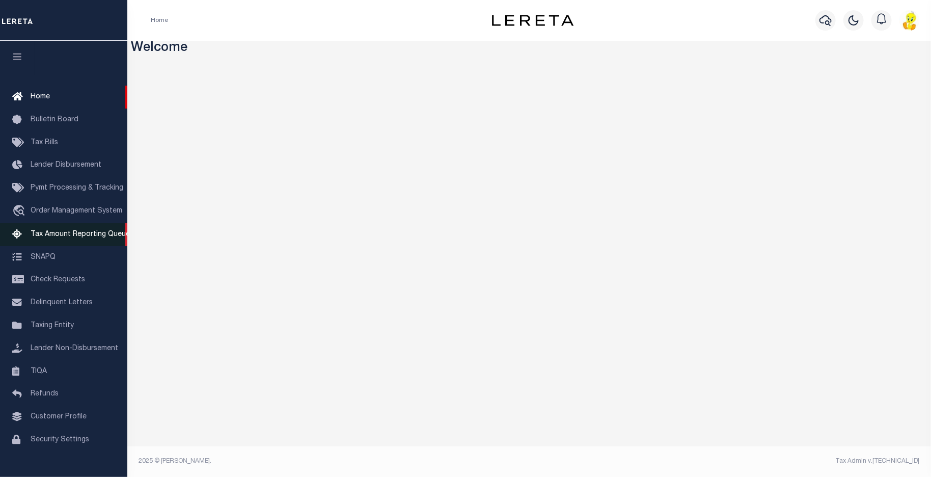
click at [81, 237] on span "Tax Amount Reporting Queue" at bounding box center [80, 234] width 99 height 7
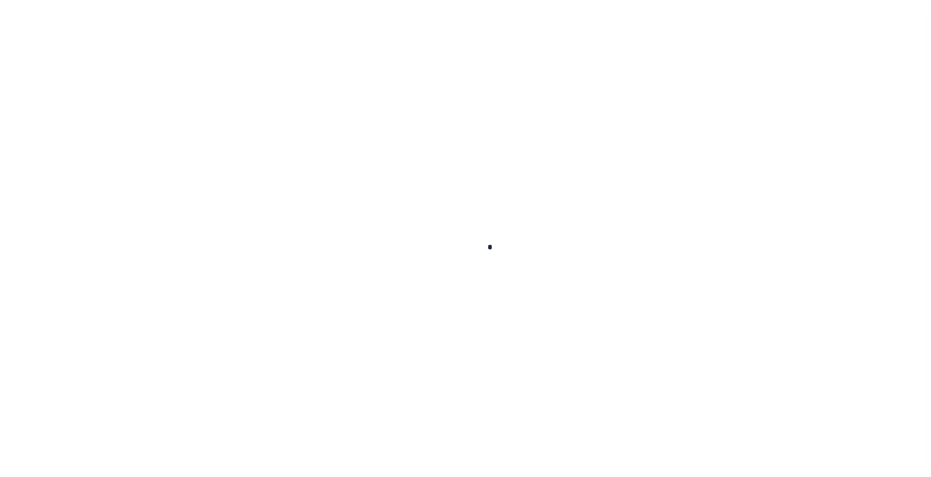
select select "100"
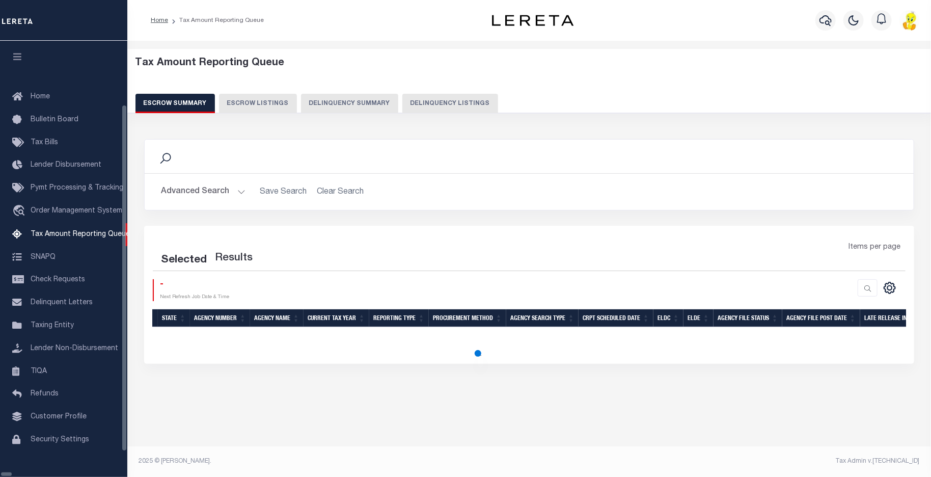
select select "100"
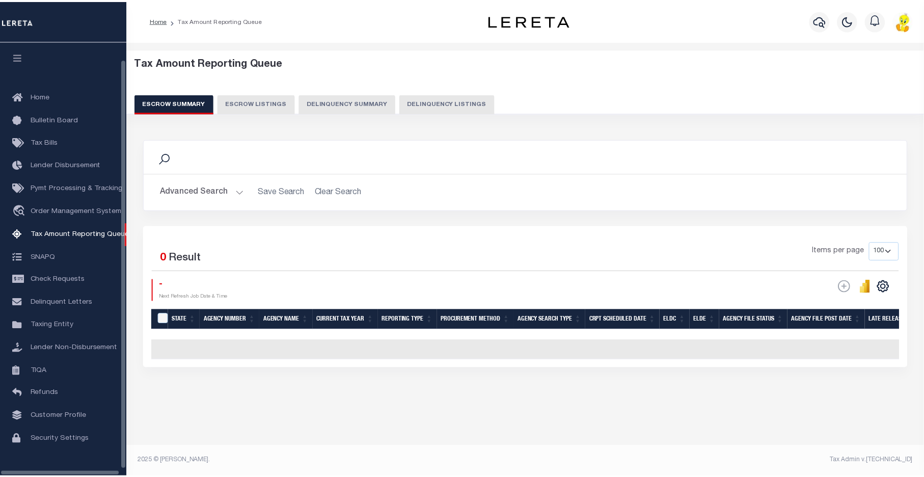
scroll to position [18, 0]
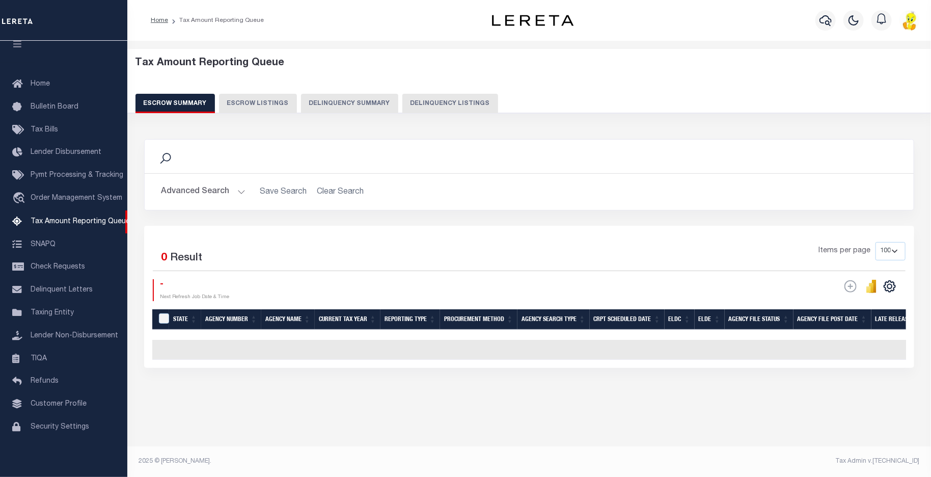
click at [337, 97] on button "Delinquency Summary" at bounding box center [349, 103] width 97 height 19
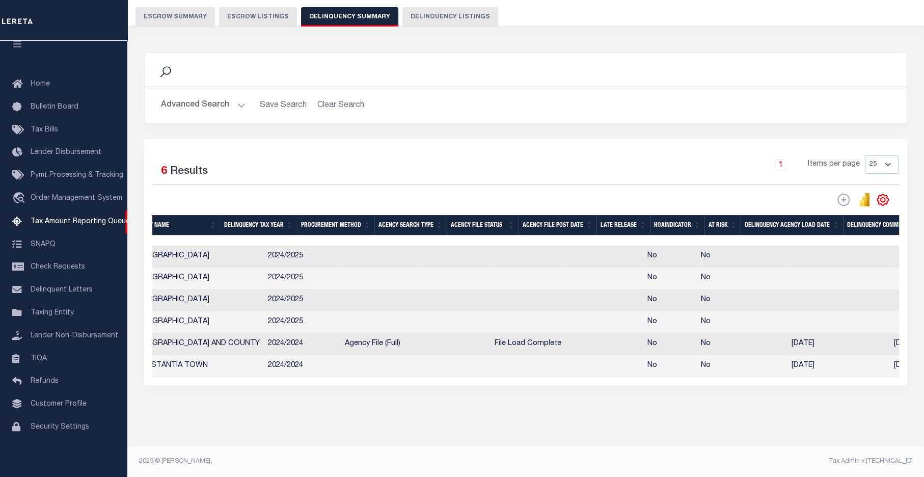
scroll to position [0, 0]
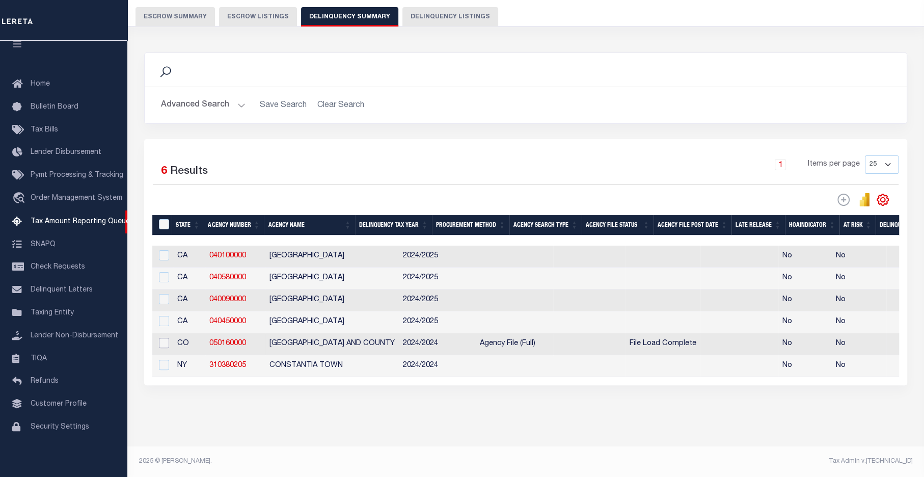
click at [164, 338] on input "checkbox" at bounding box center [164, 343] width 10 height 10
checkbox input "true"
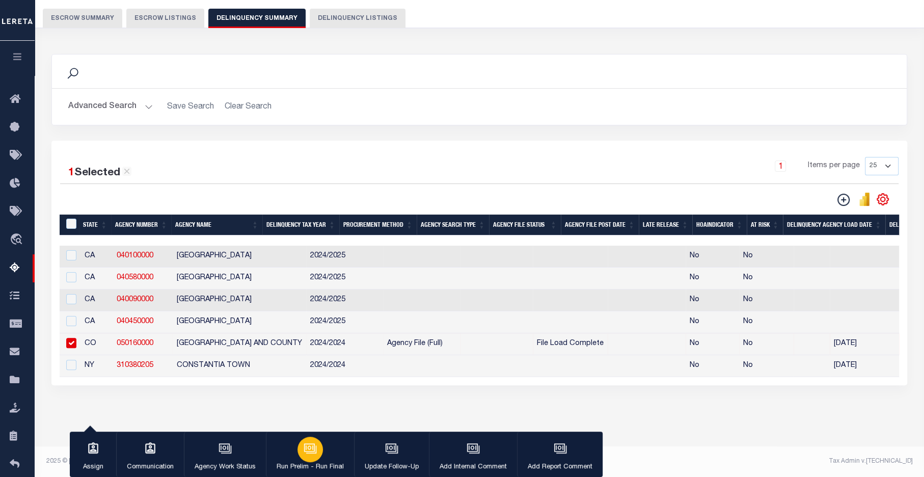
click at [311, 453] on icon "button" at bounding box center [311, 449] width 10 height 8
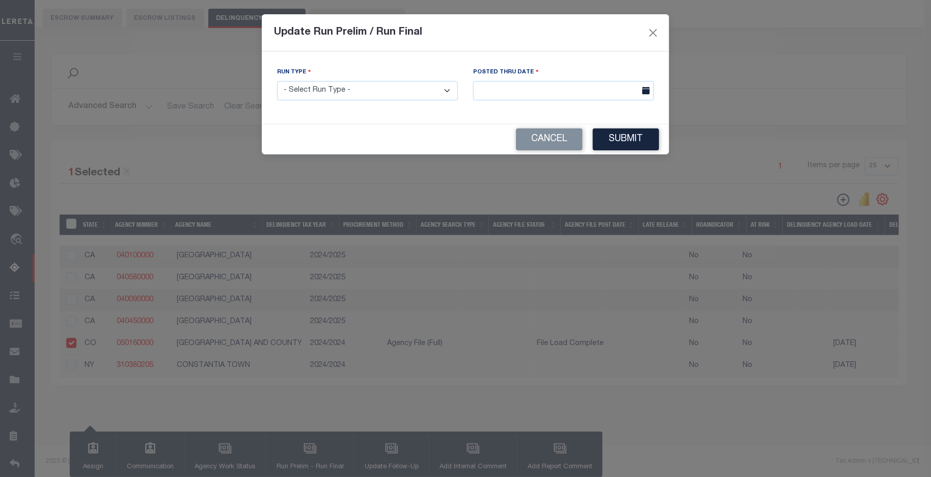
click at [445, 91] on select "- Select Run Type - Prelim Run Final Run" at bounding box center [367, 91] width 181 height 20
select select "P"
click at [277, 81] on select "- Select Run Type - Prelim Run Final Run" at bounding box center [367, 91] width 181 height 20
click at [628, 132] on button "Submit" at bounding box center [626, 139] width 66 height 22
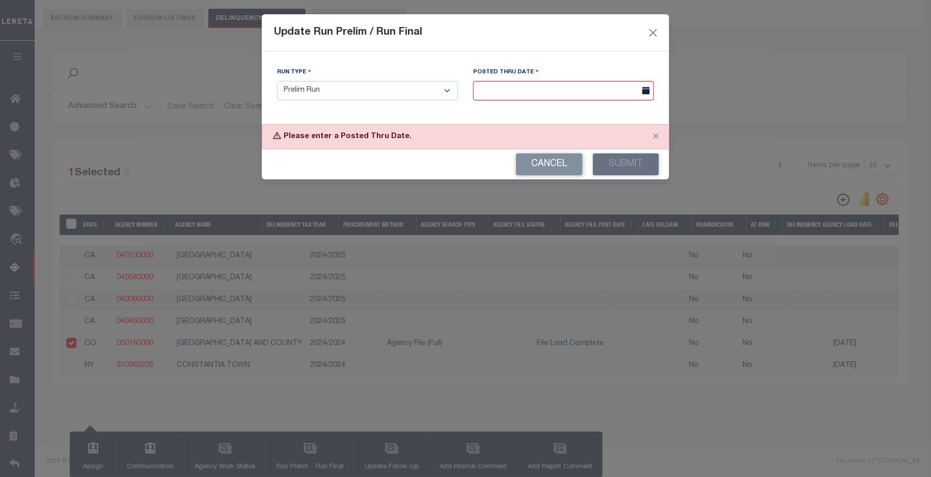
click at [589, 90] on input "text" at bounding box center [563, 91] width 181 height 20
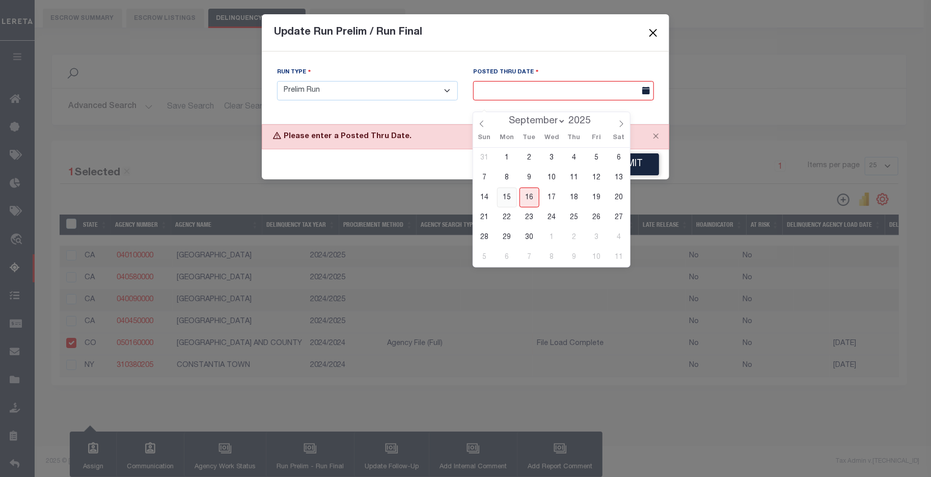
click at [509, 187] on span "15" at bounding box center [507, 197] width 20 height 20
type input "[DATE]"
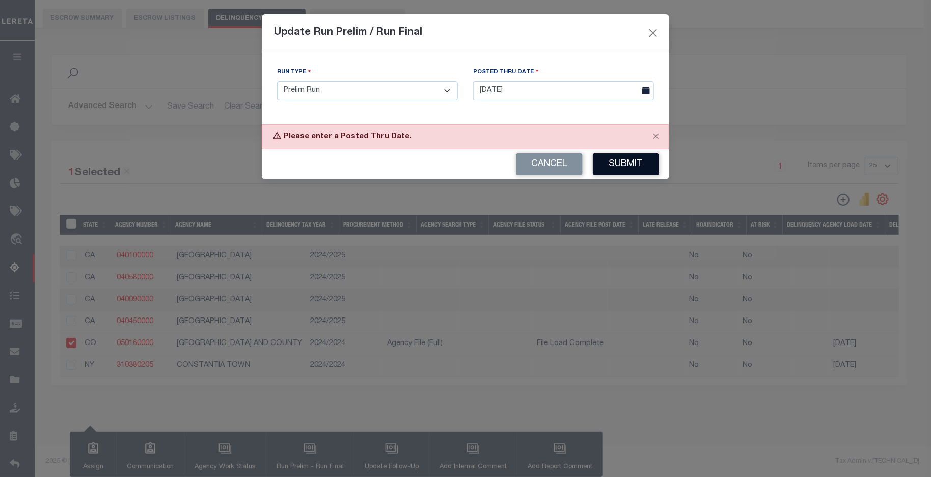
click at [633, 165] on button "Submit" at bounding box center [626, 164] width 66 height 22
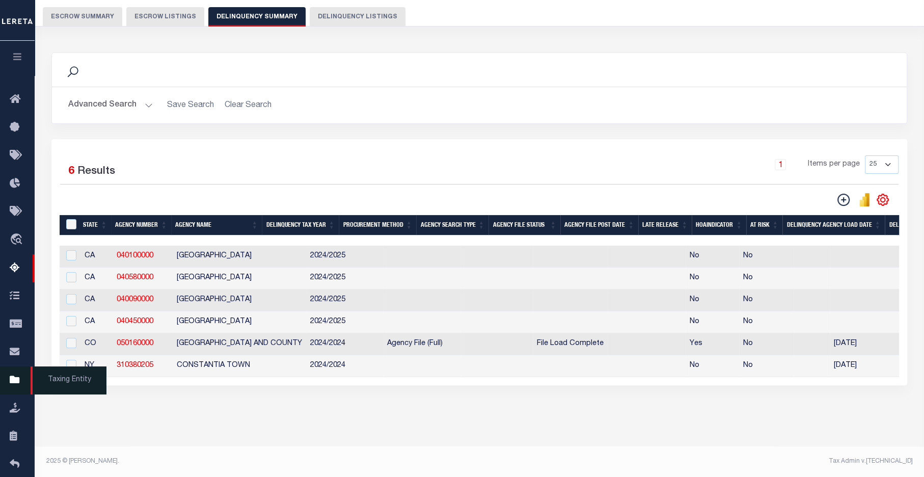
click at [13, 387] on icon at bounding box center [18, 380] width 16 height 13
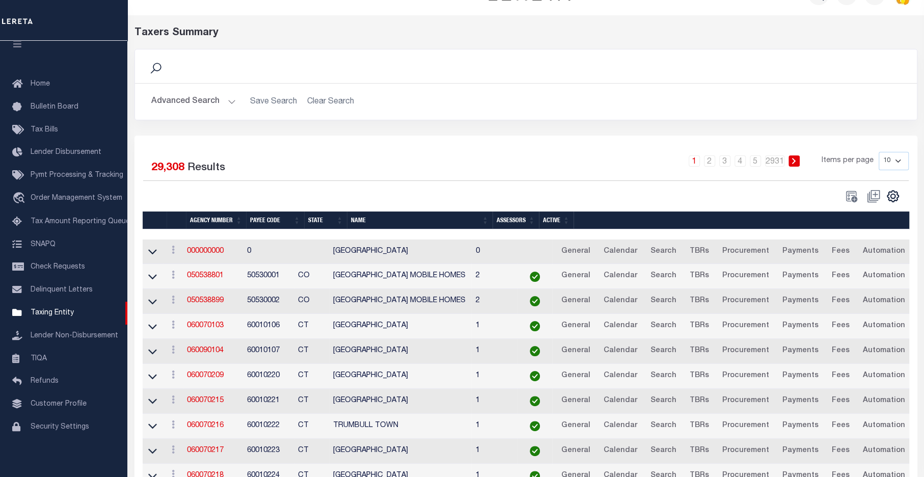
scroll to position [83, 0]
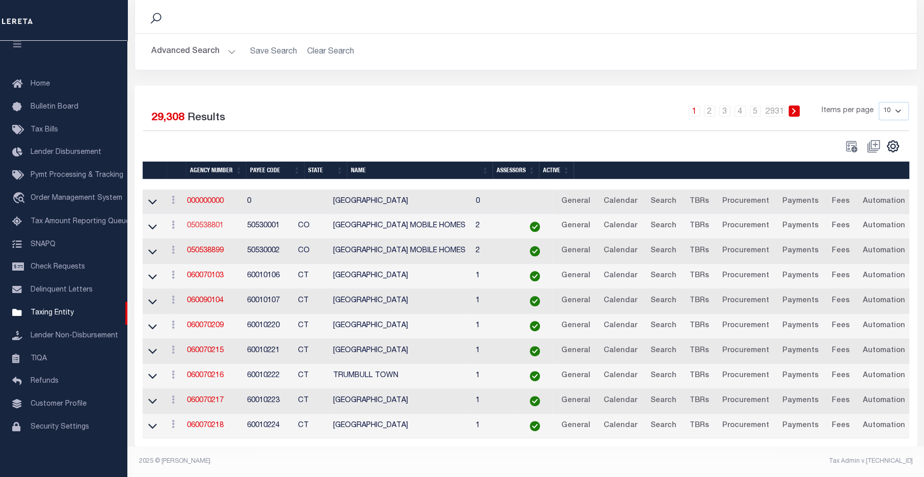
click at [206, 222] on link "050538801" at bounding box center [205, 225] width 37 height 7
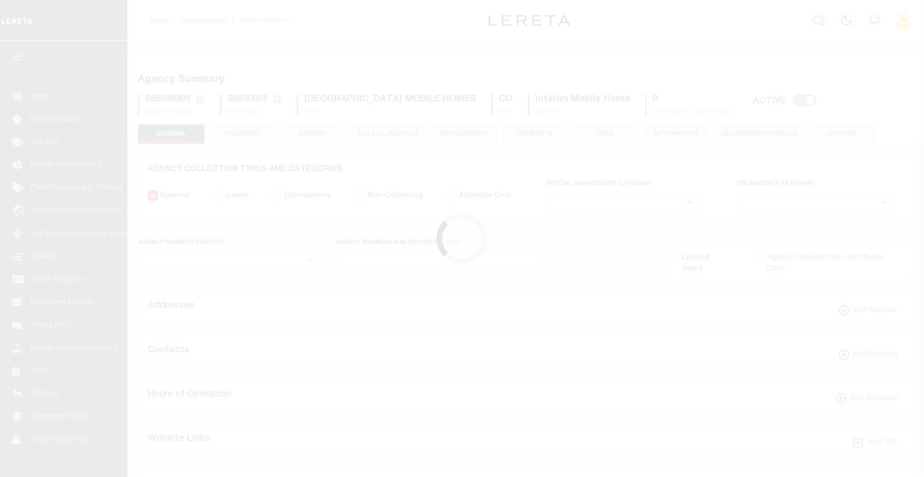
select select
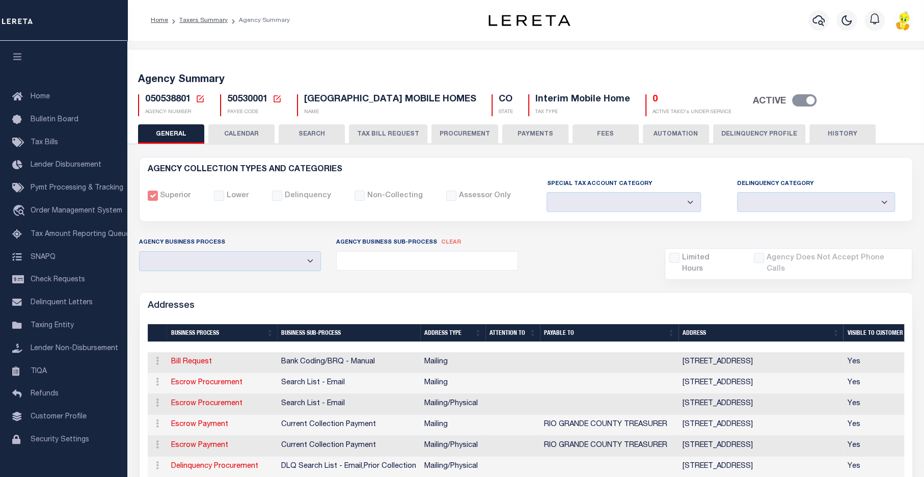
click at [239, 131] on button "CALENDAR" at bounding box center [241, 133] width 66 height 19
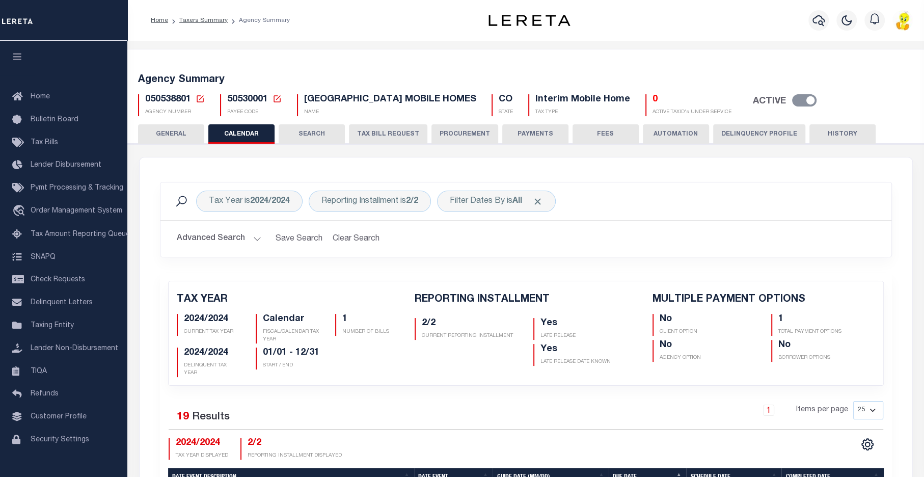
checkbox input "false"
type input "1"
click at [160, 131] on button "GENERAL" at bounding box center [171, 133] width 66 height 19
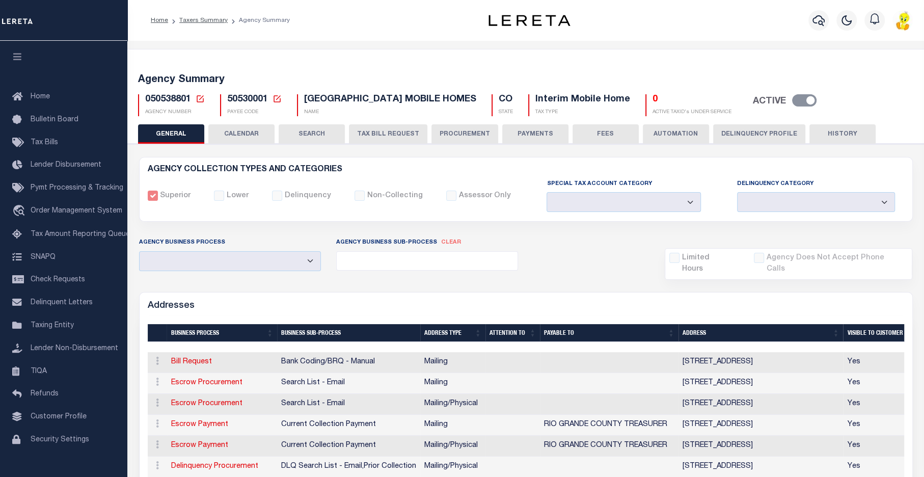
drag, startPoint x: 244, startPoint y: 130, endPoint x: 302, endPoint y: 142, distance: 59.1
click at [244, 131] on button "CALENDAR" at bounding box center [241, 133] width 66 height 19
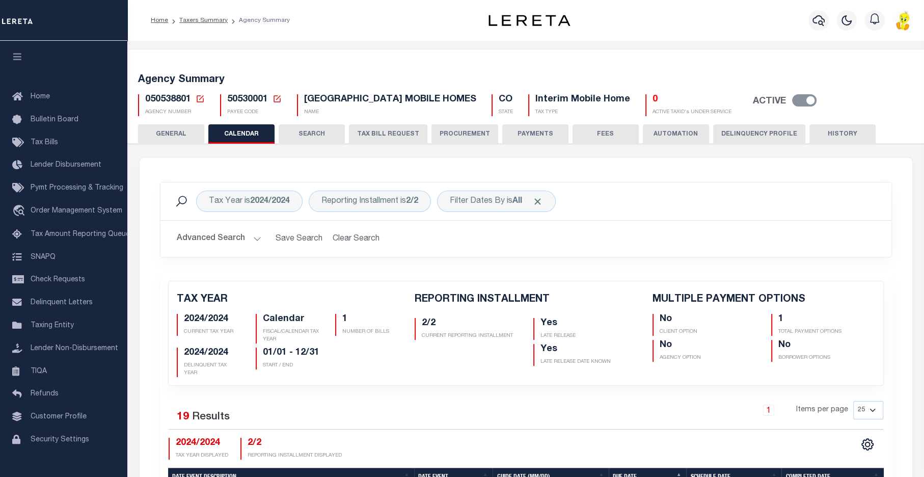
click at [752, 130] on button "Delinquency Profile" at bounding box center [759, 133] width 92 height 19
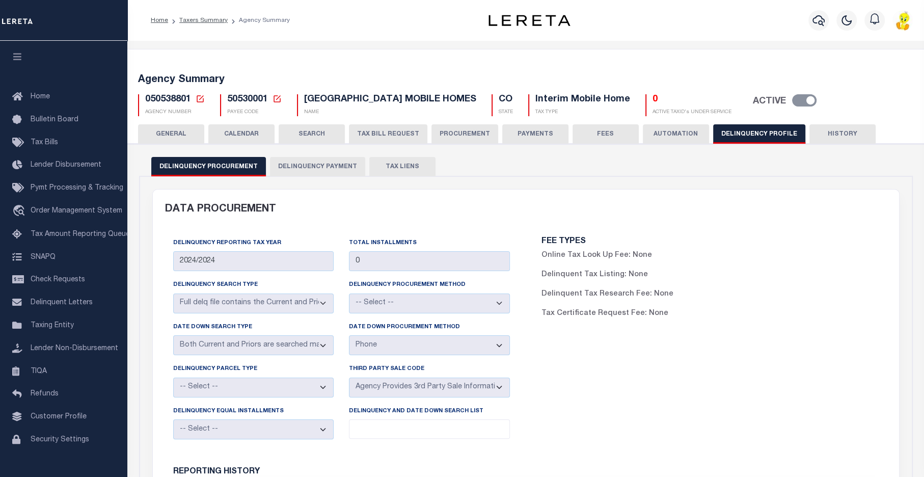
drag, startPoint x: 168, startPoint y: 130, endPoint x: 247, endPoint y: 136, distance: 79.1
click at [169, 130] on button "GENERAL" at bounding box center [171, 133] width 66 height 19
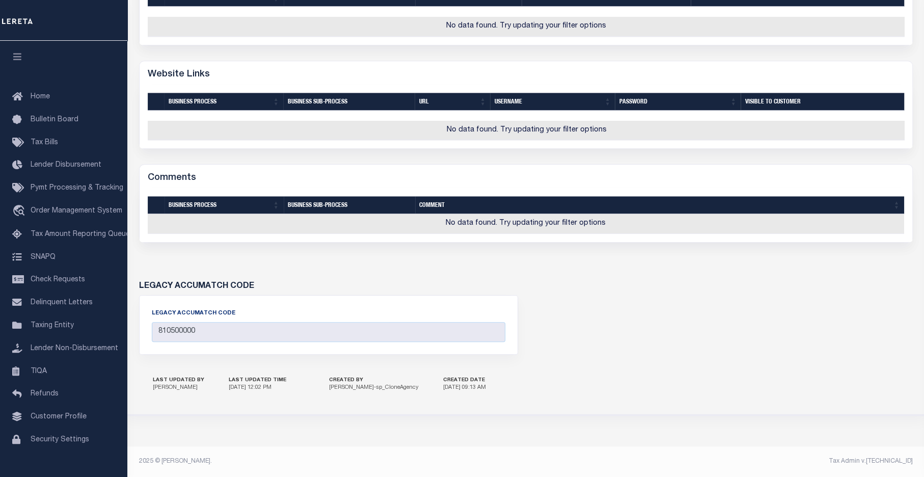
scroll to position [433, 0]
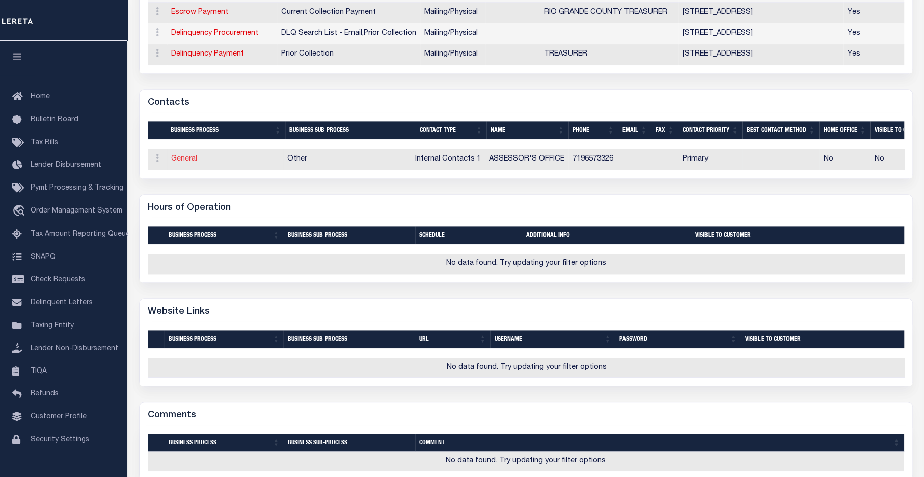
drag, startPoint x: 181, startPoint y: 154, endPoint x: 196, endPoint y: 160, distance: 15.7
click at [181, 155] on link "General" at bounding box center [184, 158] width 26 height 7
checkbox input "false"
select select
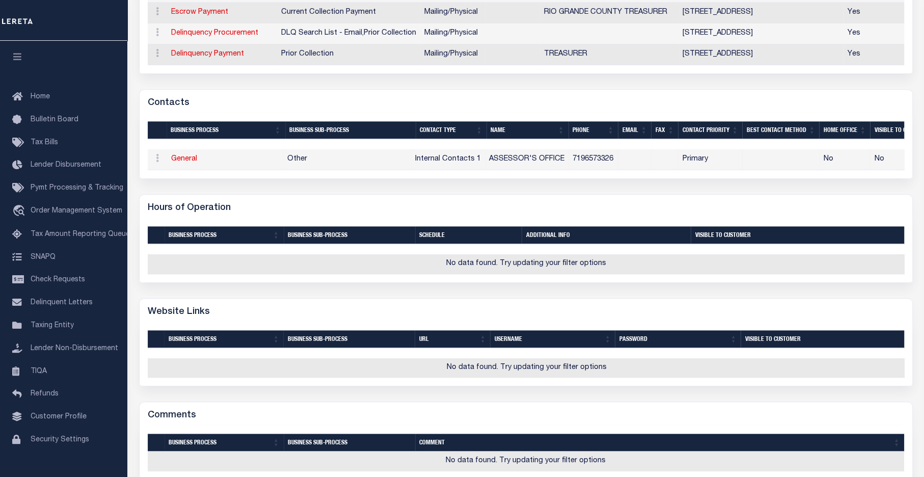
select select "5"
select select "1"
type input "ASSESSOR'S"
type input "OFFICE"
type input "7196573326"
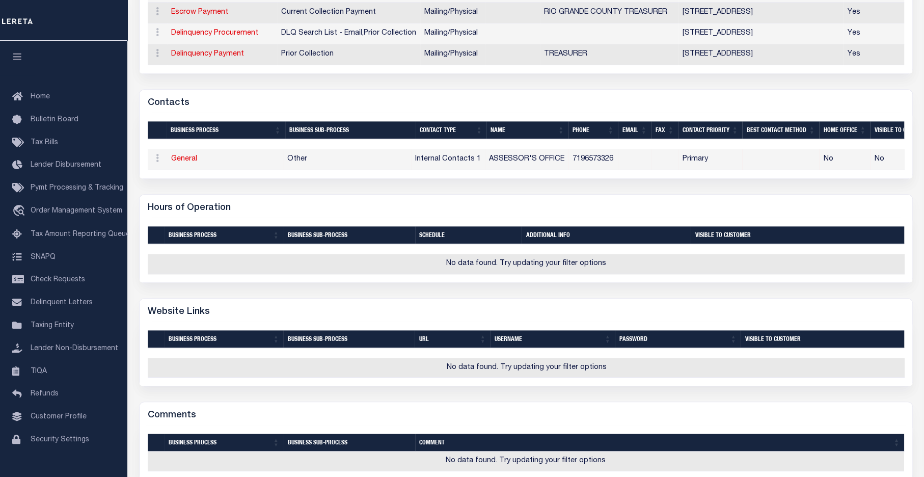
select select "6"
select select "39"
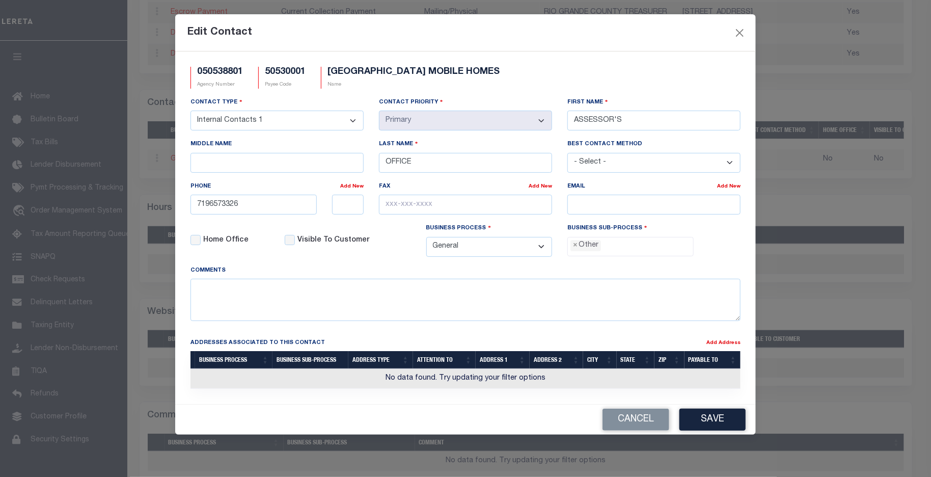
click at [728, 427] on button "Save" at bounding box center [712, 419] width 66 height 22
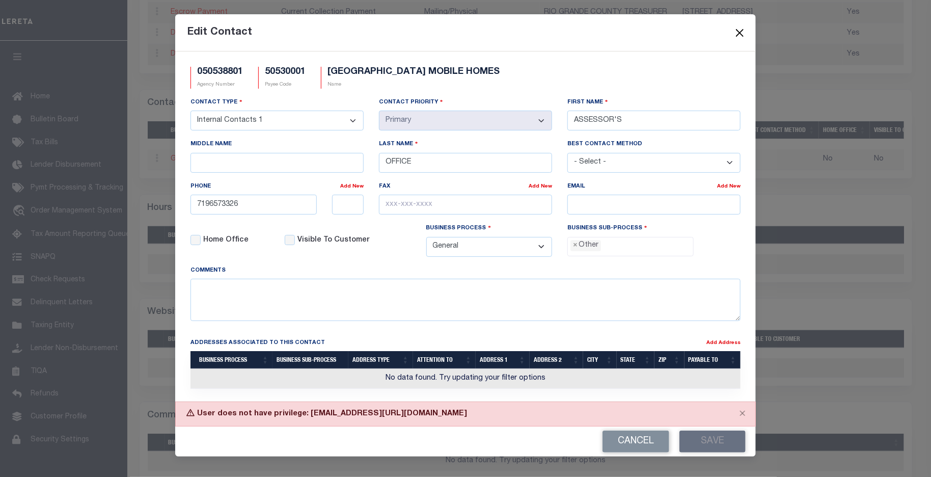
click at [741, 30] on button "Close" at bounding box center [739, 32] width 13 height 13
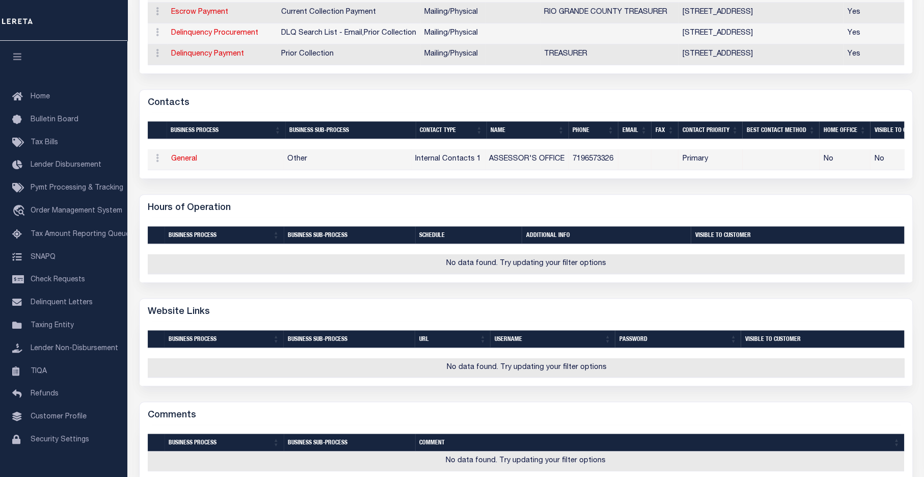
scroll to position [229, 0]
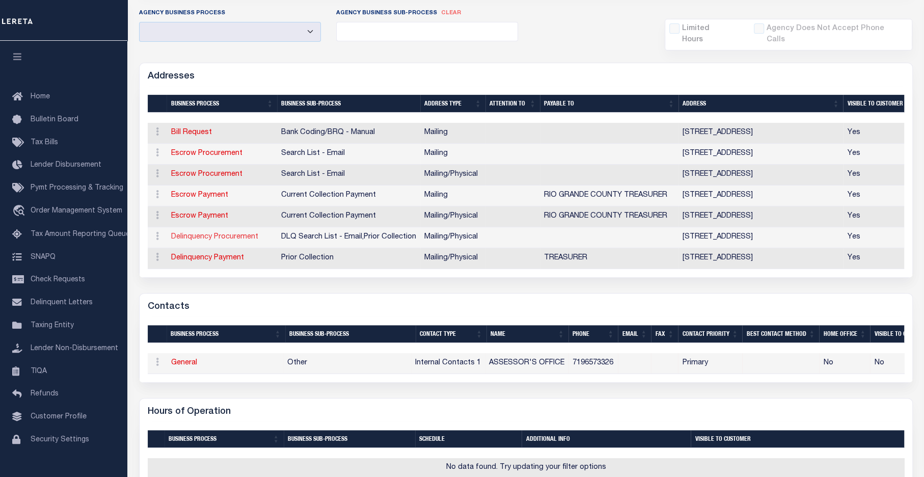
click at [204, 233] on link "Delinquency Procurement" at bounding box center [214, 236] width 87 height 7
select select "1"
checkbox input "false"
select select
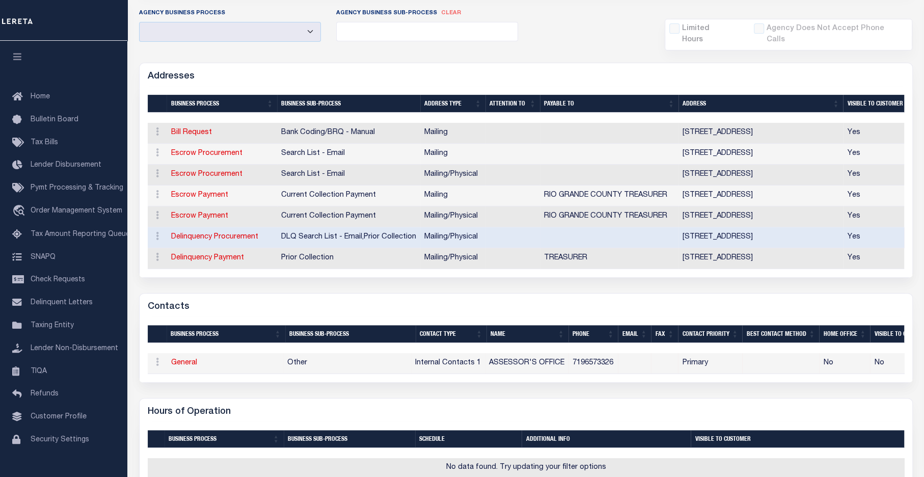
type input "925 6TH ST, RM 103"
type input "DEL NORTE"
select select "CO"
type input "81132"
select select "5"
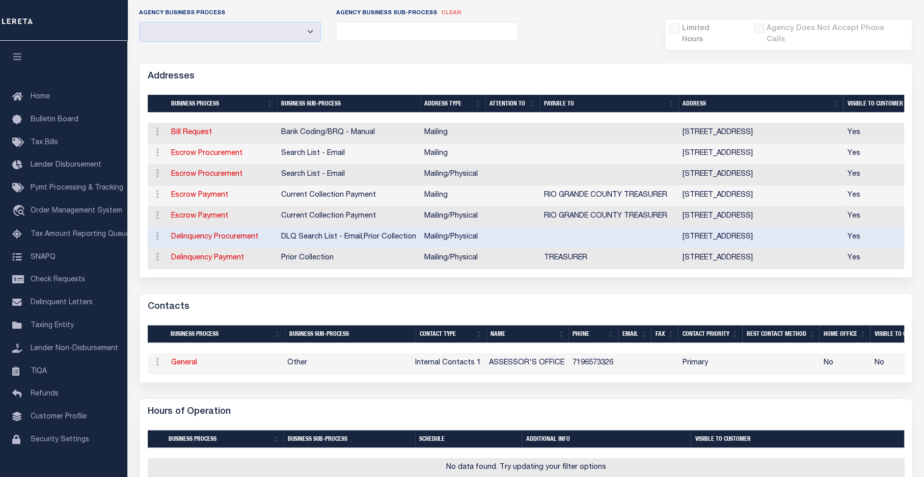
checkbox input "true"
select select "4"
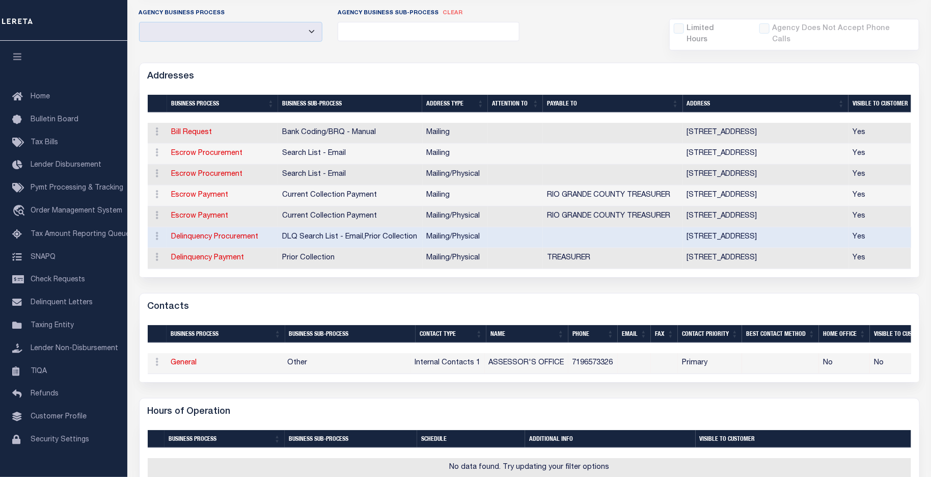
select select "18"
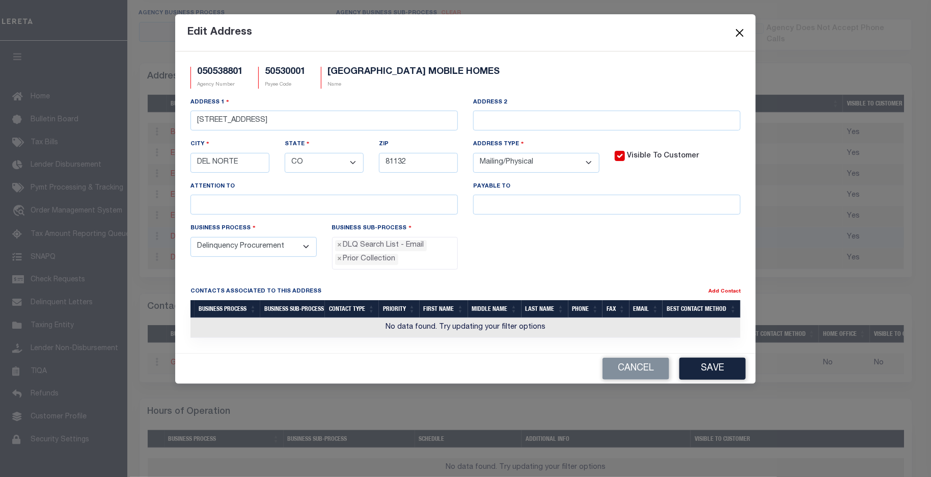
click at [738, 32] on button "Close" at bounding box center [739, 32] width 13 height 13
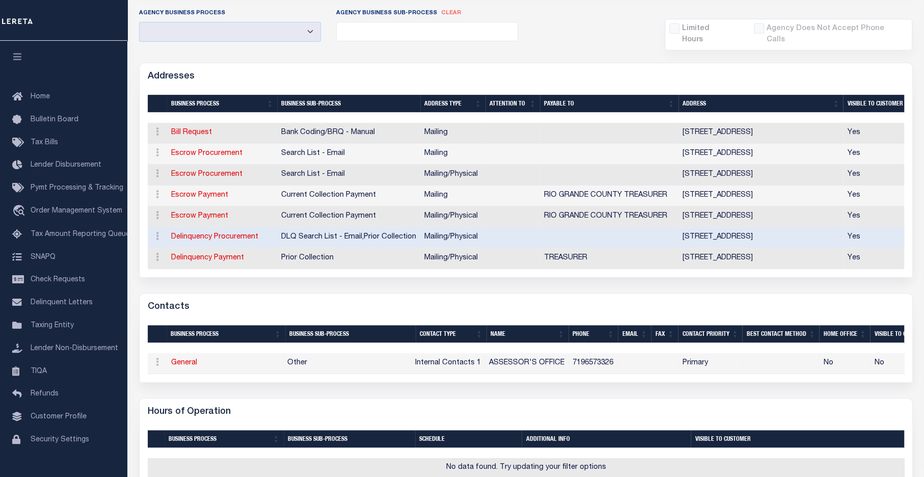
scroll to position [25, 0]
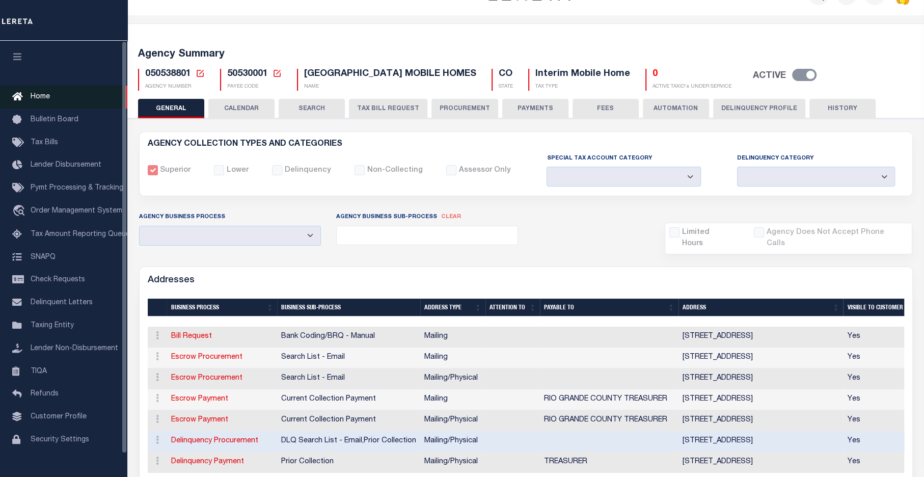
drag, startPoint x: 46, startPoint y: 96, endPoint x: 54, endPoint y: 98, distance: 8.8
click at [46, 96] on span "Home" at bounding box center [40, 96] width 19 height 7
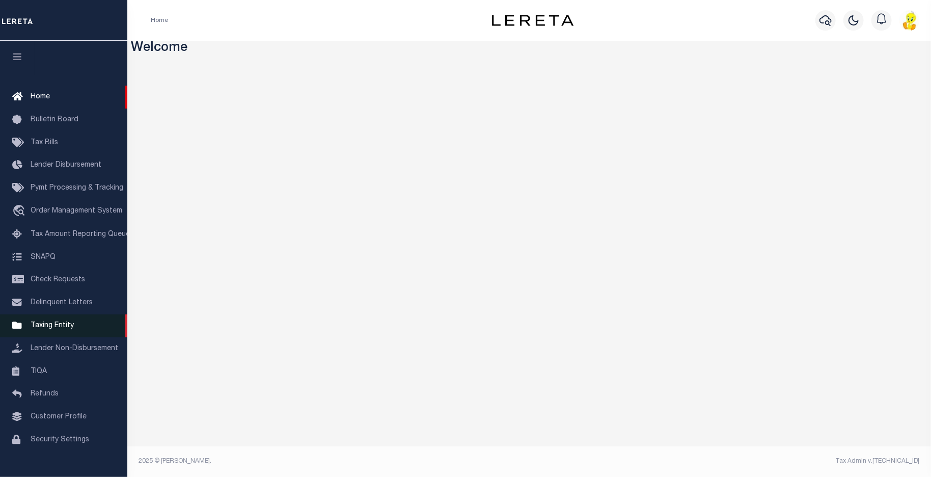
click at [44, 328] on link "Taxing Entity" at bounding box center [63, 325] width 127 height 23
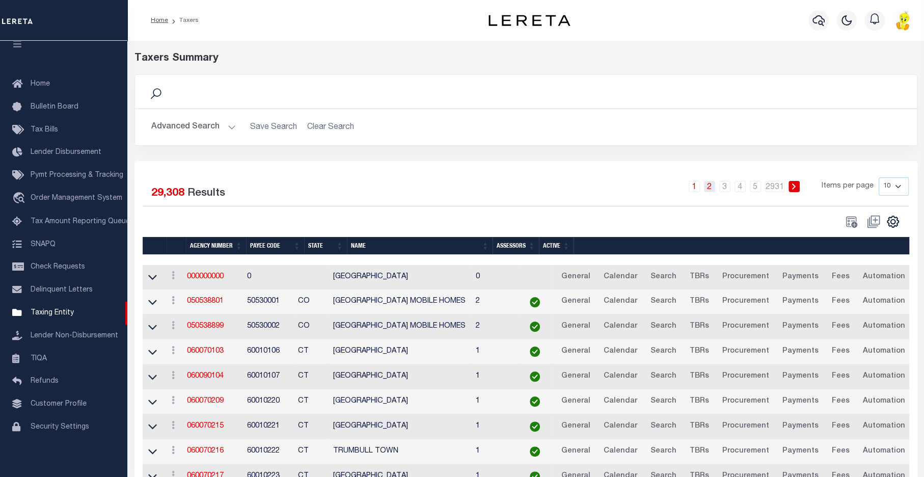
click at [710, 184] on link "2" at bounding box center [709, 186] width 11 height 11
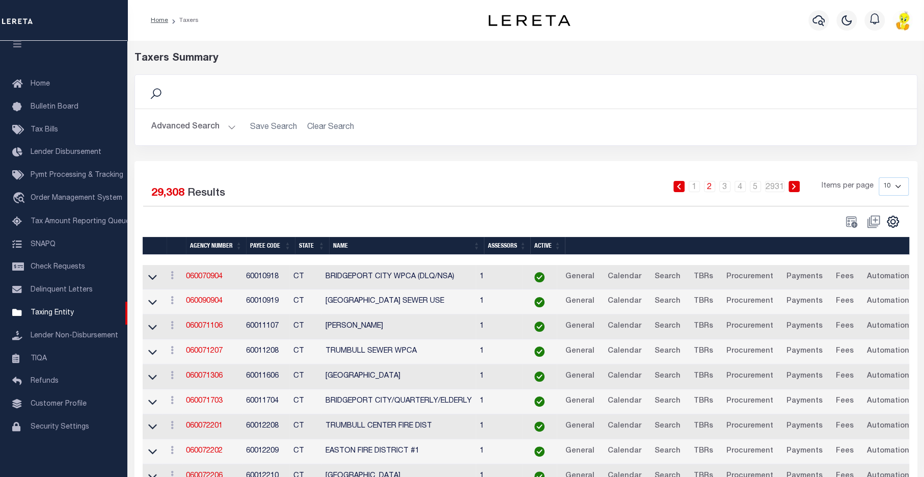
click at [209, 123] on button "Advanced Search" at bounding box center [193, 127] width 85 height 20
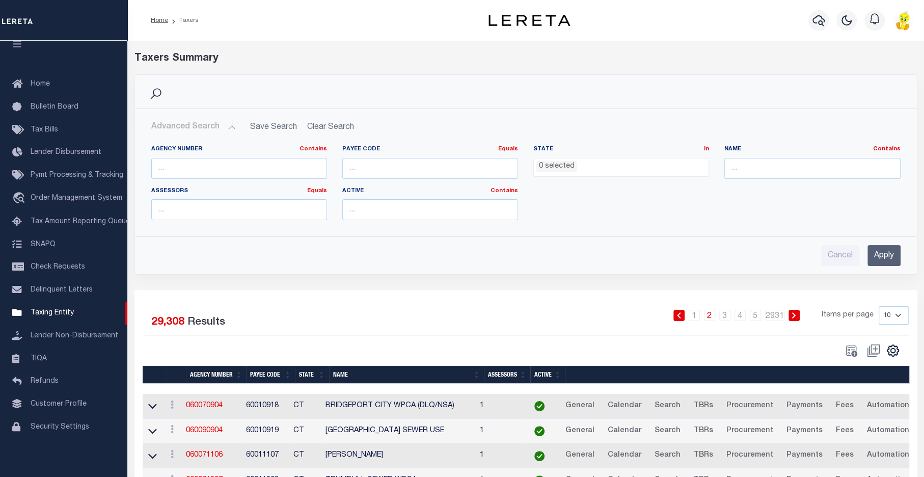
click at [225, 124] on button "Advanced Search" at bounding box center [193, 127] width 85 height 20
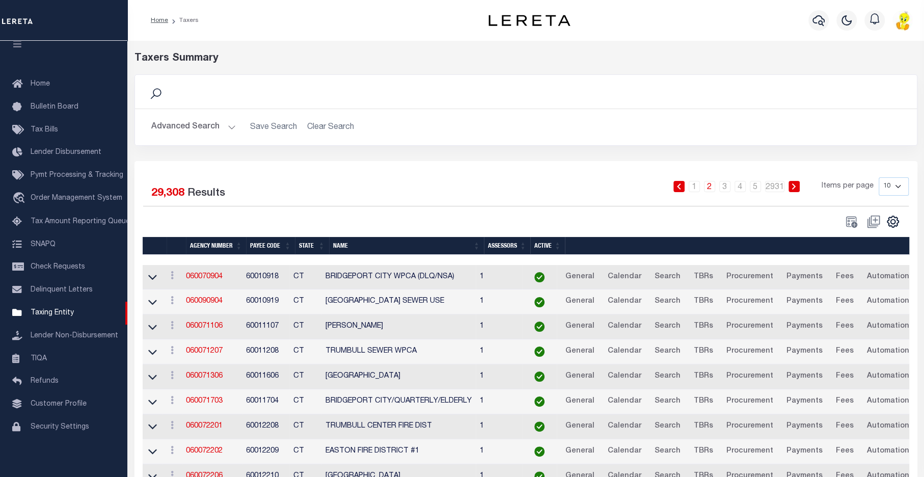
click at [230, 124] on button "Advanced Search" at bounding box center [193, 127] width 85 height 20
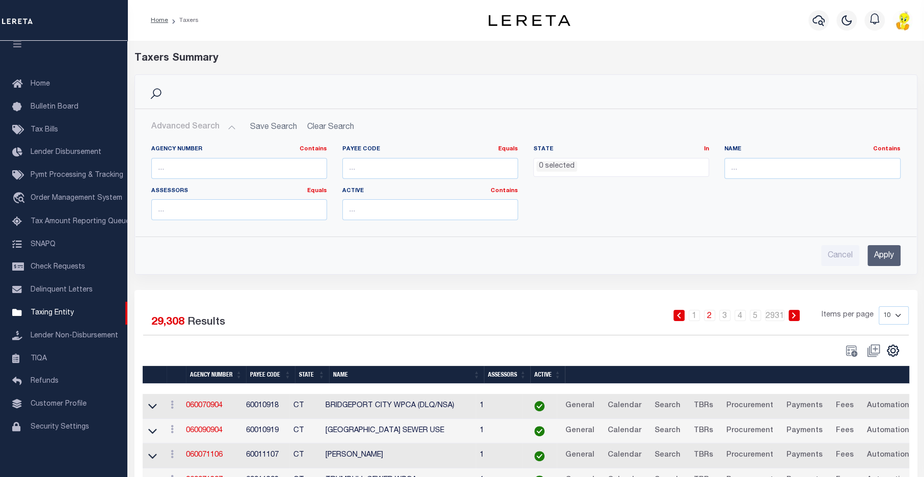
click at [227, 125] on button "Advanced Search" at bounding box center [193, 127] width 85 height 20
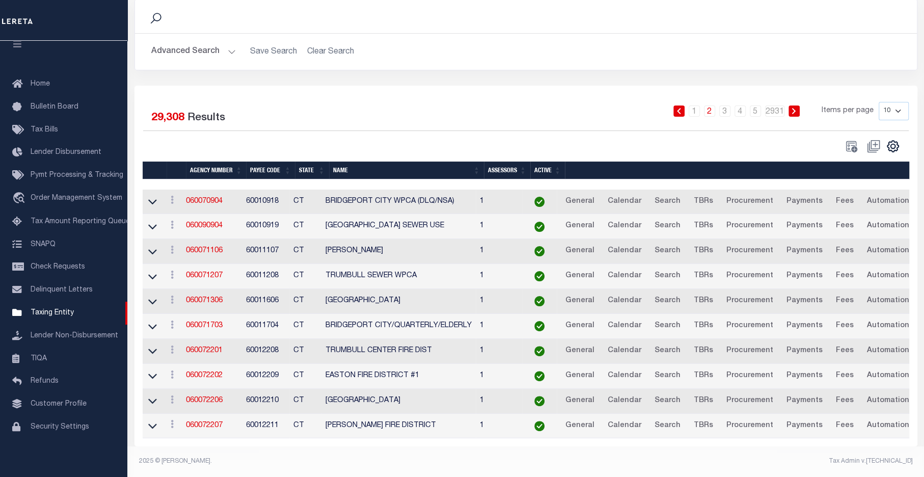
scroll to position [83, 0]
click at [723, 105] on link "3" at bounding box center [724, 110] width 11 height 11
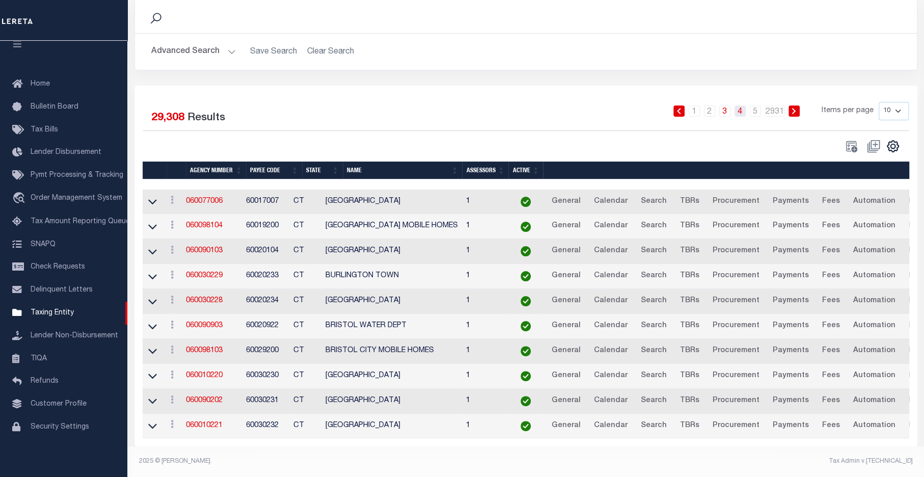
click at [740, 105] on link "4" at bounding box center [739, 110] width 11 height 11
click at [766, 105] on link "2931" at bounding box center [774, 110] width 19 height 11
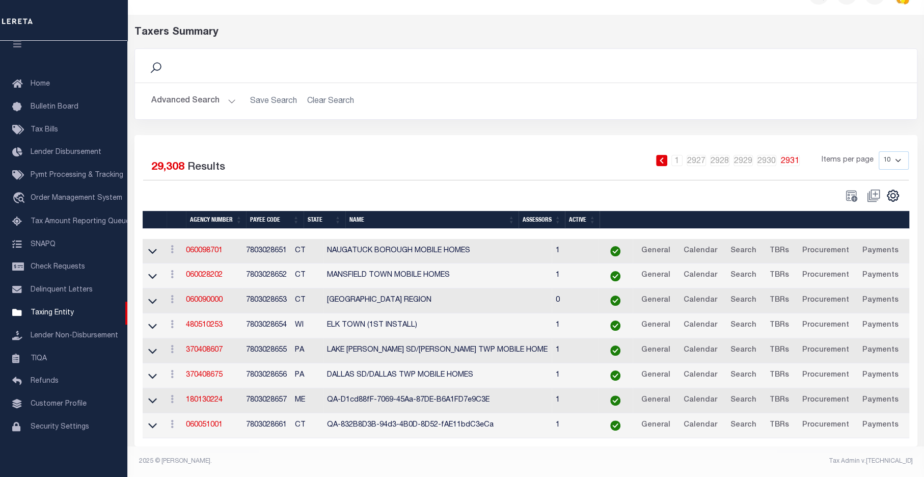
scroll to position [33, 0]
click at [149, 345] on icon at bounding box center [152, 350] width 9 height 11
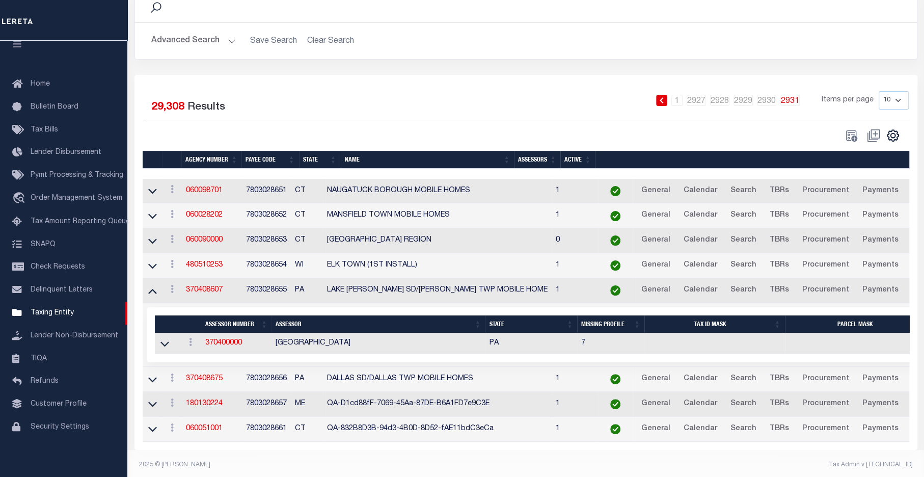
scroll to position [97, 0]
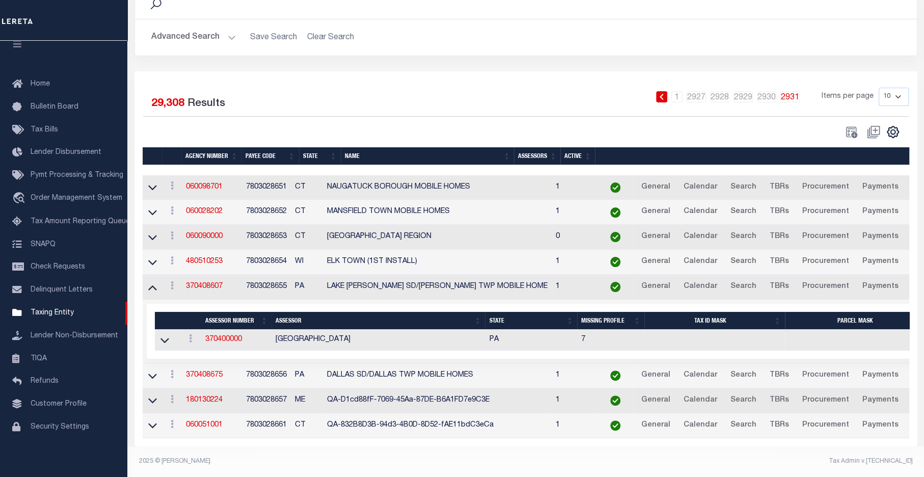
click at [150, 282] on icon at bounding box center [152, 287] width 9 height 11
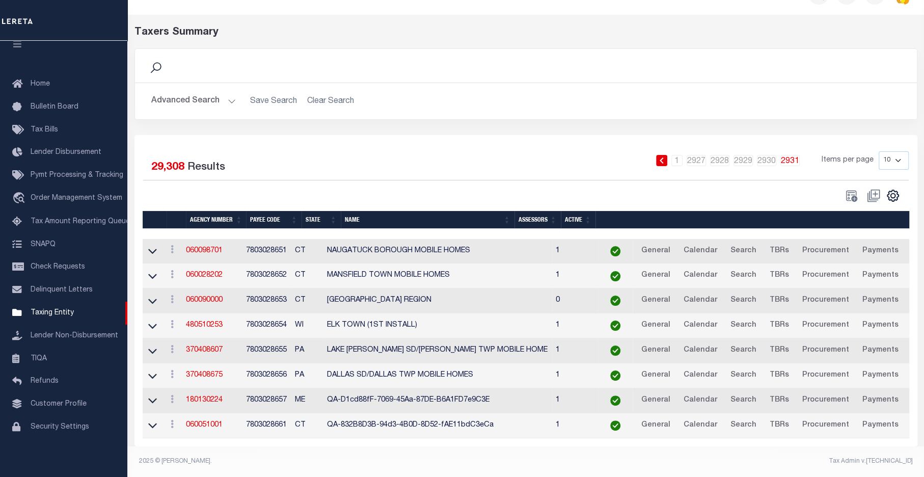
scroll to position [33, 0]
click at [212, 371] on link "370408675" at bounding box center [204, 374] width 37 height 7
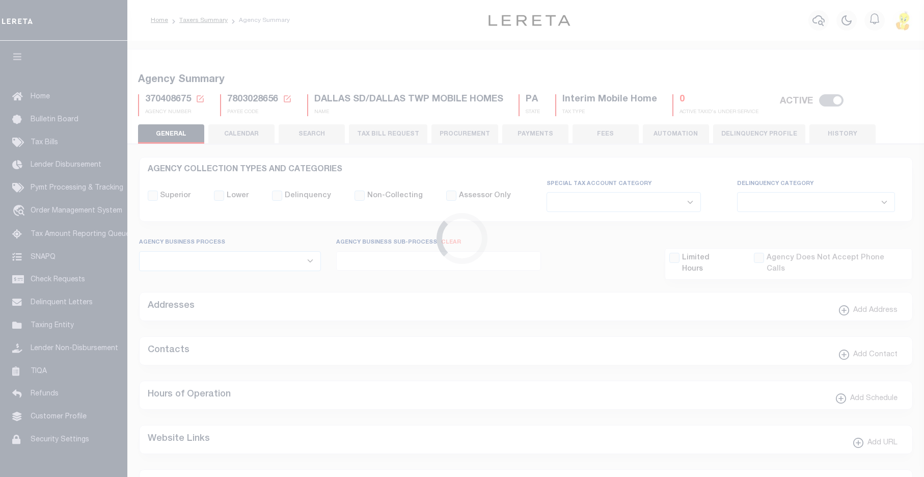
select select
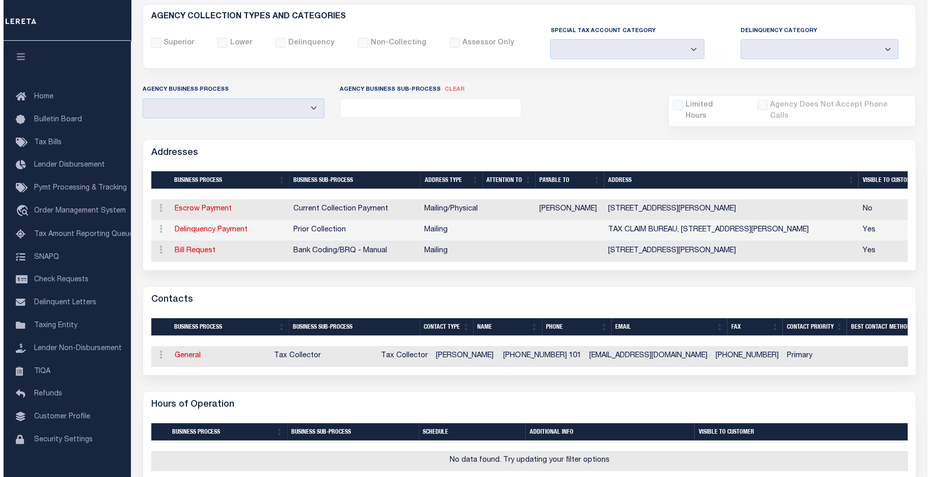
scroll to position [153, 0]
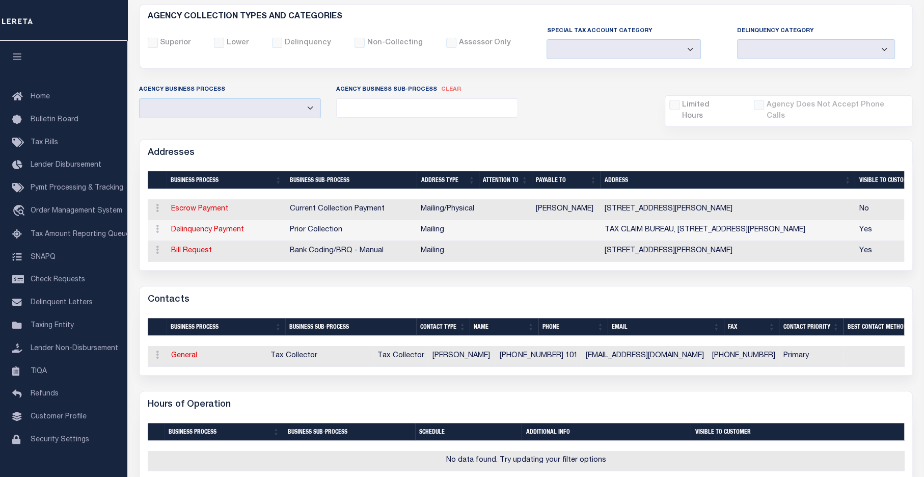
drag, startPoint x: 187, startPoint y: 218, endPoint x: 214, endPoint y: 233, distance: 30.5
click at [187, 226] on link "Delinquency Payment" at bounding box center [207, 229] width 73 height 7
select select "1"
checkbox input "false"
select select
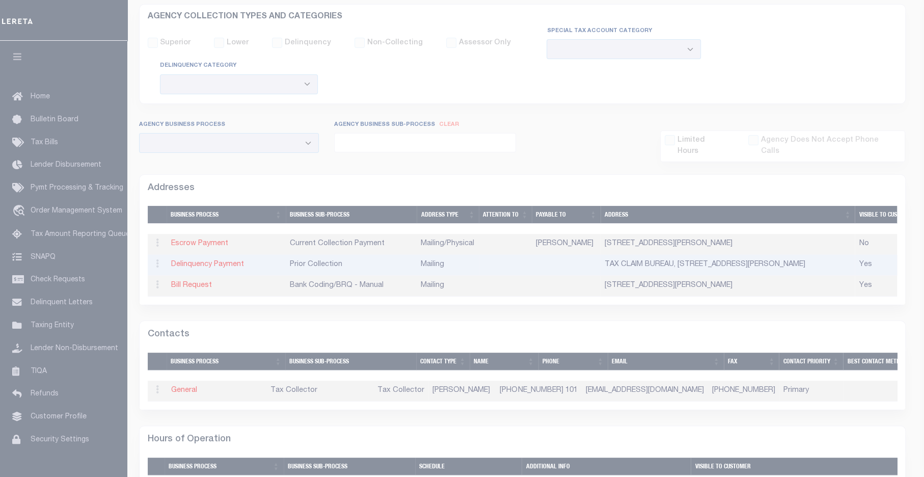
type input "TAX CLAIM BUREAU"
type input "[STREET_ADDRESS]"
type input "[PERSON_NAME]"
select select "PA"
type input "18711"
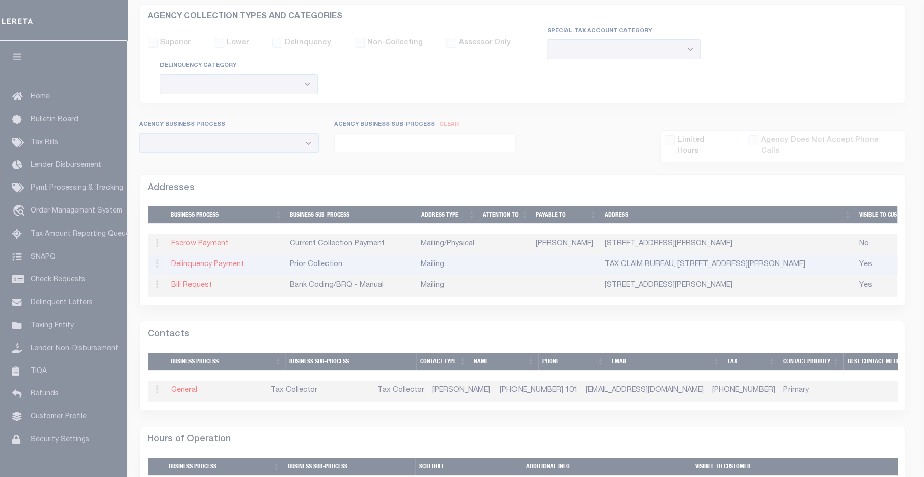
checkbox input "true"
select select "5"
select select "27"
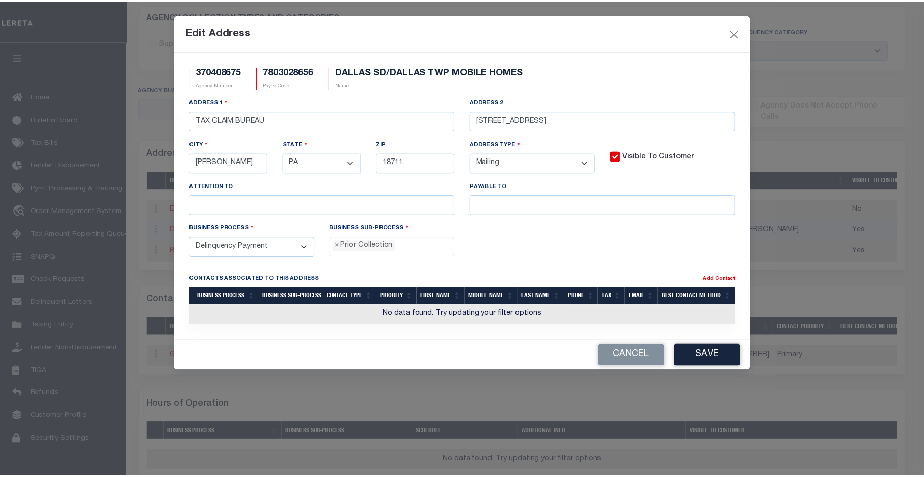
scroll to position [19, 0]
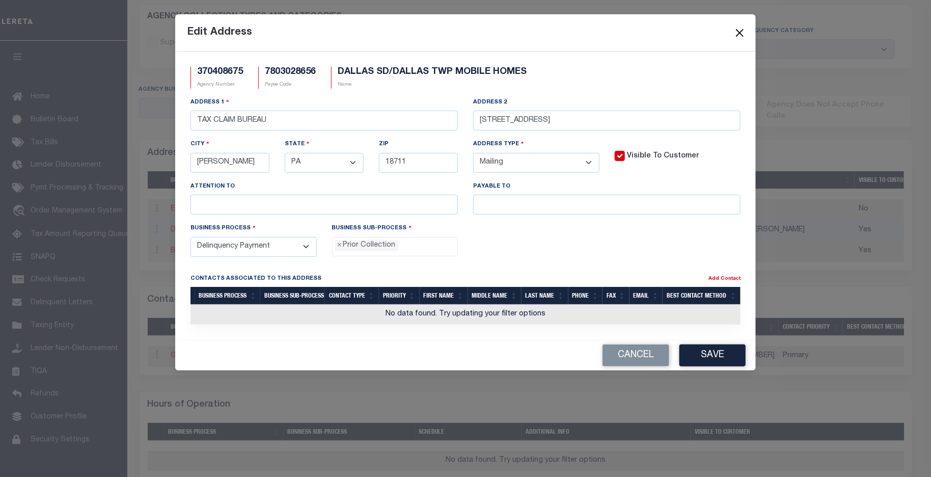
click at [737, 30] on button "Close" at bounding box center [739, 32] width 13 height 13
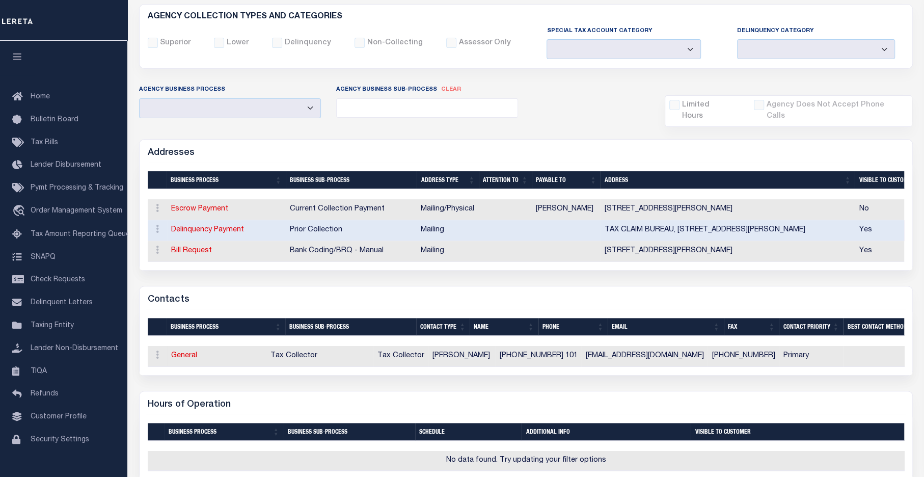
scroll to position [0, 0]
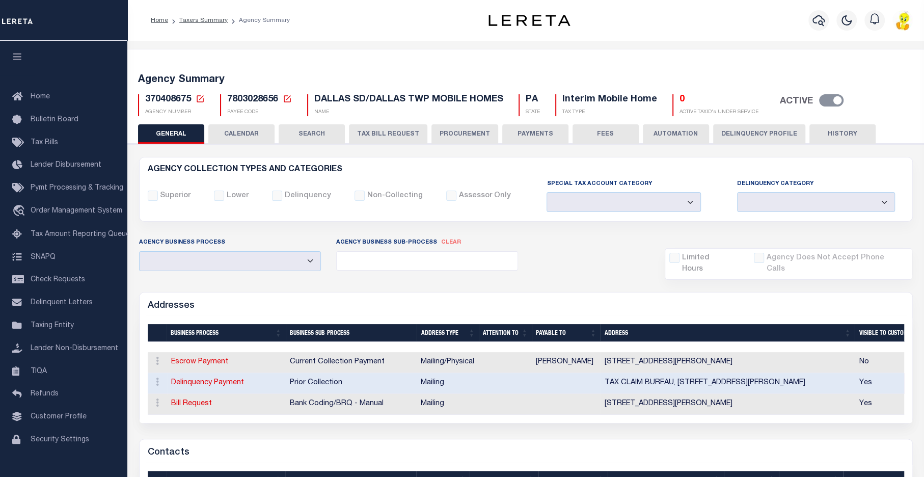
drag, startPoint x: 461, startPoint y: 128, endPoint x: 482, endPoint y: 150, distance: 30.3
click at [461, 128] on button "PROCUREMENT" at bounding box center [464, 133] width 67 height 19
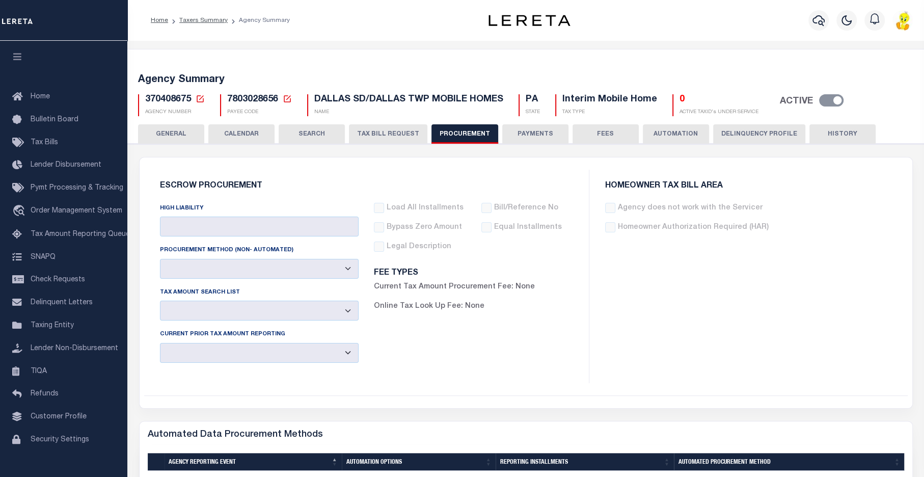
drag, startPoint x: 299, startPoint y: 130, endPoint x: 352, endPoint y: 171, distance: 67.2
click at [298, 131] on button "SEARCH" at bounding box center [312, 133] width 66 height 19
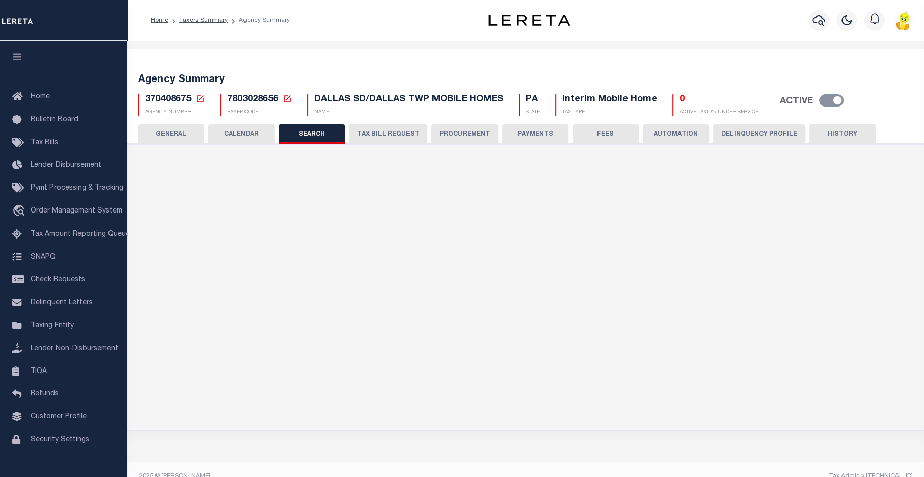
checkbox input "false"
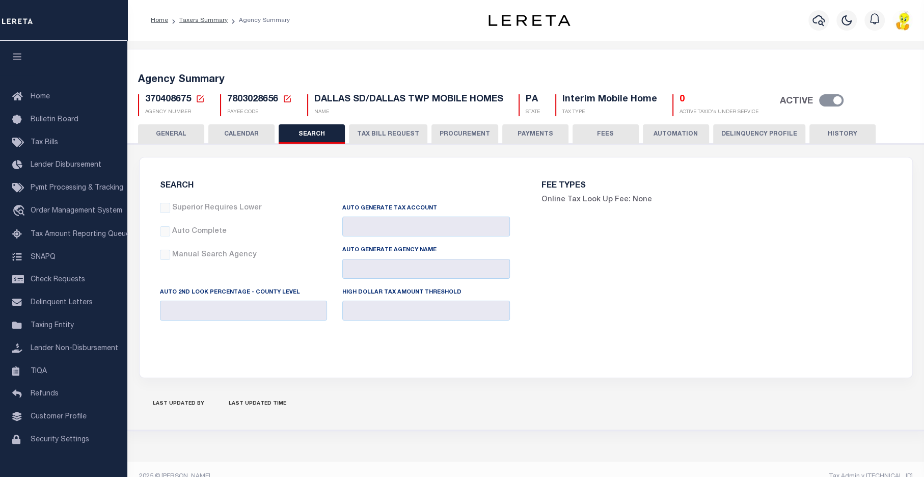
click at [238, 129] on button "CALENDAR" at bounding box center [241, 133] width 66 height 19
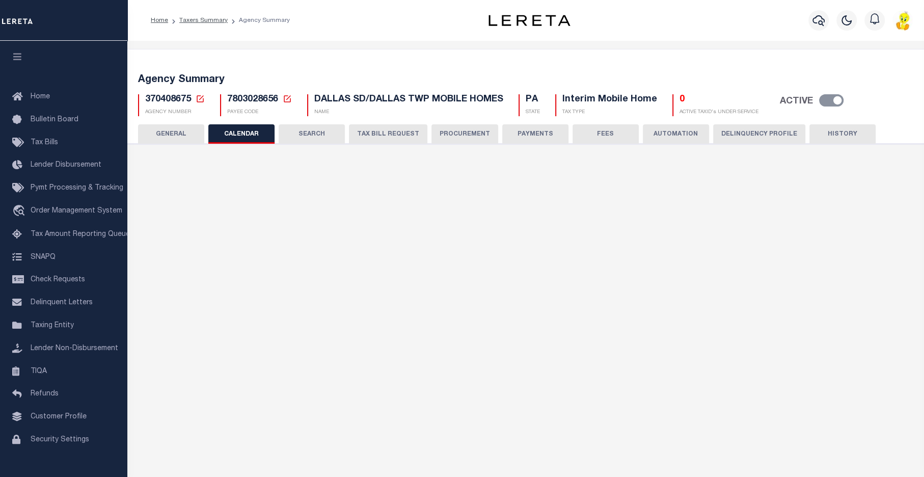
checkbox input "false"
type input "1"
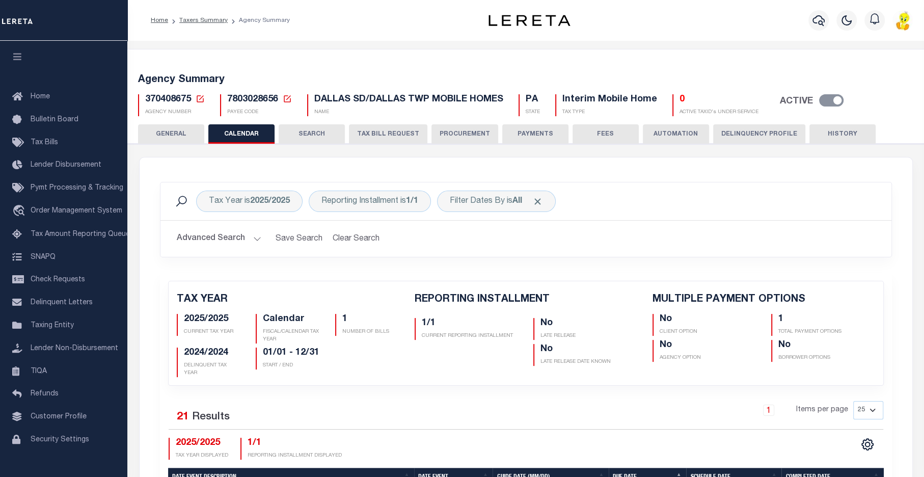
click at [762, 130] on button "Delinquency Profile" at bounding box center [759, 133] width 92 height 19
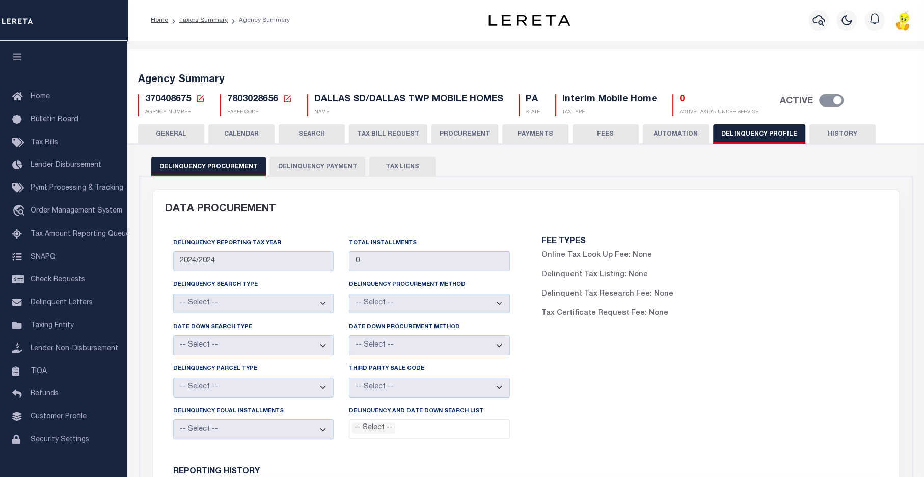
click at [165, 132] on button "GENERAL" at bounding box center [171, 133] width 66 height 19
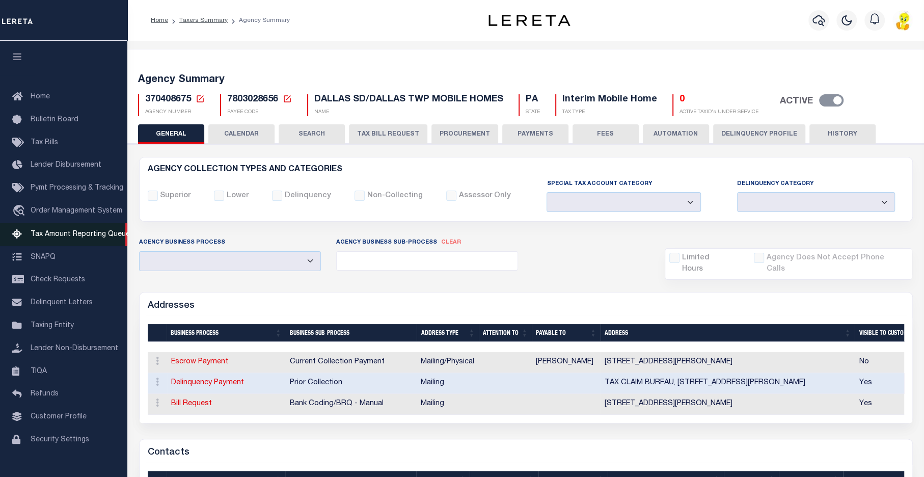
click at [63, 237] on span "Tax Amount Reporting Queue" at bounding box center [80, 234] width 99 height 7
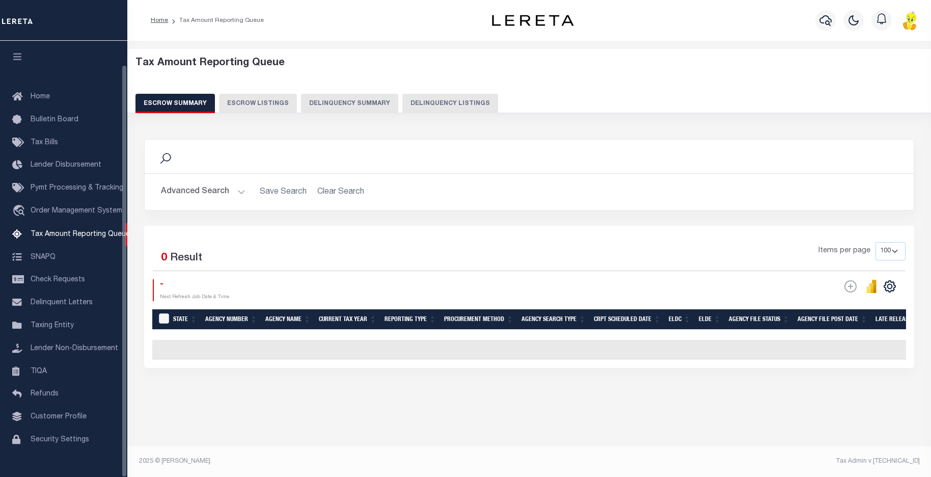
select select "100"
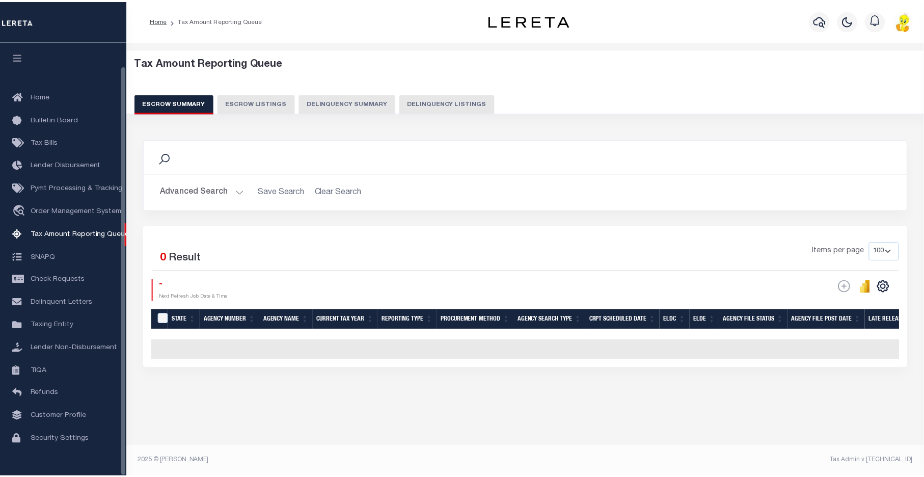
scroll to position [25, 0]
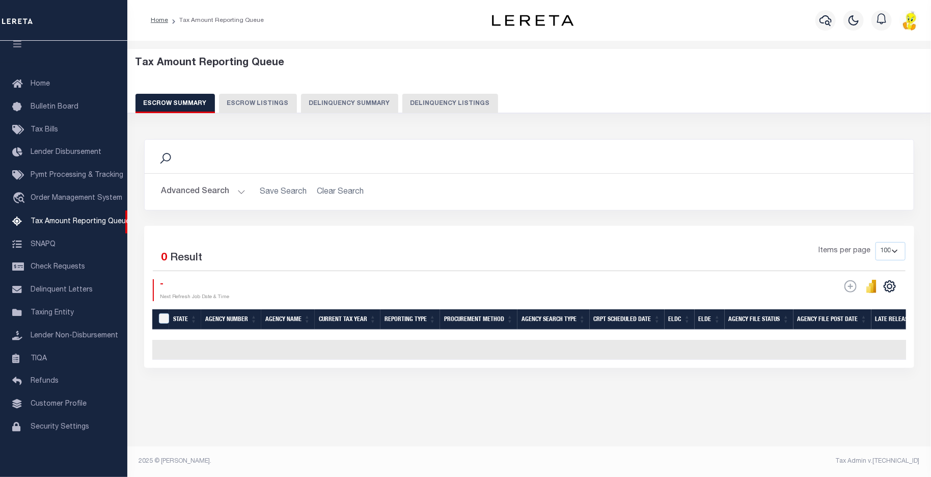
click at [348, 98] on button "Delinquency Summary" at bounding box center [349, 103] width 97 height 19
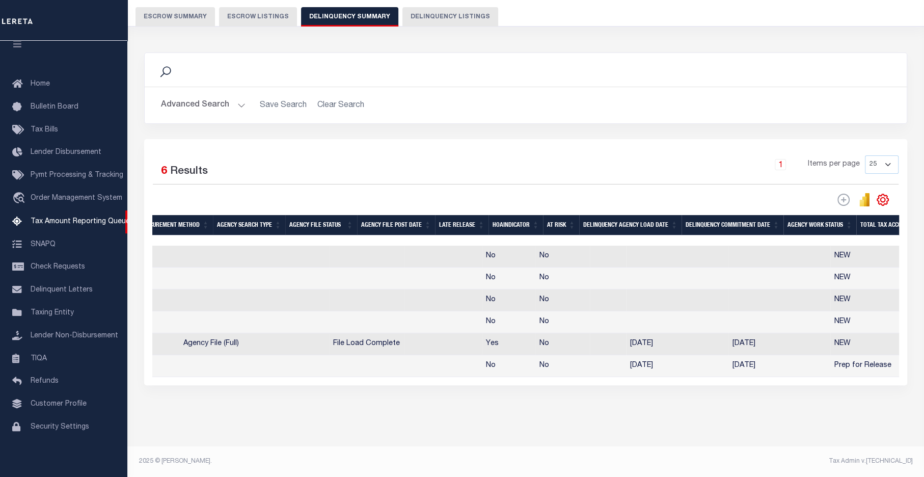
scroll to position [0, 0]
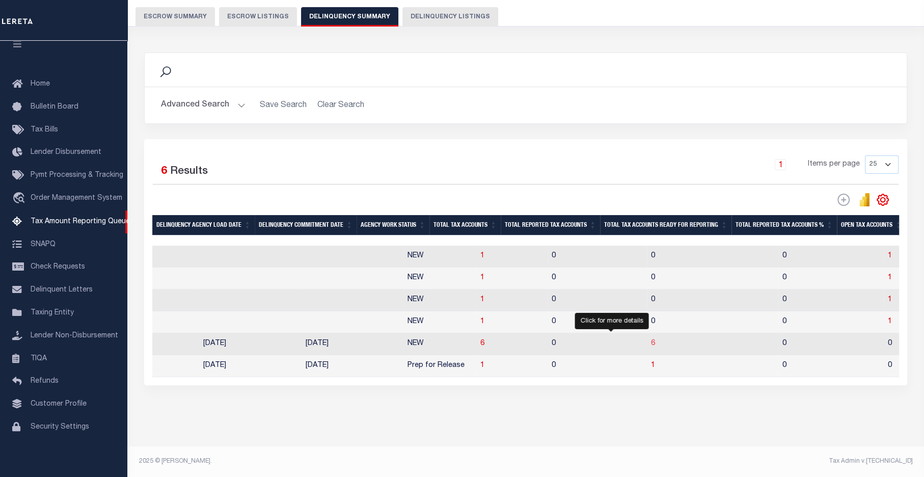
click at [651, 340] on span "6" at bounding box center [653, 343] width 4 height 7
select select "100"
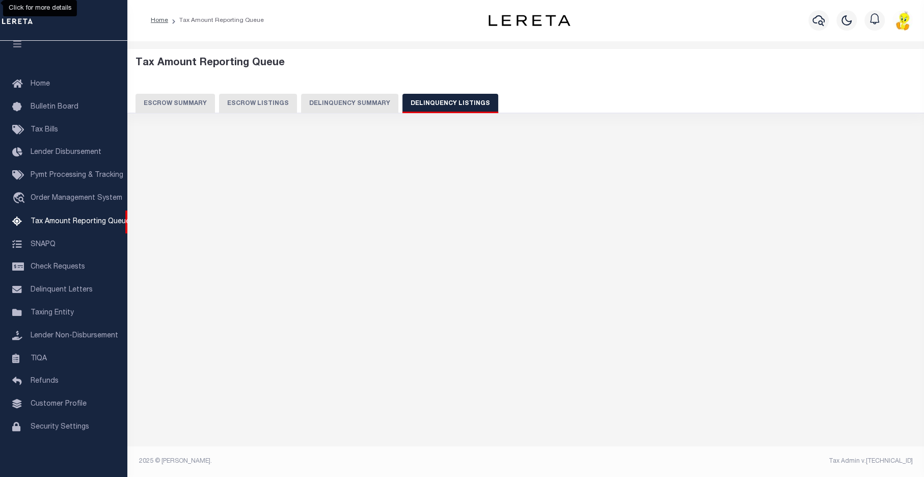
select select "100"
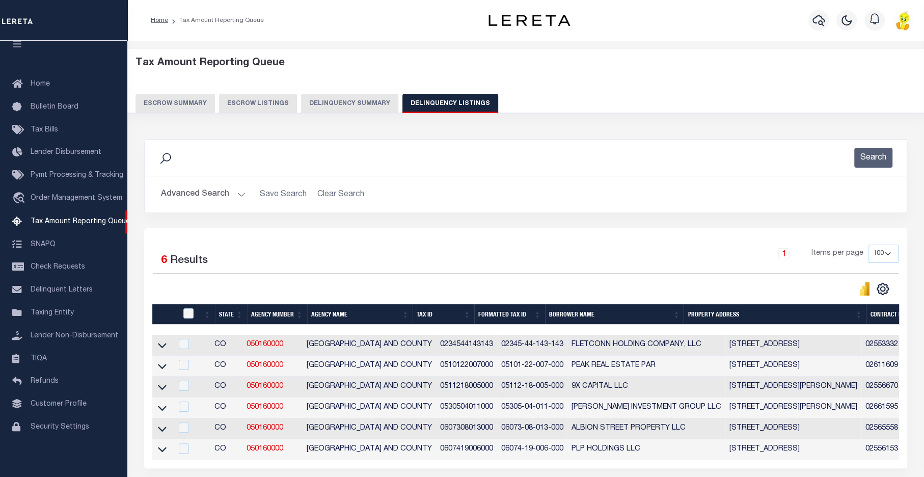
drag, startPoint x: 427, startPoint y: 470, endPoint x: 553, endPoint y: 474, distance: 126.4
click at [553, 468] on div "Selected 6 Results 1 Items per page 10 25 50 100 500" at bounding box center [525, 348] width 763 height 240
click at [161, 346] on icon at bounding box center [162, 345] width 9 height 11
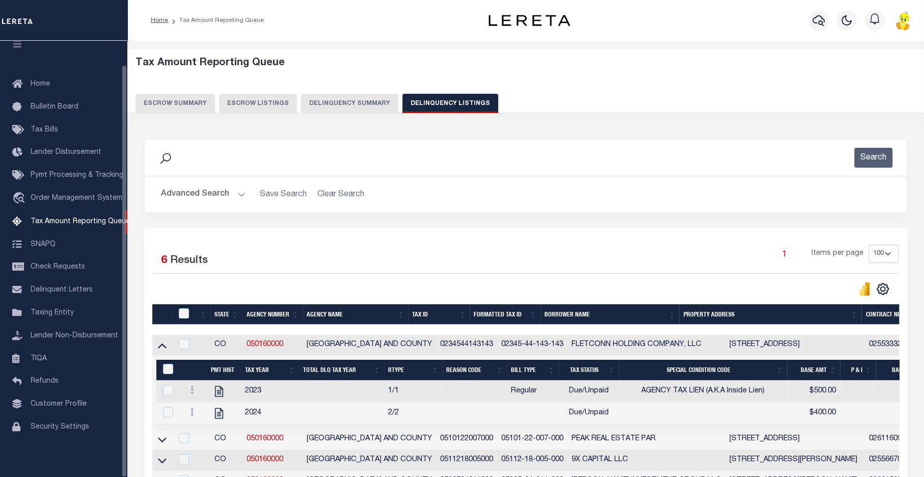
drag, startPoint x: 162, startPoint y: 345, endPoint x: 178, endPoint y: 403, distance: 60.2
click at [162, 345] on icon at bounding box center [162, 345] width 9 height 11
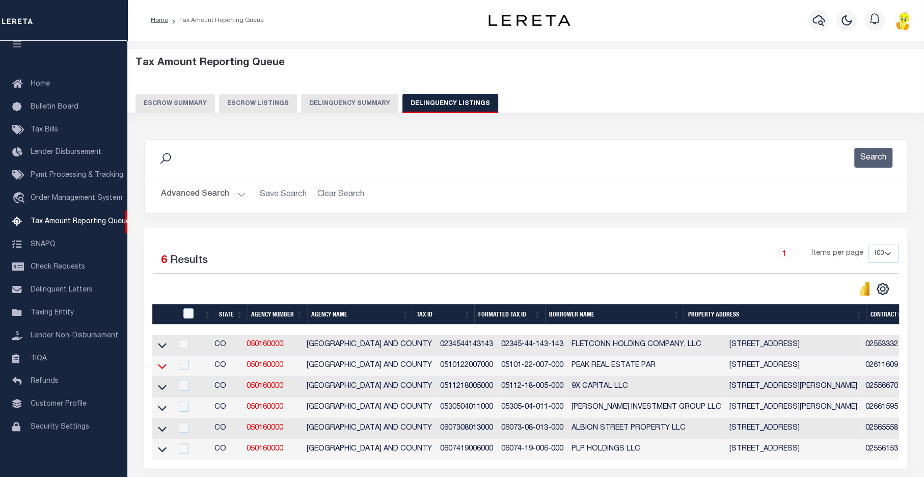
click at [160, 368] on icon at bounding box center [162, 366] width 9 height 5
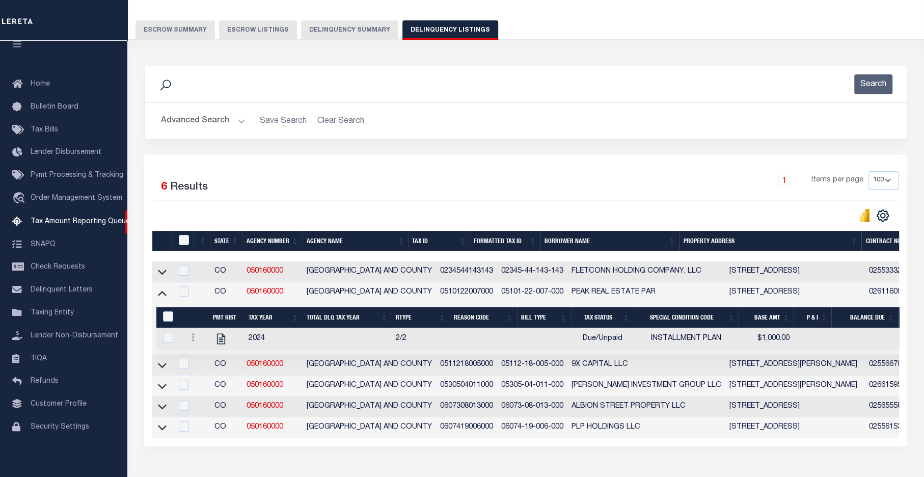
scroll to position [102, 0]
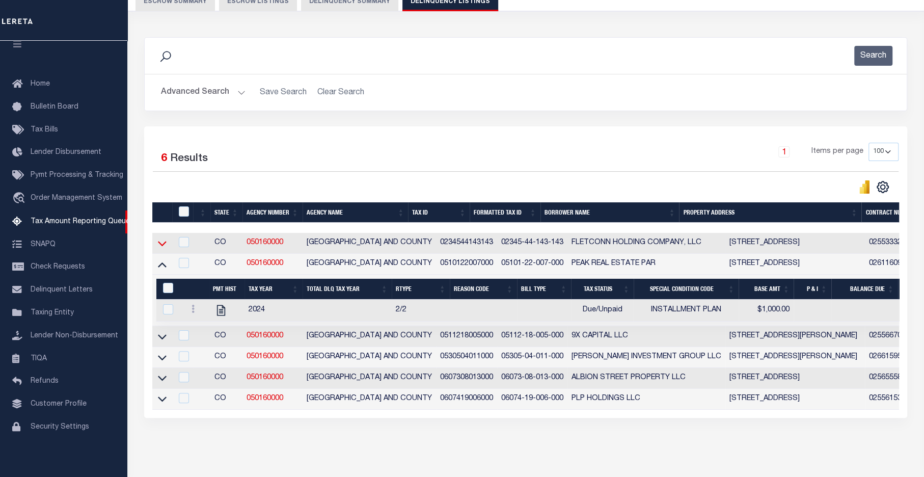
click at [161, 246] on icon at bounding box center [162, 243] width 9 height 11
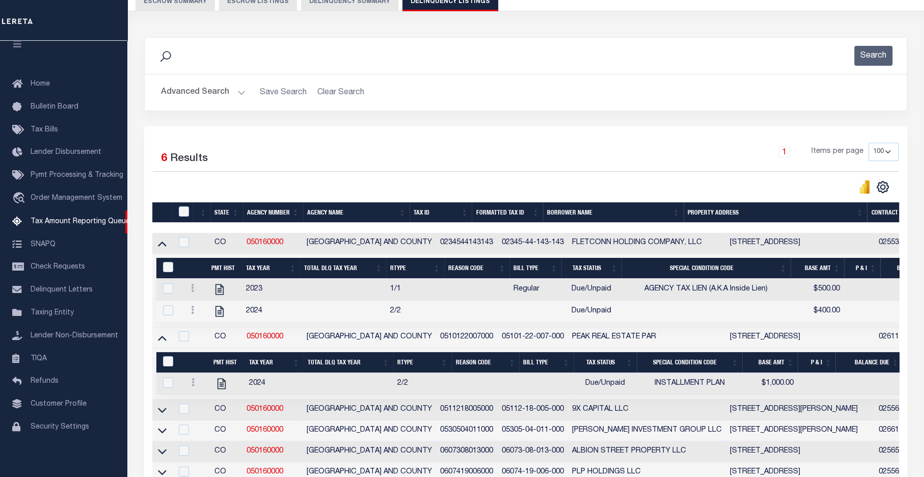
click at [161, 246] on icon at bounding box center [162, 243] width 9 height 11
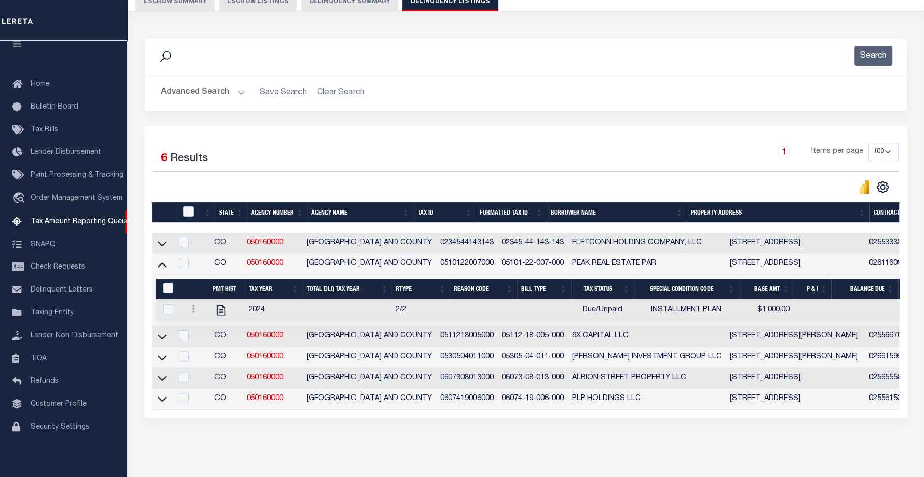
drag, startPoint x: 162, startPoint y: 267, endPoint x: 173, endPoint y: 333, distance: 67.1
click at [162, 267] on icon at bounding box center [162, 264] width 9 height 11
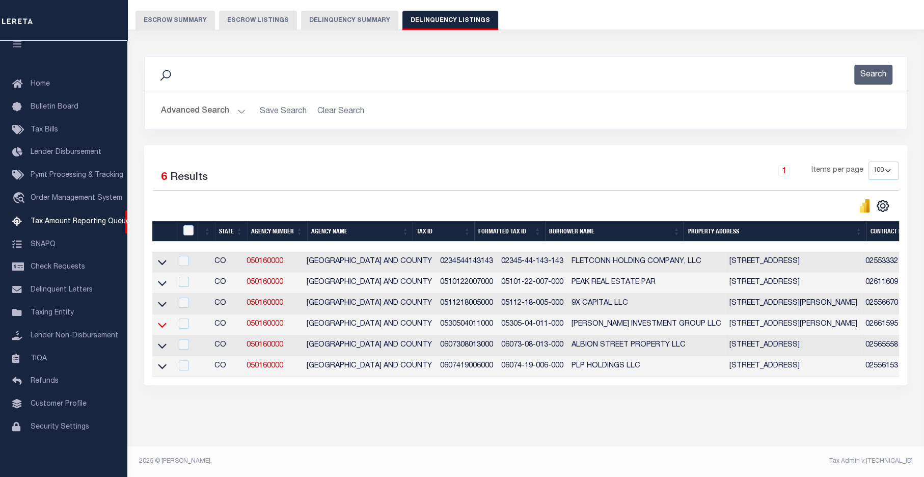
scroll to position [92, 0]
click at [163, 301] on icon at bounding box center [162, 303] width 9 height 5
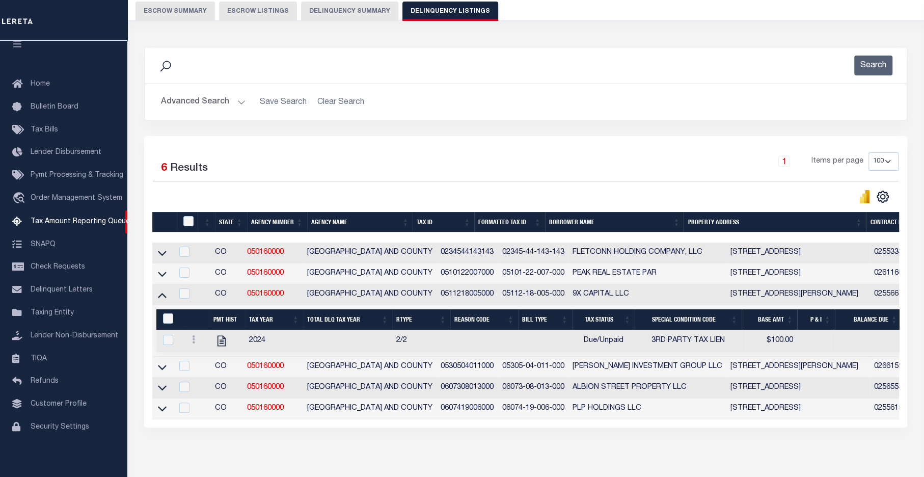
drag, startPoint x: 161, startPoint y: 367, endPoint x: 394, endPoint y: 382, distance: 233.2
click at [161, 367] on icon at bounding box center [162, 367] width 9 height 11
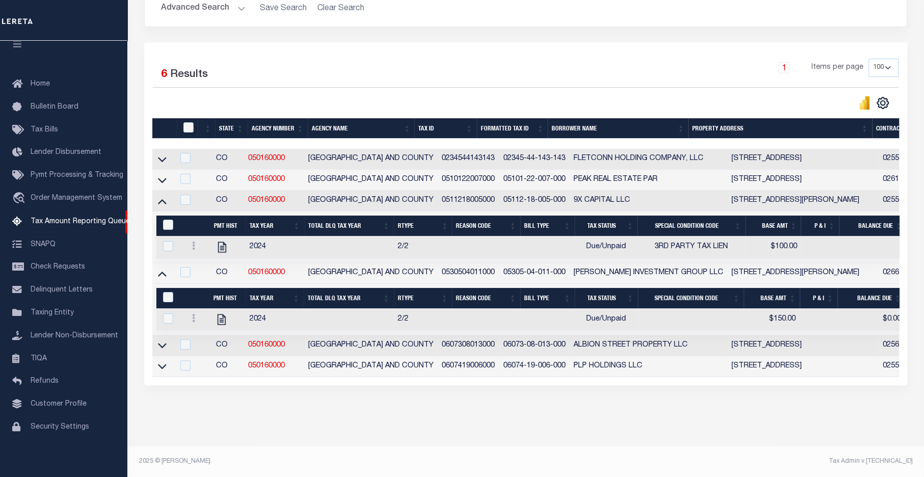
scroll to position [196, 0]
click at [162, 268] on icon at bounding box center [162, 273] width 9 height 11
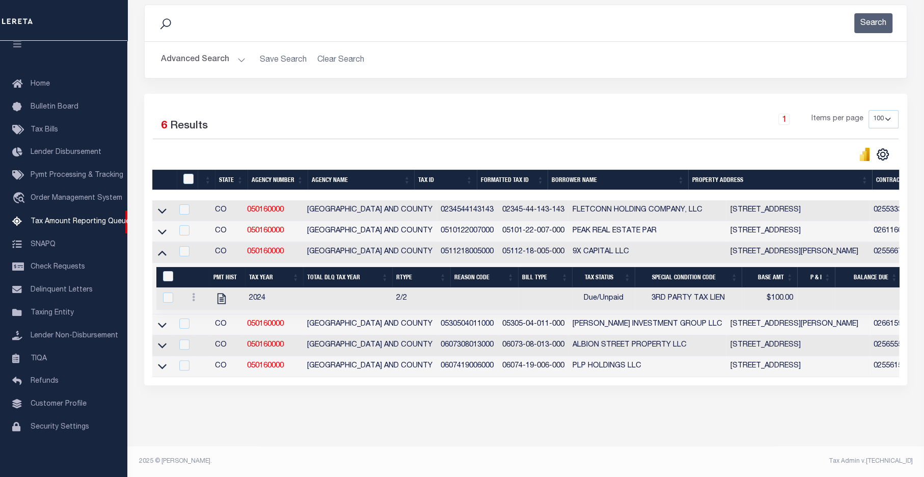
scroll to position [144, 0]
click at [163, 319] on icon at bounding box center [162, 324] width 9 height 11
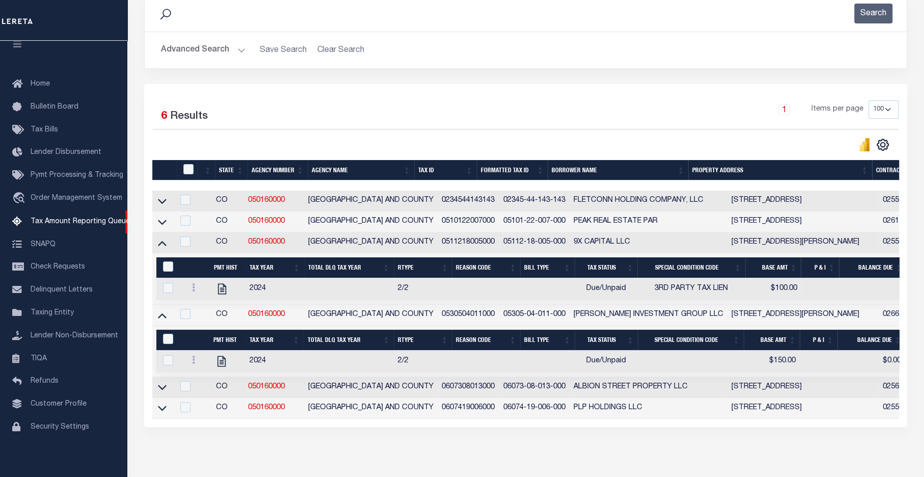
scroll to position [196, 0]
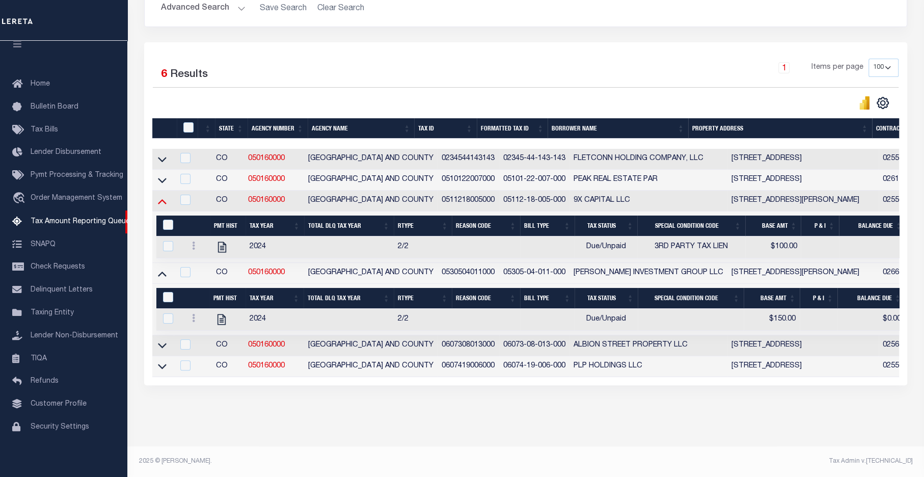
click at [161, 199] on icon at bounding box center [162, 201] width 9 height 5
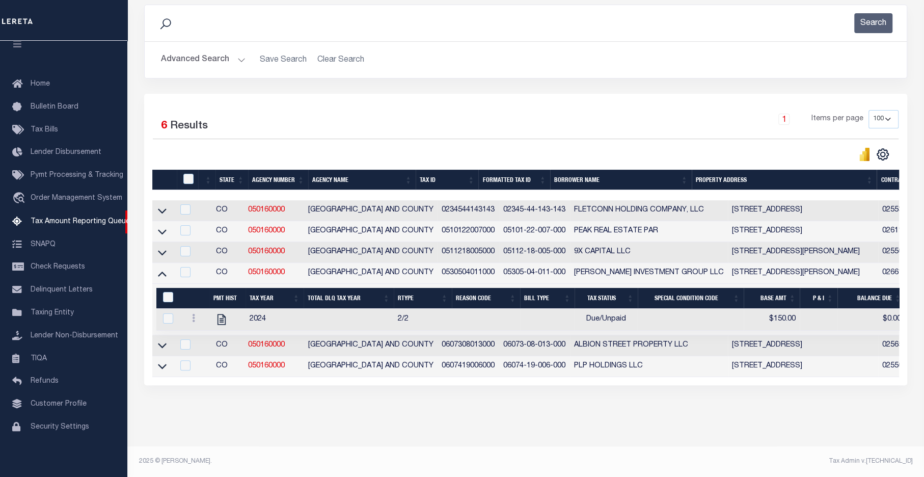
scroll to position [144, 0]
click at [218, 313] on icon "" at bounding box center [221, 319] width 13 height 13
checkbox input "true"
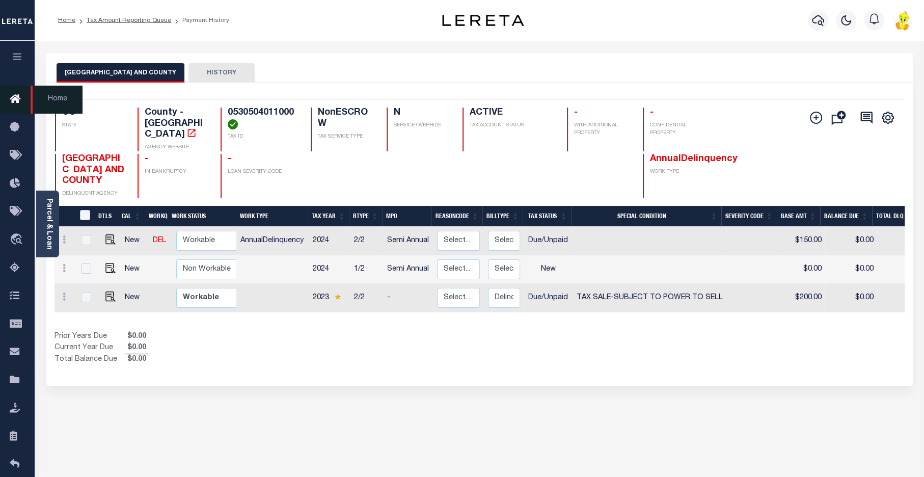
click at [18, 100] on icon at bounding box center [18, 99] width 16 height 13
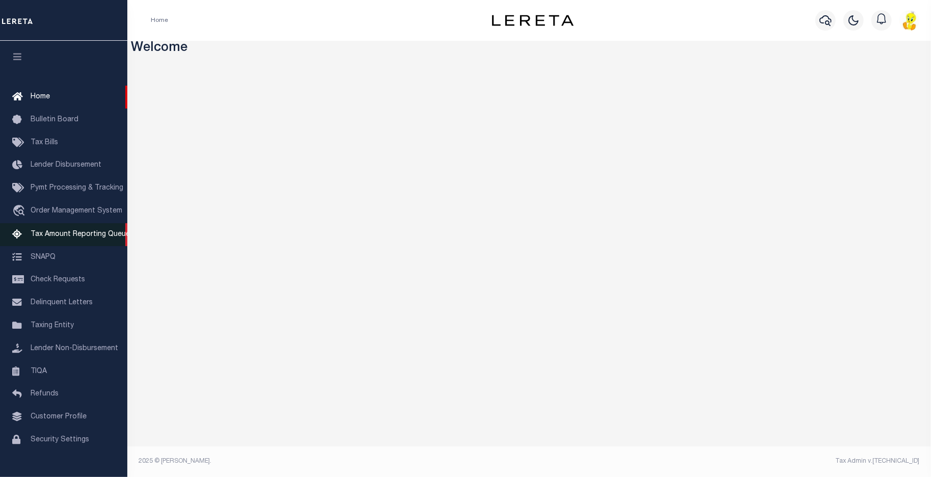
click at [72, 238] on span "Tax Amount Reporting Queue" at bounding box center [80, 234] width 99 height 7
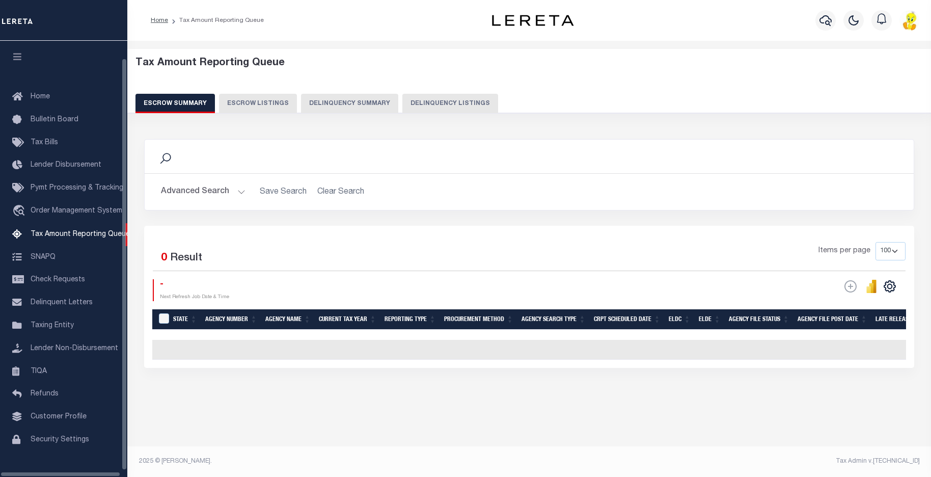
select select "100"
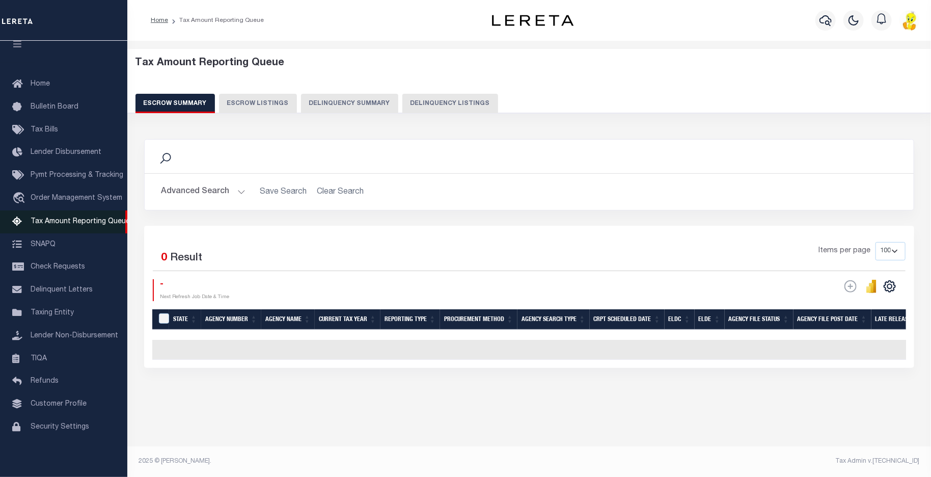
click at [85, 220] on span "Tax Amount Reporting Queue" at bounding box center [80, 221] width 99 height 7
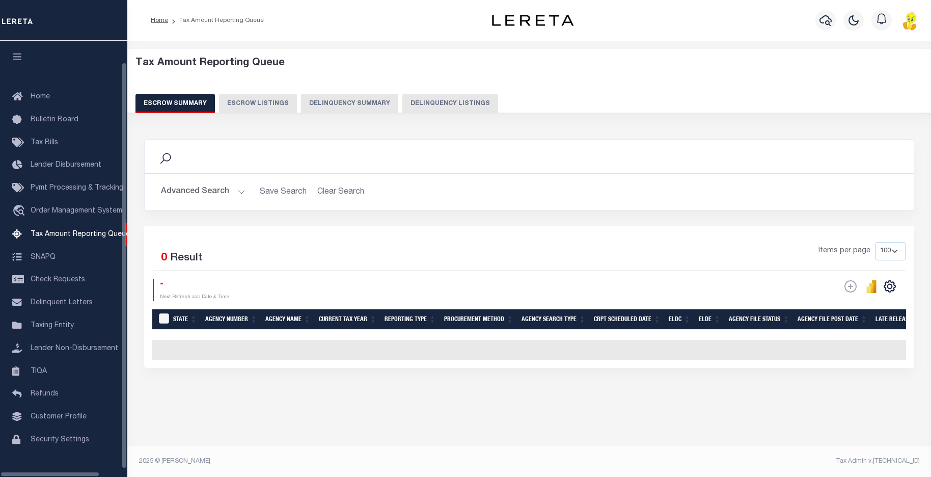
select select "100"
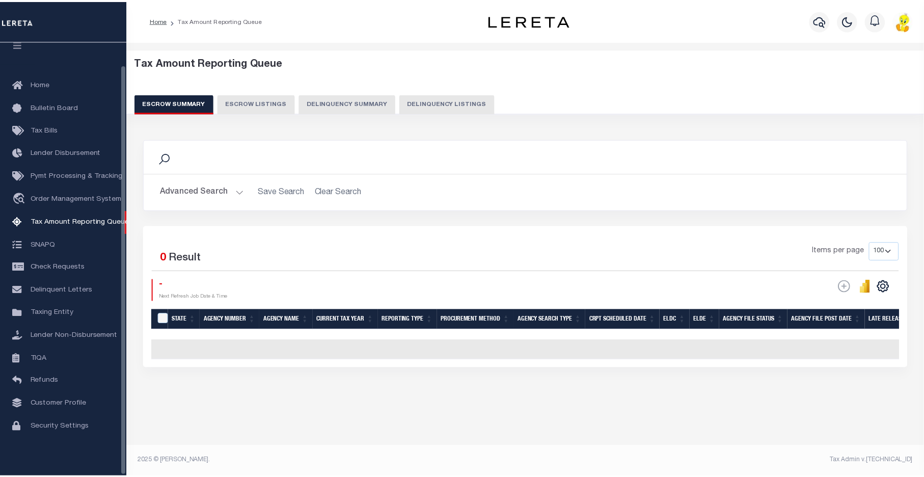
scroll to position [24, 0]
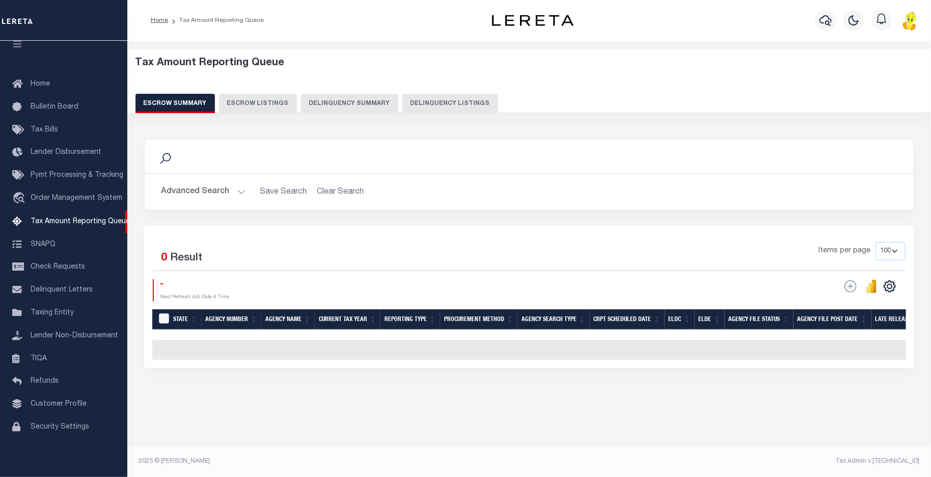
click at [342, 103] on button "Delinquency Summary" at bounding box center [349, 103] width 97 height 19
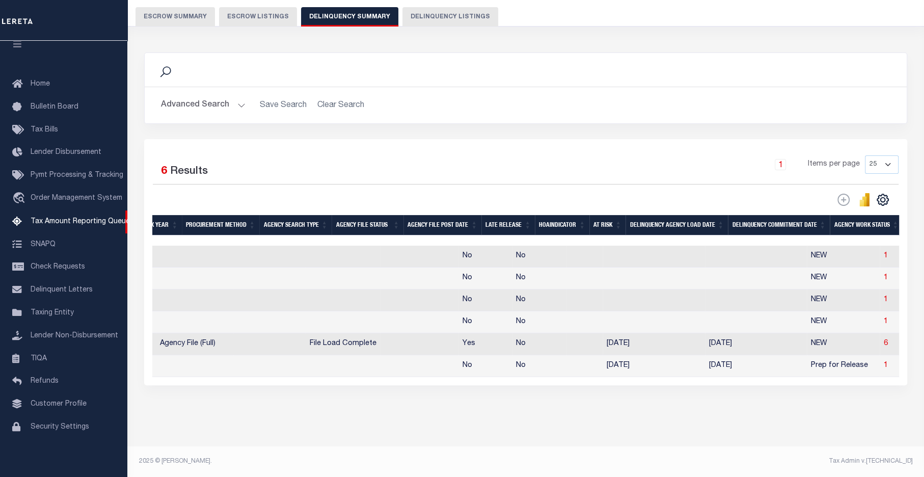
scroll to position [0, 0]
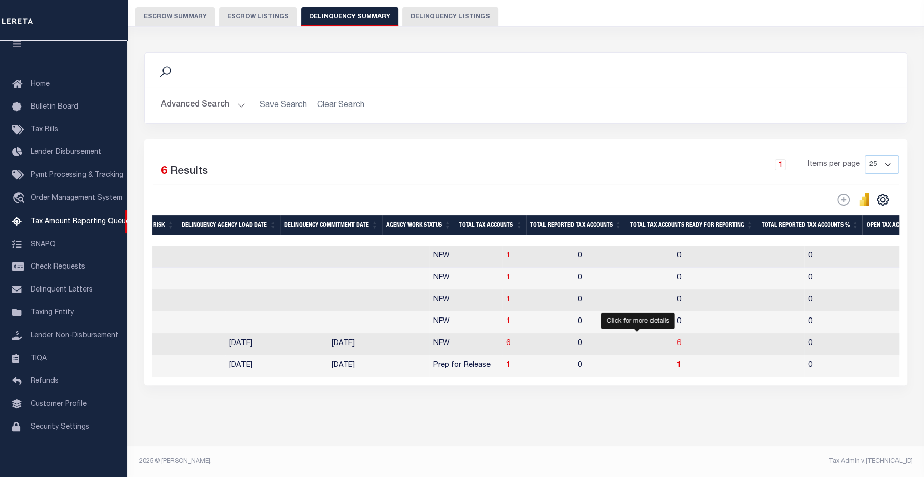
click at [677, 340] on span "6" at bounding box center [679, 343] width 4 height 7
select select "100"
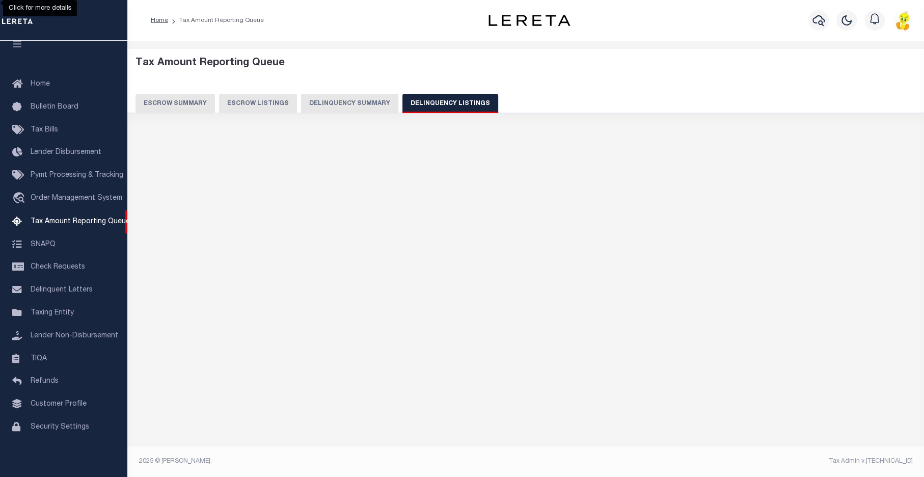
select select "100"
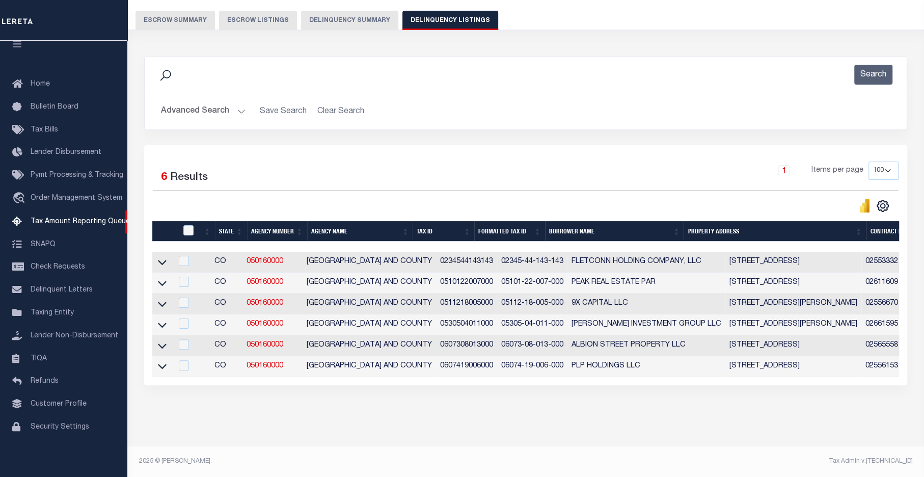
click at [167, 341] on link at bounding box center [162, 344] width 12 height 7
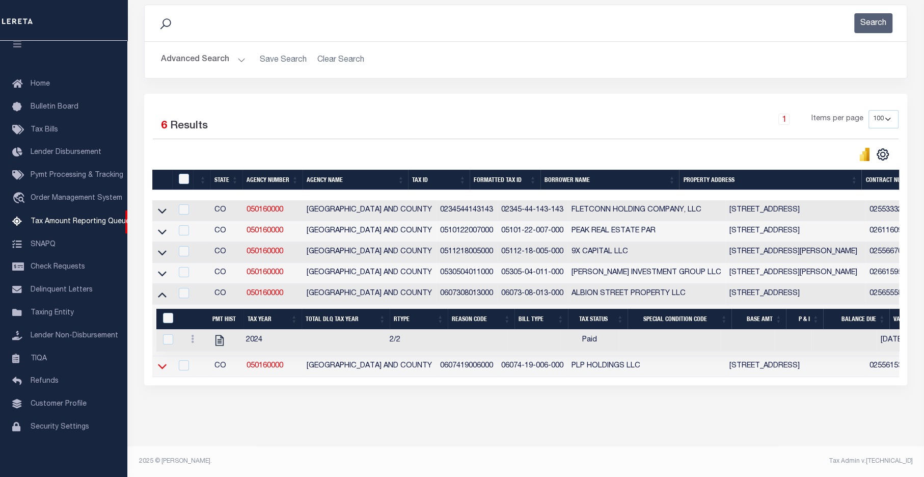
click at [161, 361] on icon at bounding box center [162, 366] width 9 height 11
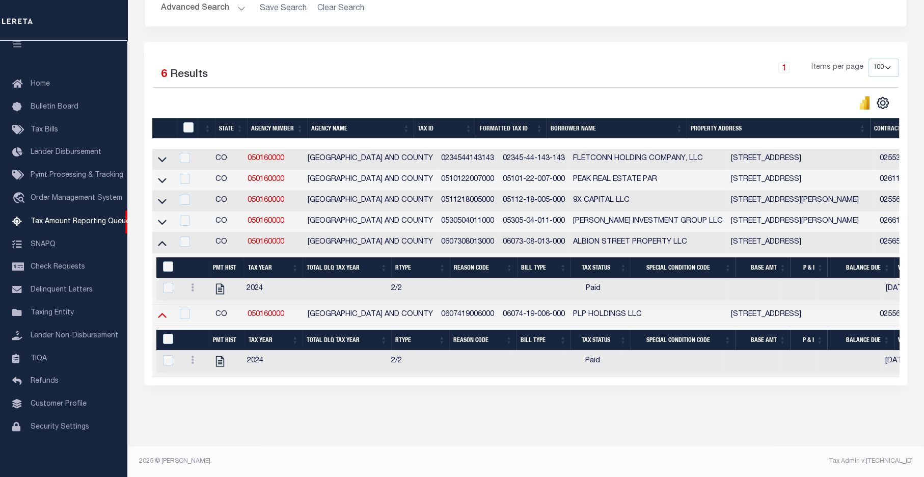
click at [165, 309] on icon at bounding box center [162, 314] width 9 height 11
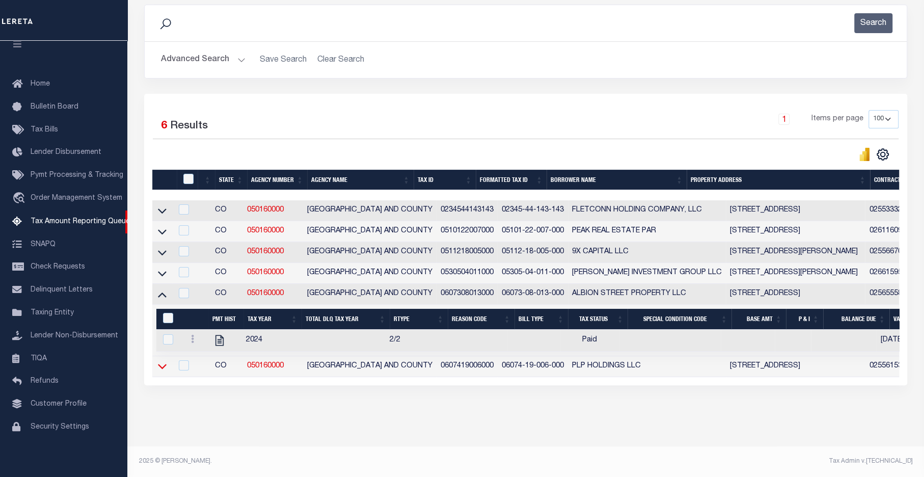
click at [162, 364] on icon at bounding box center [162, 366] width 9 height 5
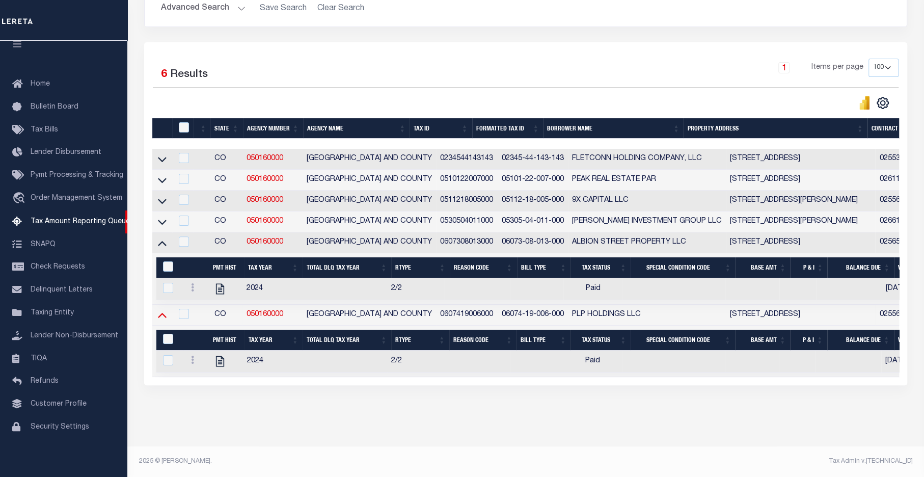
click at [162, 312] on icon at bounding box center [162, 314] width 9 height 11
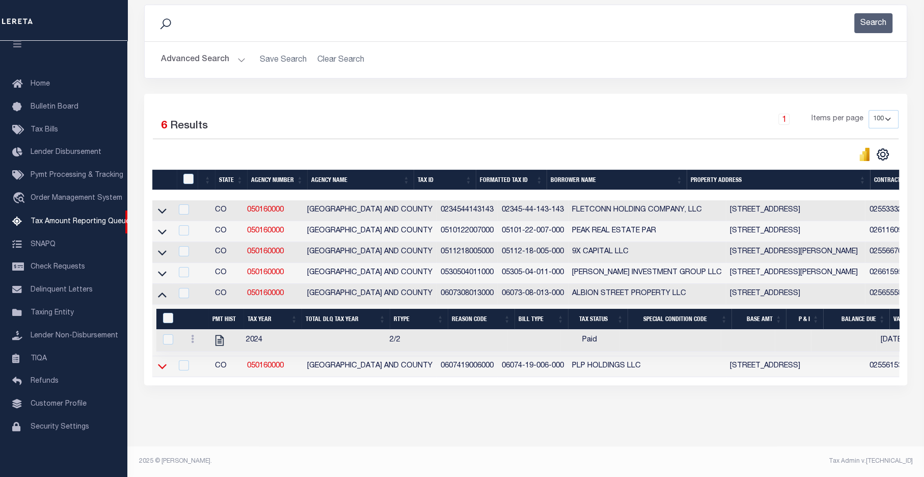
click at [162, 361] on icon at bounding box center [162, 366] width 9 height 11
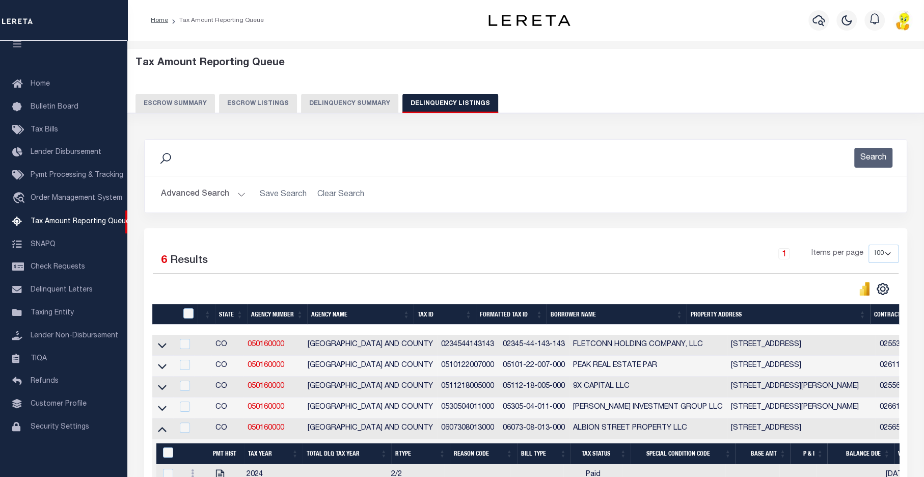
click at [335, 99] on button "Delinquency Summary" at bounding box center [349, 103] width 97 height 19
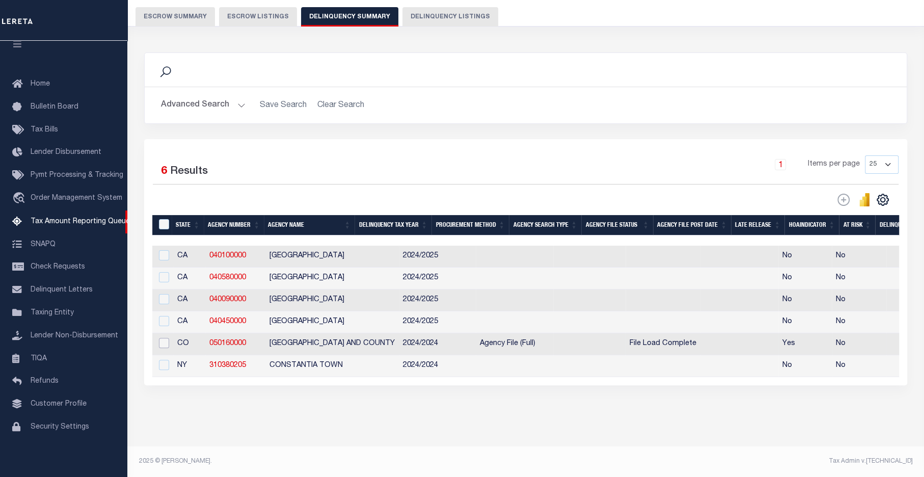
drag, startPoint x: 160, startPoint y: 332, endPoint x: 183, endPoint y: 334, distance: 22.5
click at [160, 338] on input "checkbox" at bounding box center [164, 343] width 10 height 10
checkbox input "true"
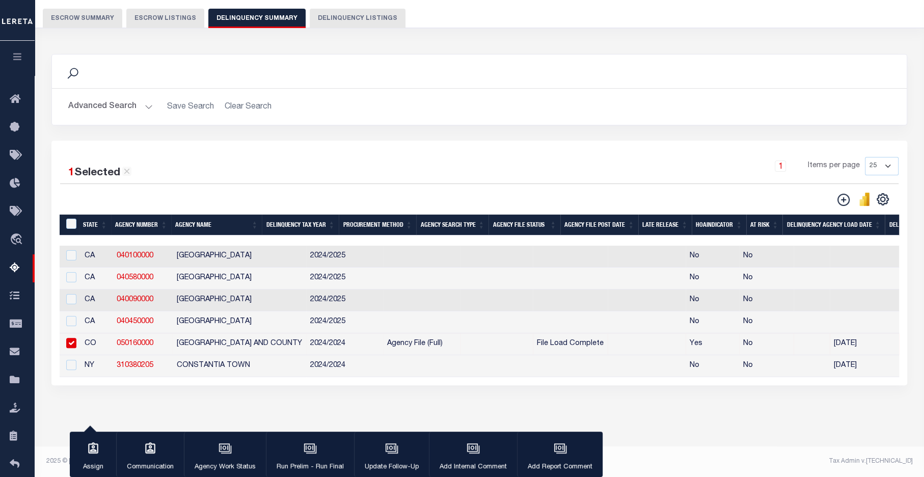
scroll to position [95, 0]
click at [304, 448] on icon "button" at bounding box center [310, 448] width 13 height 13
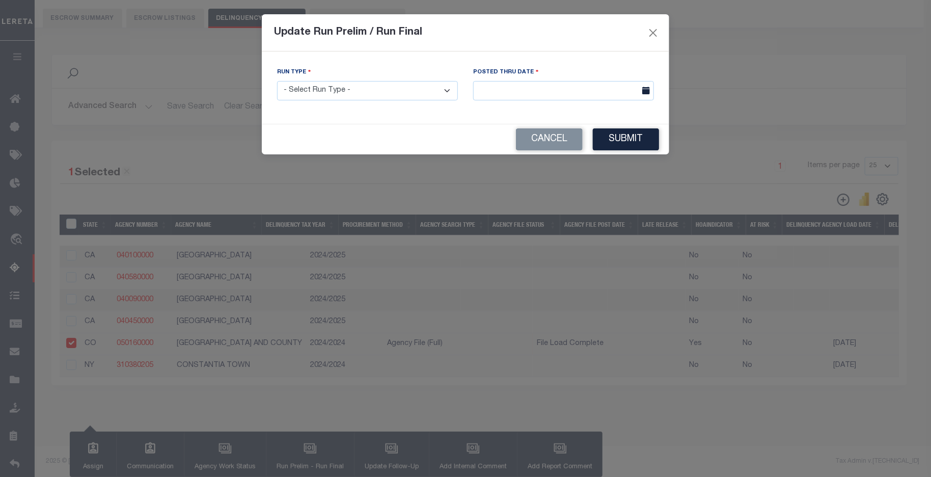
click at [440, 94] on select "- Select Run Type - Prelim Run Final Run" at bounding box center [367, 91] width 181 height 20
select select "P"
click at [277, 81] on select "- Select Run Type - Prelim Run Final Run" at bounding box center [367, 91] width 181 height 20
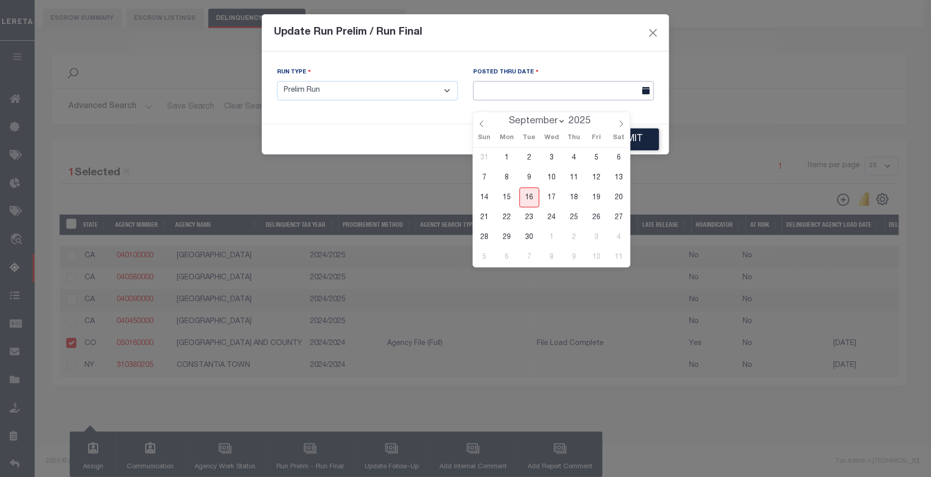
click at [511, 91] on input "text" at bounding box center [563, 91] width 181 height 20
click at [528, 187] on span "16" at bounding box center [529, 197] width 20 height 20
type input "[DATE]"
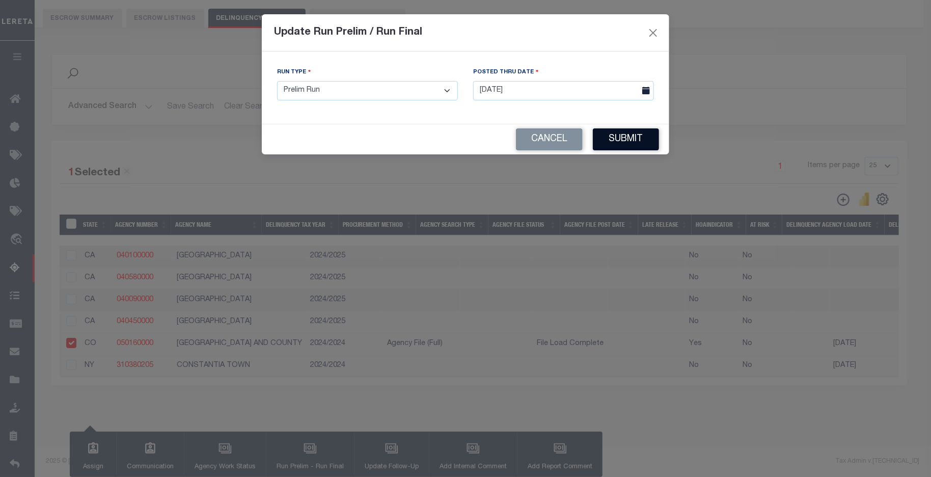
click at [626, 136] on button "Submit" at bounding box center [626, 139] width 66 height 22
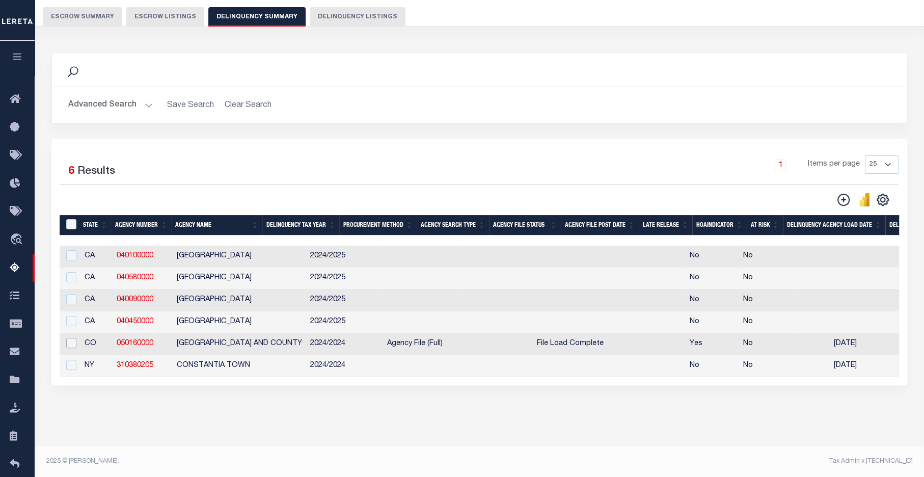
click at [72, 338] on input "checkbox" at bounding box center [71, 343] width 10 height 10
checkbox input "true"
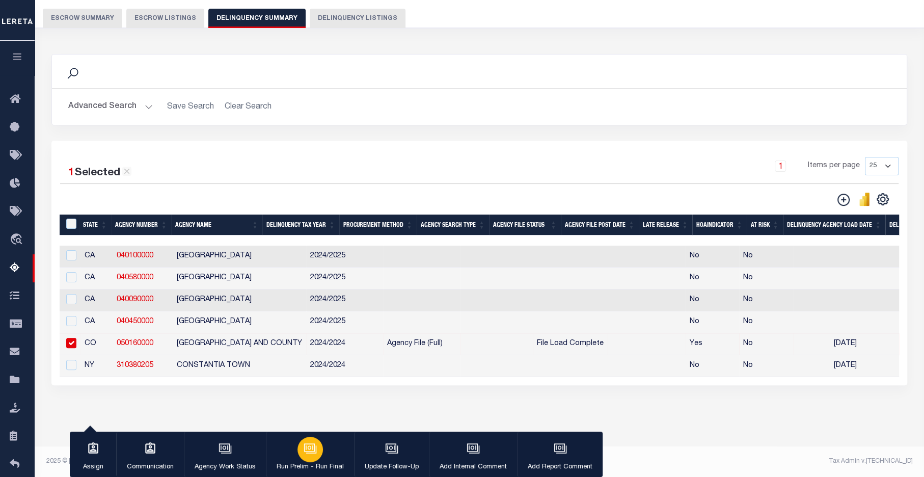
click at [309, 451] on icon "button" at bounding box center [309, 447] width 11 height 8
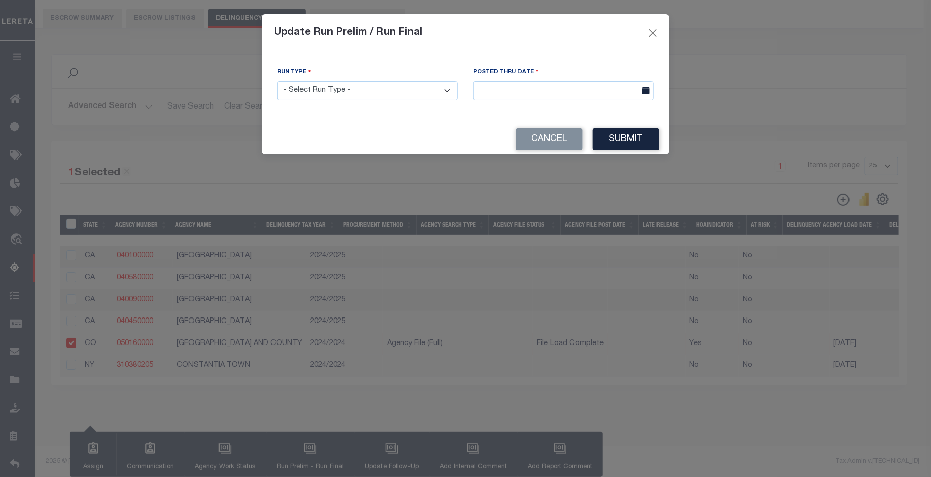
click at [402, 96] on select "- Select Run Type - Prelim Run Final Run" at bounding box center [367, 91] width 181 height 20
select select "F"
click at [277, 81] on select "- Select Run Type - Prelim Run Final Run" at bounding box center [367, 91] width 181 height 20
click at [558, 91] on input "text" at bounding box center [563, 91] width 181 height 20
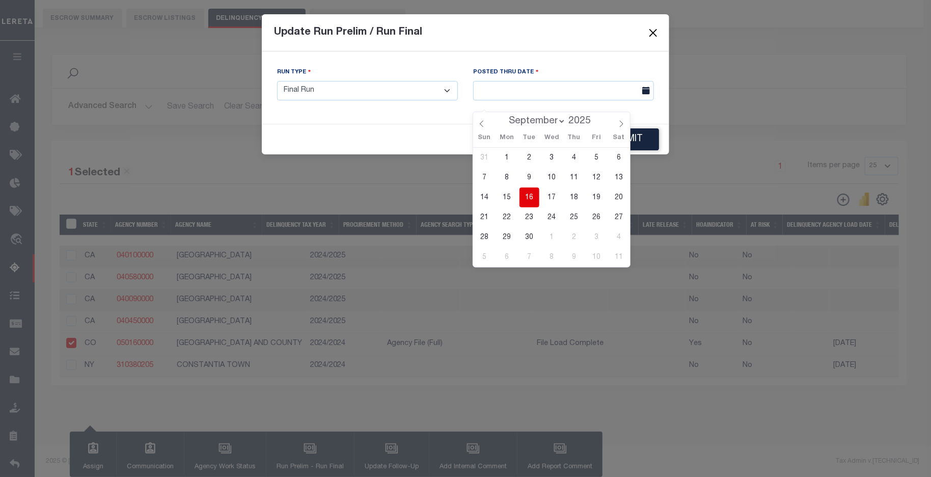
click at [532, 187] on span "16" at bounding box center [529, 197] width 20 height 20
type input "[DATE]"
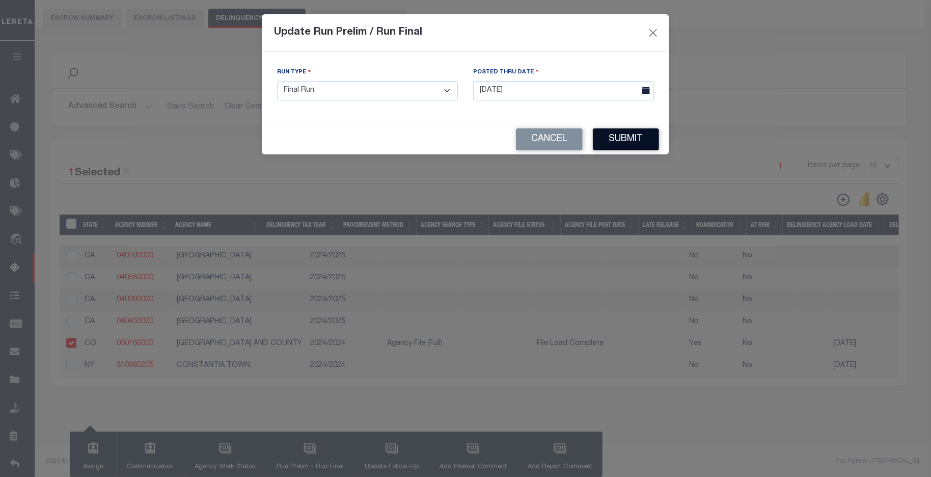
click at [636, 140] on button "Submit" at bounding box center [626, 139] width 66 height 22
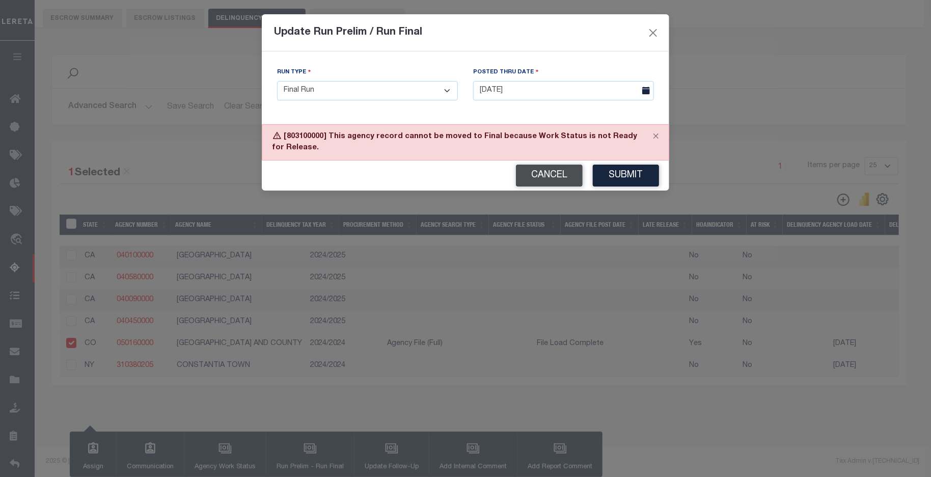
click at [532, 174] on button "Cancel" at bounding box center [549, 176] width 67 height 22
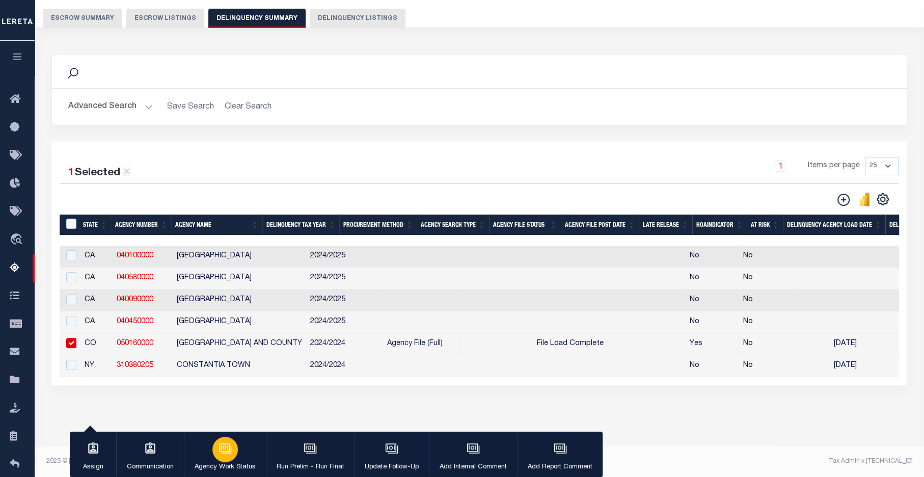
click at [225, 451] on icon "button" at bounding box center [224, 447] width 11 height 8
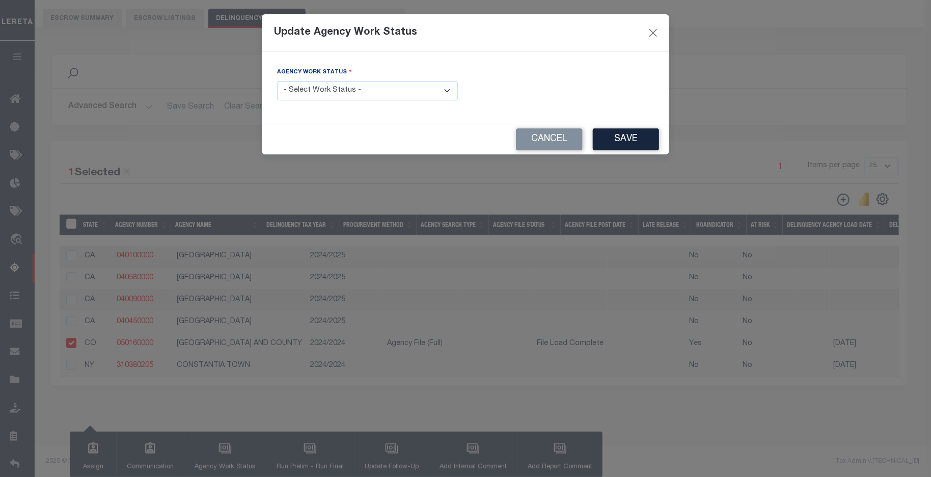
click at [429, 88] on select "- Select Work Status - In Progress Pending Agency Follow-up Pending QC Ready fo…" at bounding box center [367, 91] width 181 height 20
select select "6"
click at [277, 81] on select "- Select Work Status - In Progress Pending Agency Follow-up Pending QC Ready fo…" at bounding box center [367, 91] width 181 height 20
click at [630, 134] on button "Save" at bounding box center [626, 139] width 66 height 22
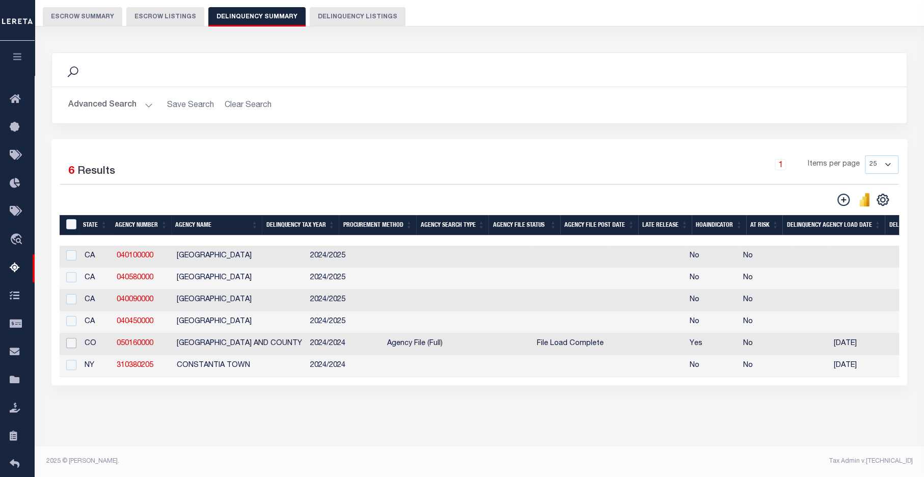
click at [72, 338] on input "checkbox" at bounding box center [71, 343] width 10 height 10
checkbox input "true"
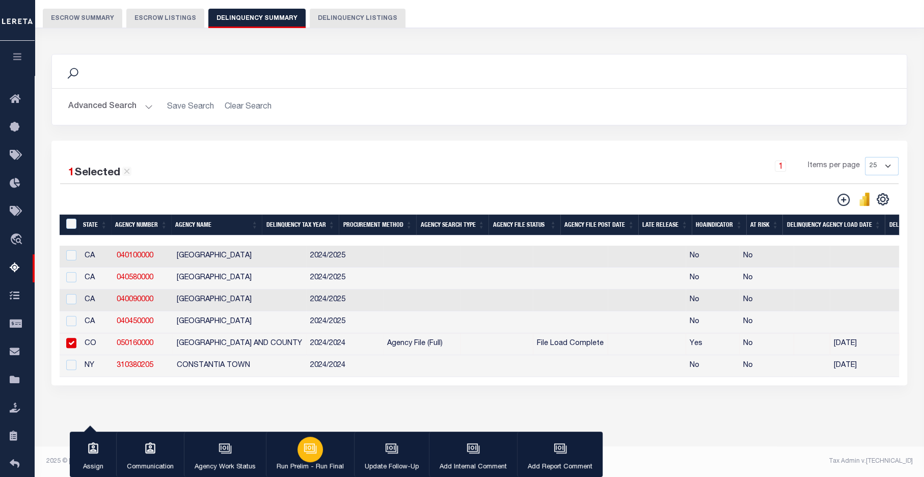
click at [306, 451] on icon "button" at bounding box center [309, 447] width 11 height 8
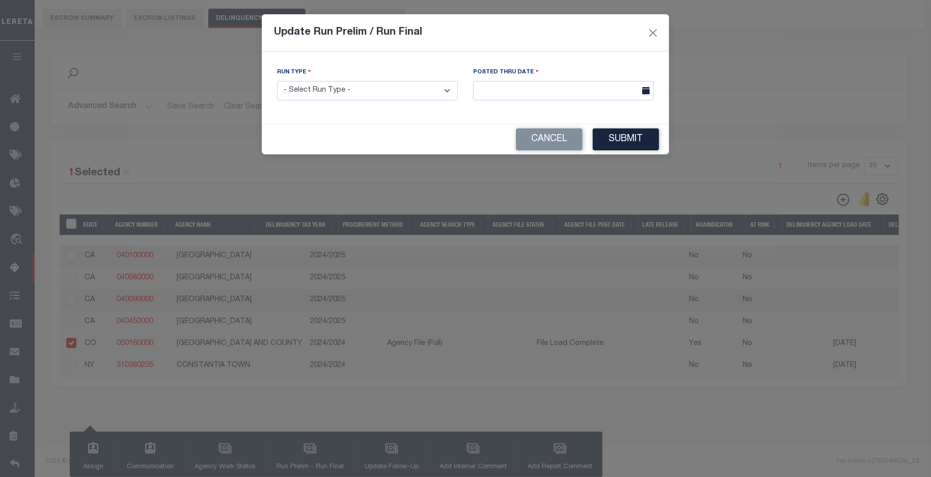
click at [362, 87] on select "- Select Run Type - Prelim Run Final Run" at bounding box center [367, 91] width 181 height 20
select select "F"
click at [277, 81] on select "- Select Run Type - Prelim Run Final Run" at bounding box center [367, 91] width 181 height 20
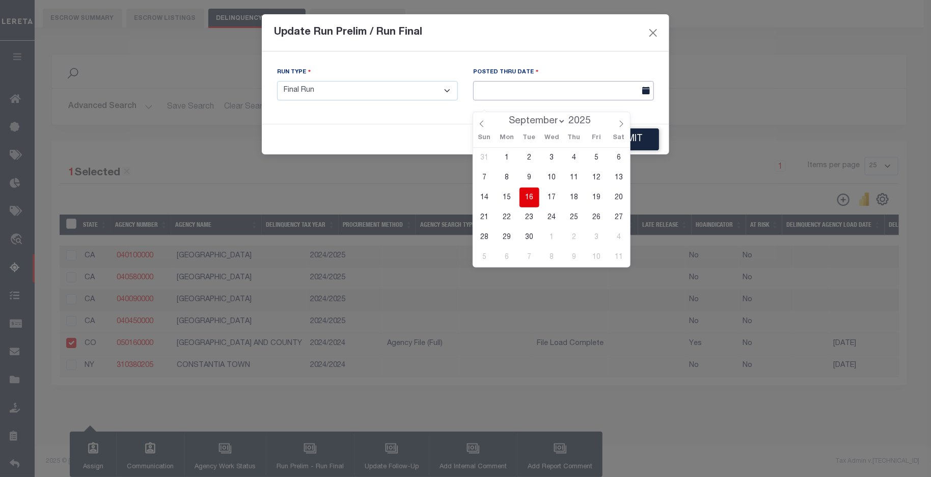
click at [588, 95] on input "text" at bounding box center [563, 91] width 181 height 20
drag, startPoint x: 528, startPoint y: 186, endPoint x: 545, endPoint y: 178, distance: 19.4
click at [528, 187] on span "16" at bounding box center [529, 197] width 20 height 20
type input "[DATE]"
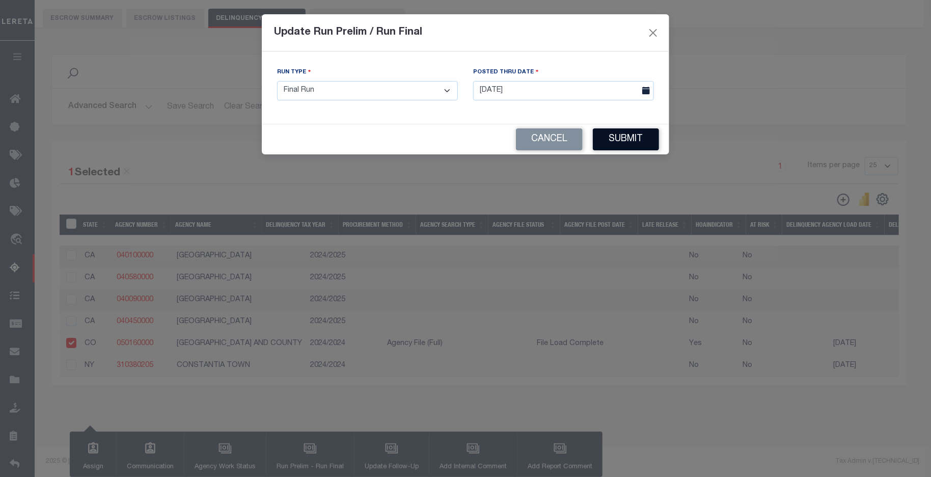
click at [632, 138] on button "Submit" at bounding box center [626, 139] width 66 height 22
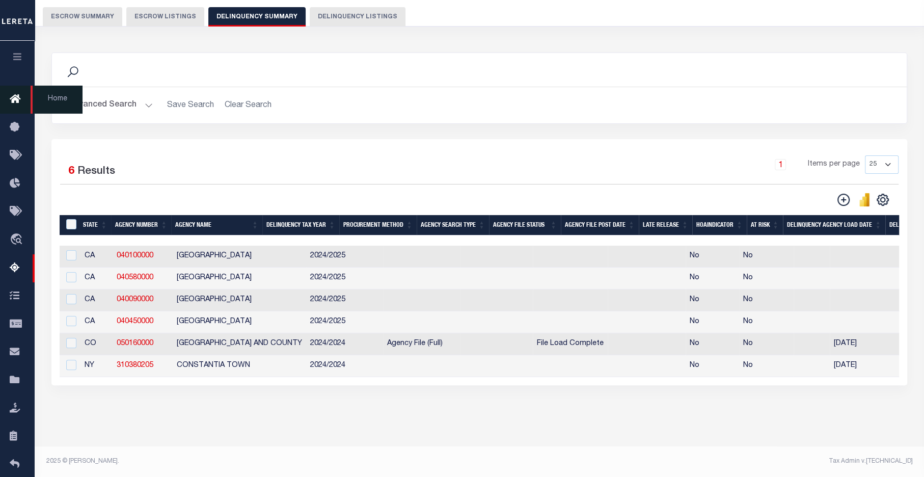
click at [18, 97] on icon at bounding box center [18, 99] width 16 height 13
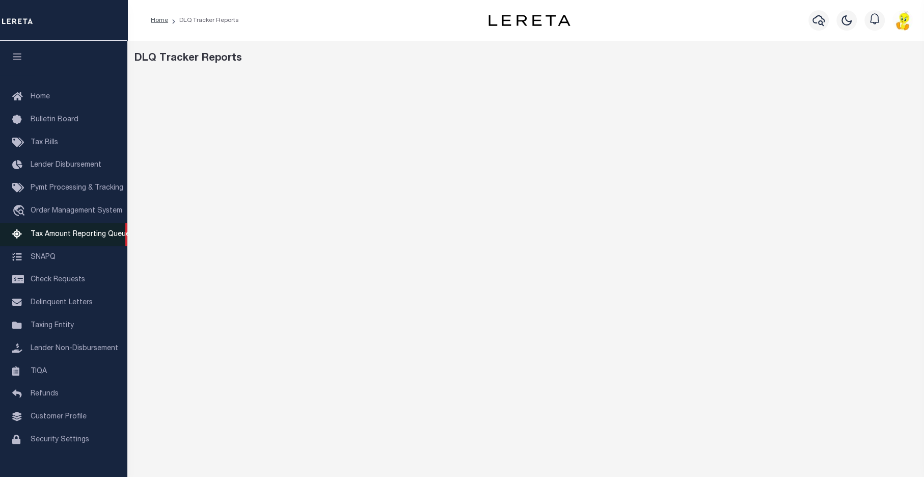
click at [69, 236] on span "Tax Amount Reporting Queue" at bounding box center [80, 234] width 99 height 7
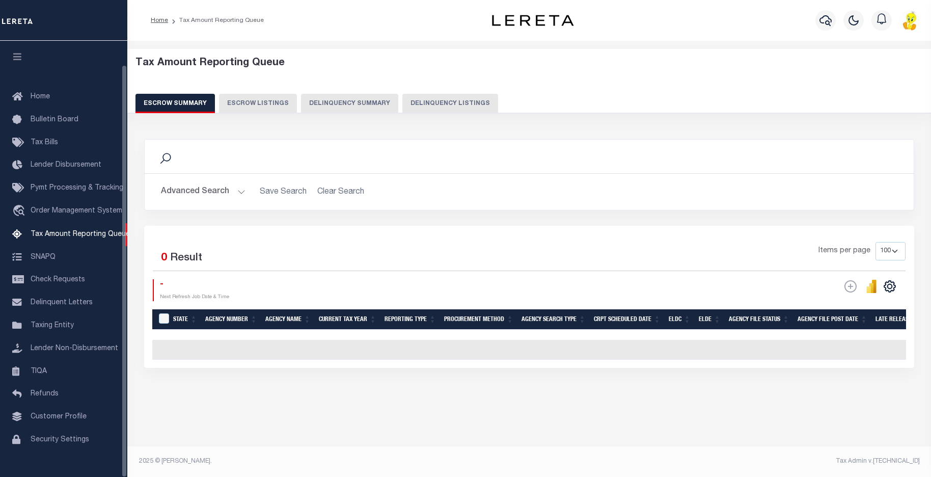
select select "100"
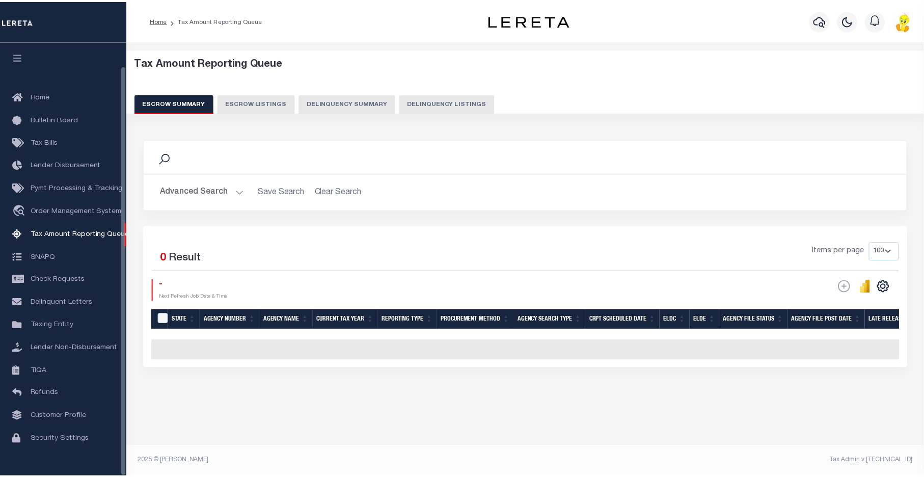
scroll to position [25, 0]
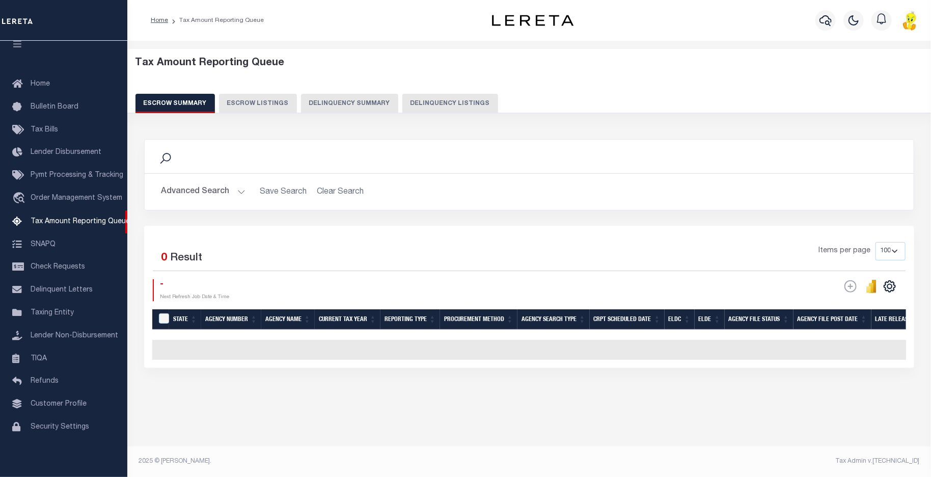
drag, startPoint x: 360, startPoint y: 95, endPoint x: 459, endPoint y: 128, distance: 105.0
click at [360, 95] on button "Delinquency Summary" at bounding box center [349, 103] width 97 height 19
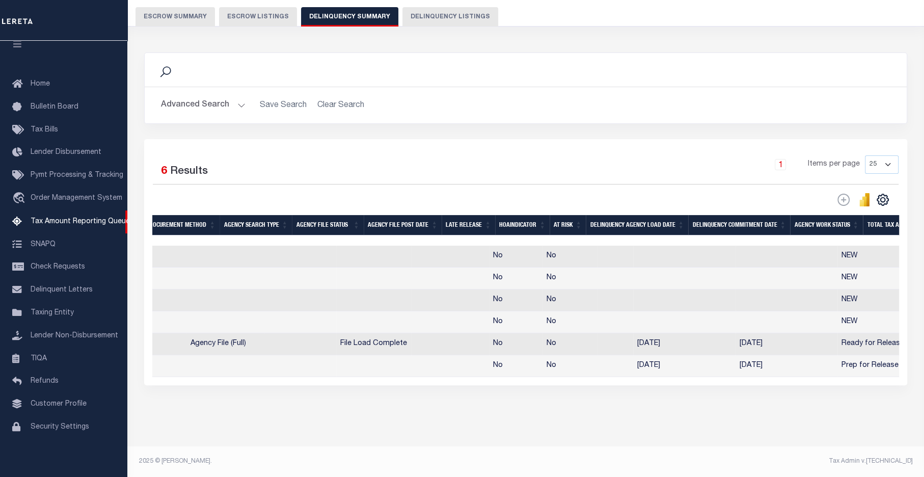
scroll to position [0, 0]
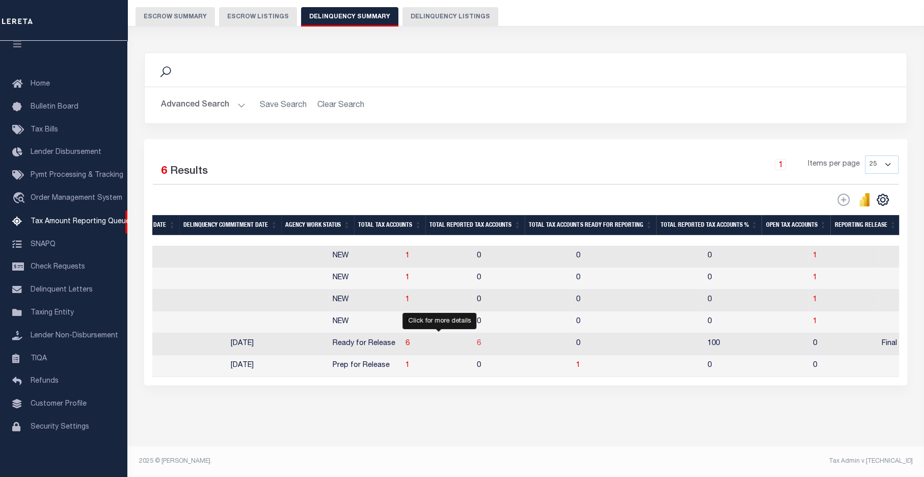
click at [477, 340] on span "6" at bounding box center [479, 343] width 4 height 7
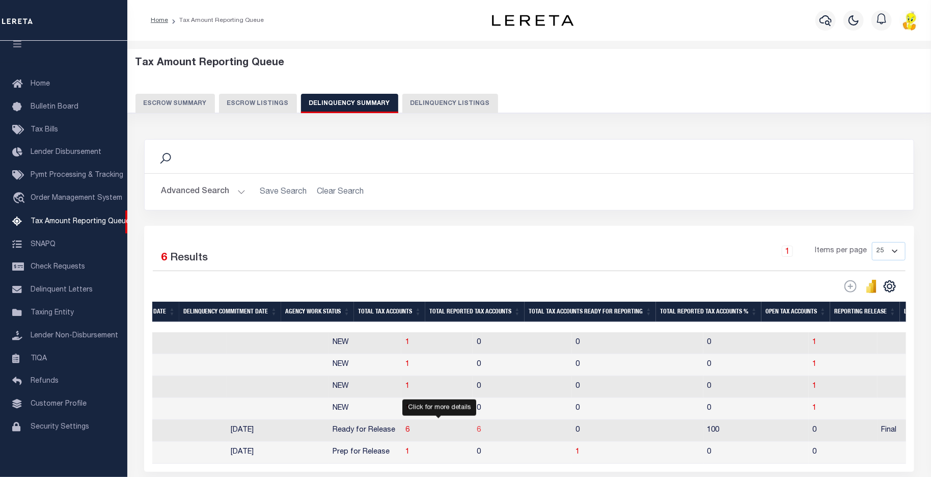
select select "100"
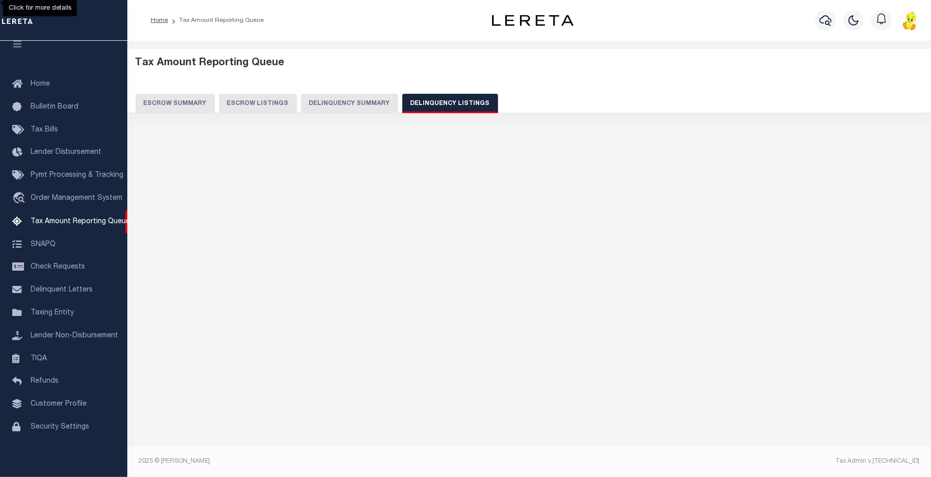
select select "100"
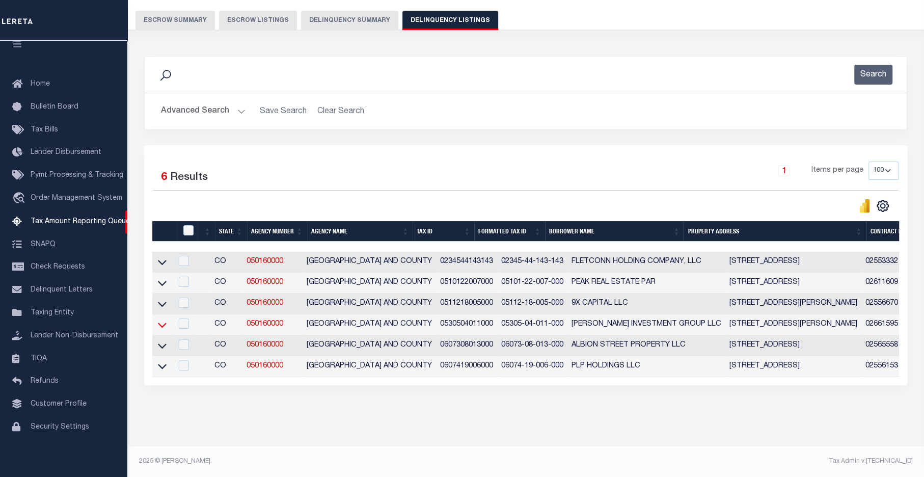
click at [157, 320] on link at bounding box center [162, 323] width 12 height 7
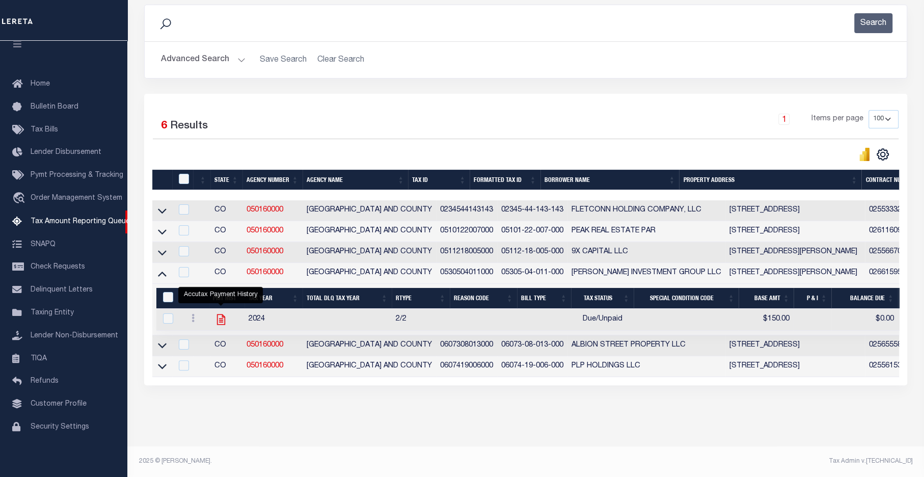
click at [218, 314] on icon "" at bounding box center [220, 319] width 13 height 13
checkbox input "true"
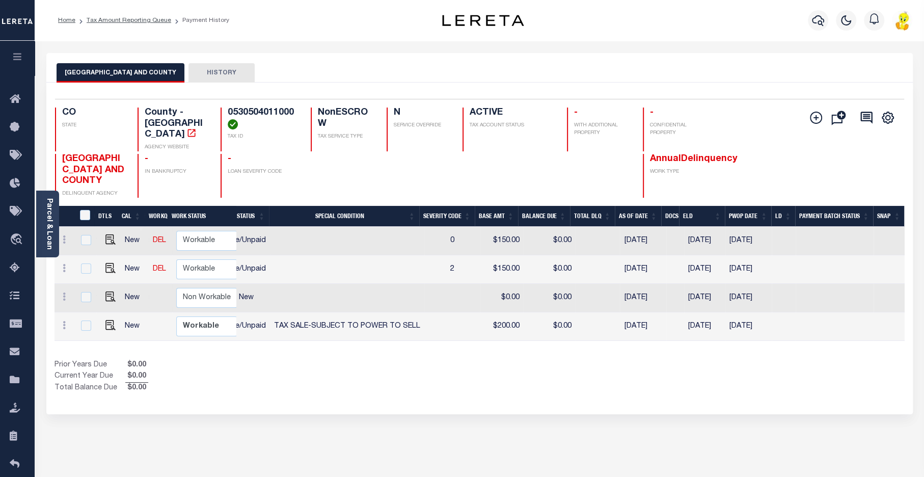
scroll to position [0, 271]
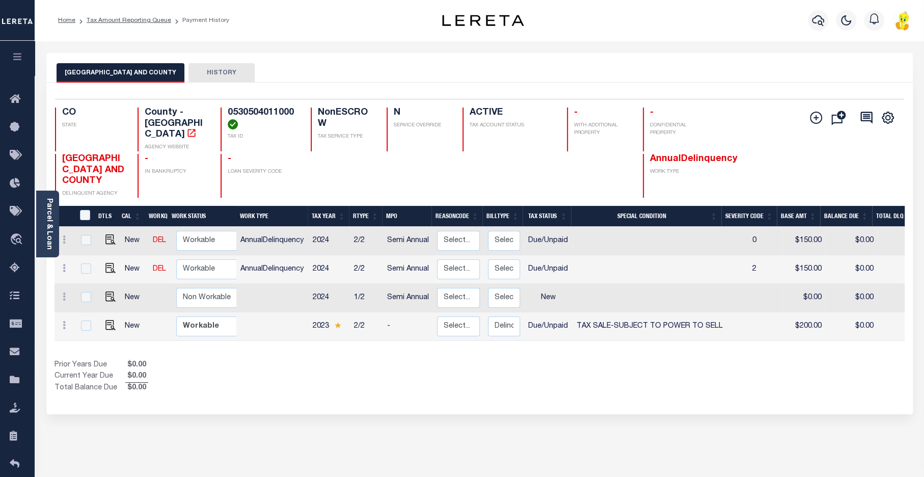
click at [194, 67] on button "HISTORY" at bounding box center [221, 72] width 66 height 19
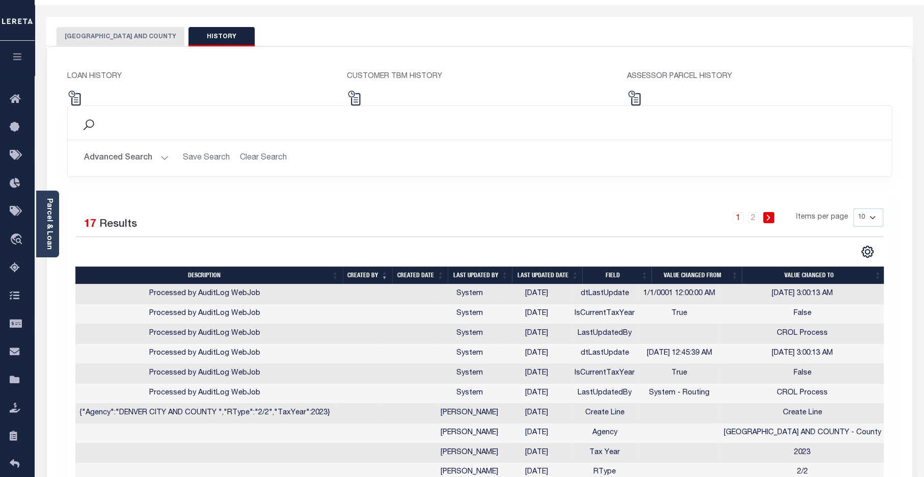
scroll to position [0, 0]
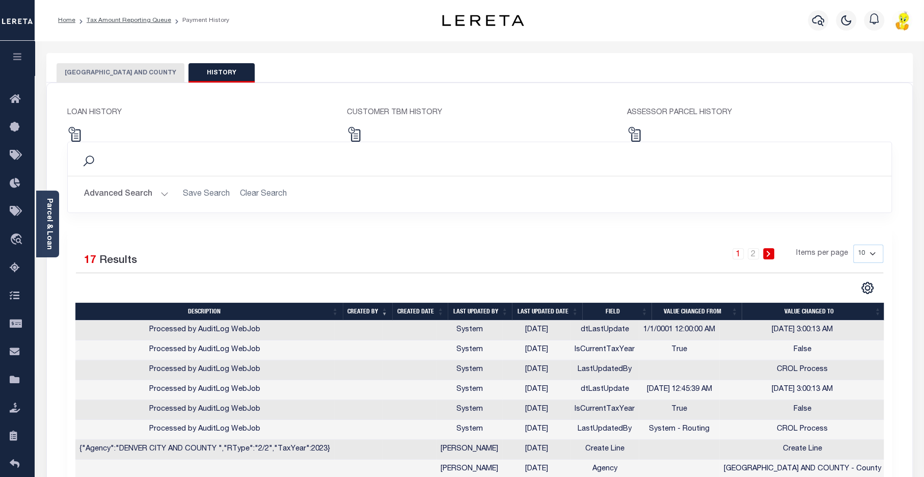
drag, startPoint x: 99, startPoint y: 67, endPoint x: 226, endPoint y: 78, distance: 126.8
click at [99, 66] on button "[GEOGRAPHIC_DATA] AND COUNTY" at bounding box center [121, 72] width 128 height 19
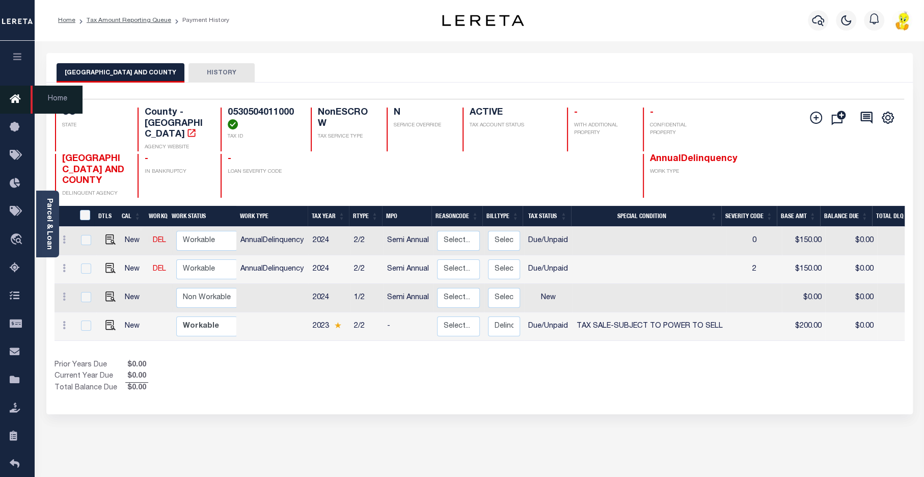
click at [12, 97] on icon at bounding box center [18, 99] width 16 height 13
